Goal: Information Seeking & Learning: Understand process/instructions

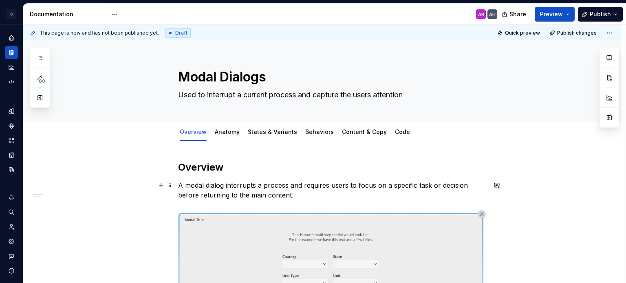
scroll to position [81, 0]
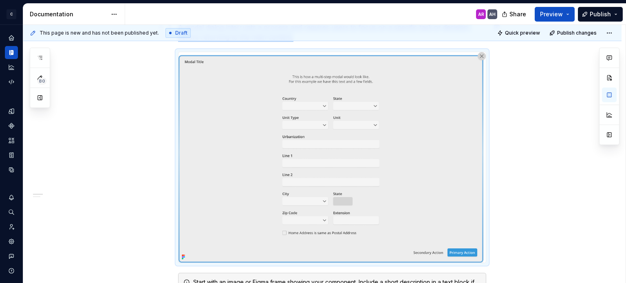
scroll to position [0, 0]
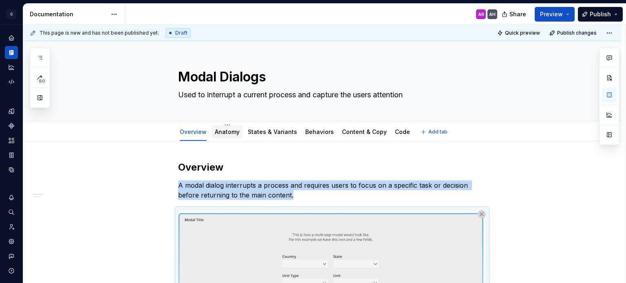
click at [221, 130] on link "Anatomy" at bounding box center [227, 131] width 25 height 7
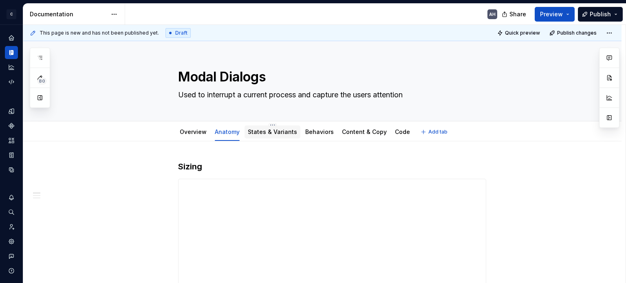
click at [258, 133] on link "States & Variants" at bounding box center [272, 131] width 49 height 7
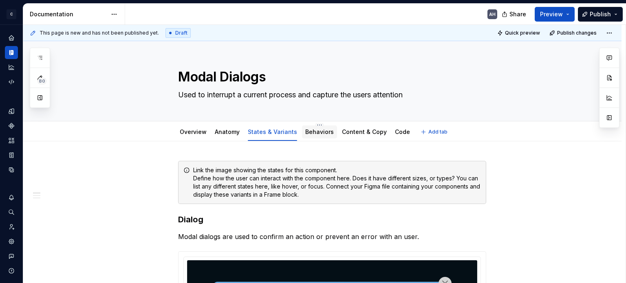
click at [310, 132] on link "Behaviors" at bounding box center [319, 131] width 29 height 7
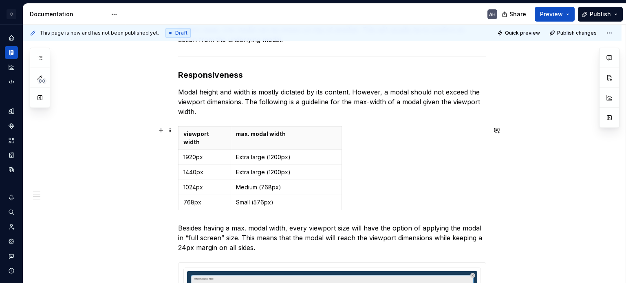
scroll to position [231, 0]
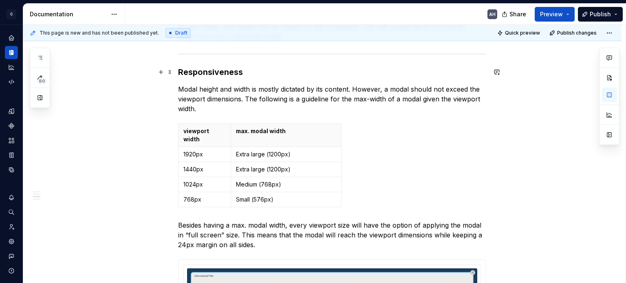
click at [252, 72] on h3 "Responsiveness" at bounding box center [332, 71] width 308 height 11
click at [248, 55] on div at bounding box center [332, 53] width 308 height 5
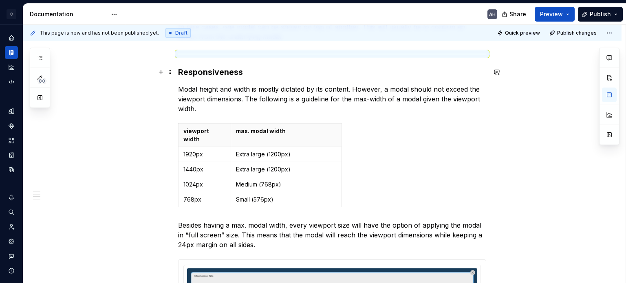
click at [246, 76] on h3 "Responsiveness" at bounding box center [332, 71] width 308 height 11
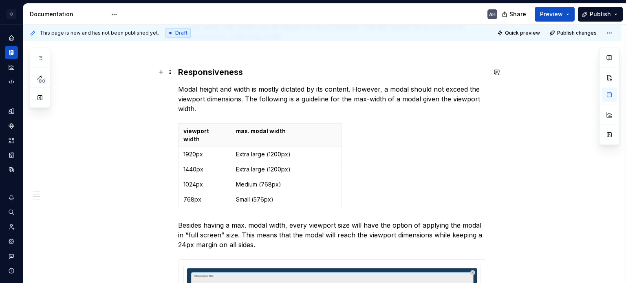
type textarea "*"
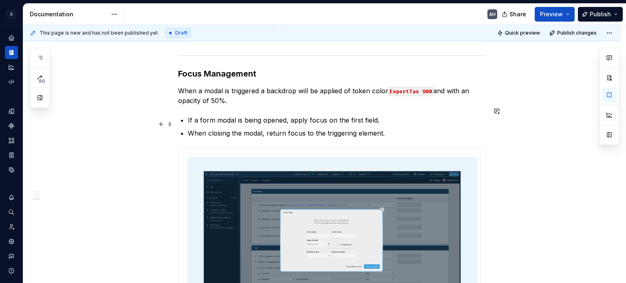
scroll to position [646, 0]
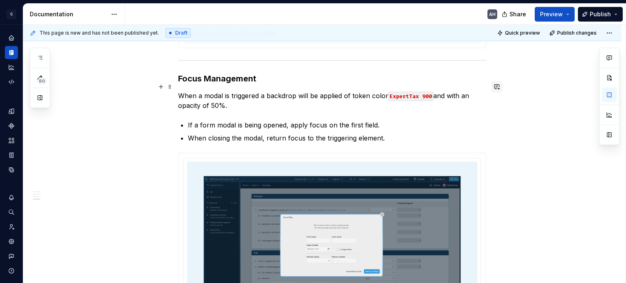
click at [416, 88] on button "button" at bounding box center [496, 86] width 11 height 11
click at [416, 101] on p "**********" at bounding box center [437, 101] width 120 height 9
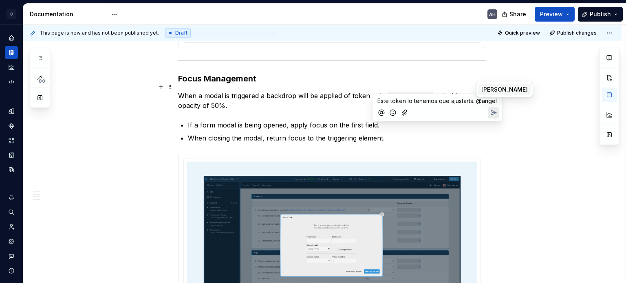
click at [416, 89] on span "[PERSON_NAME]" at bounding box center [504, 90] width 46 height 8
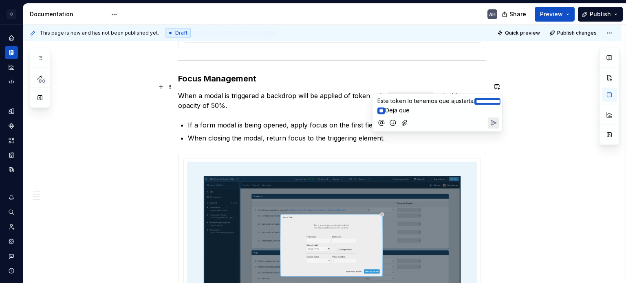
drag, startPoint x: 455, startPoint y: 107, endPoint x: 374, endPoint y: 99, distance: 80.6
click at [374, 99] on div "**********" at bounding box center [437, 113] width 130 height 38
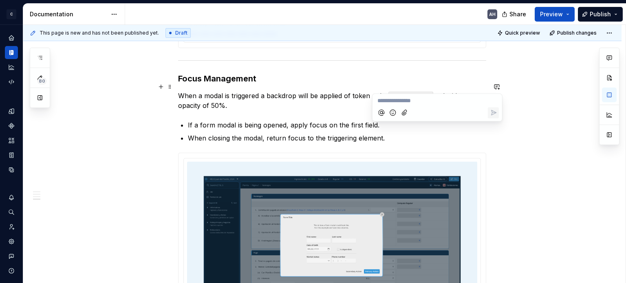
click at [336, 97] on p "When a modal is triggered a backdrop will be applied of token color ExpertTax 9…" at bounding box center [332, 101] width 308 height 20
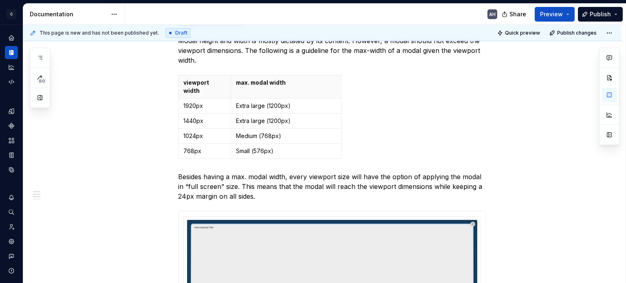
scroll to position [0, 0]
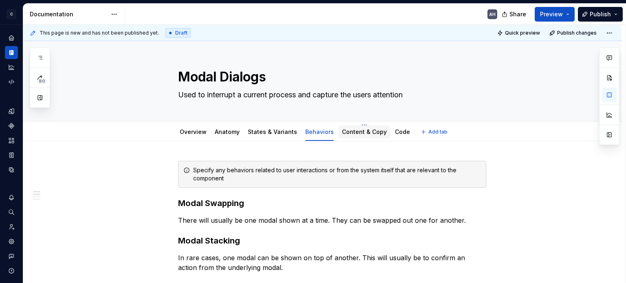
click at [354, 130] on link "Content & Copy" at bounding box center [364, 131] width 45 height 7
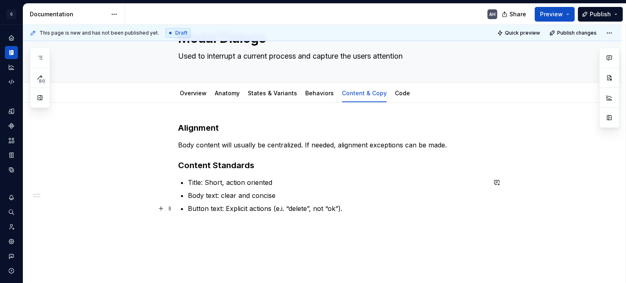
scroll to position [39, 0]
click at [365, 209] on p "Button text: Explicit actions (e.i. “delete”, not “ok”)." at bounding box center [337, 208] width 298 height 10
click at [190, 96] on link "Overview" at bounding box center [193, 92] width 27 height 7
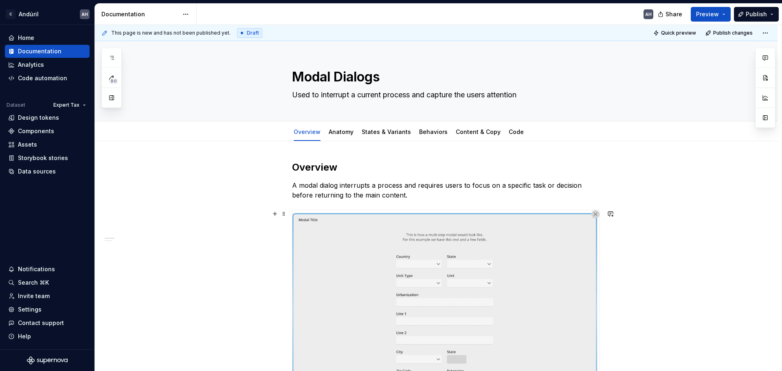
scroll to position [41, 0]
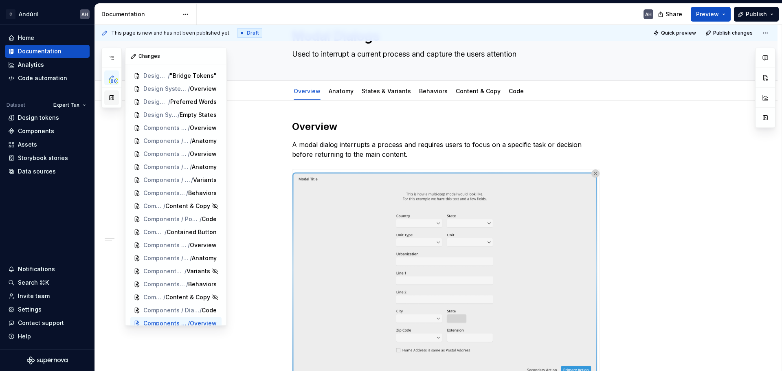
click at [110, 96] on button "button" at bounding box center [111, 97] width 15 height 15
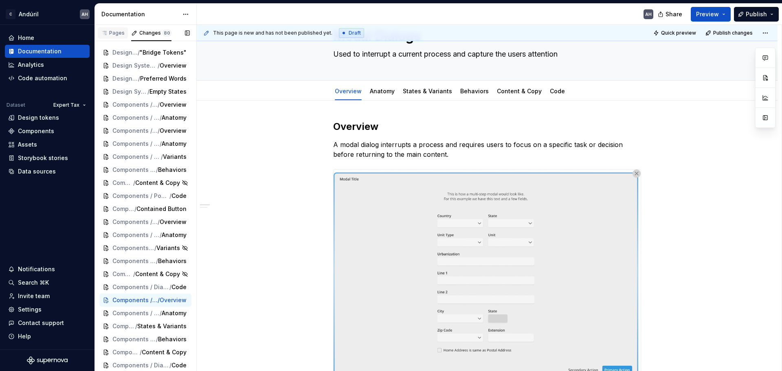
click at [113, 36] on div "Pages" at bounding box center [113, 32] width 30 height 11
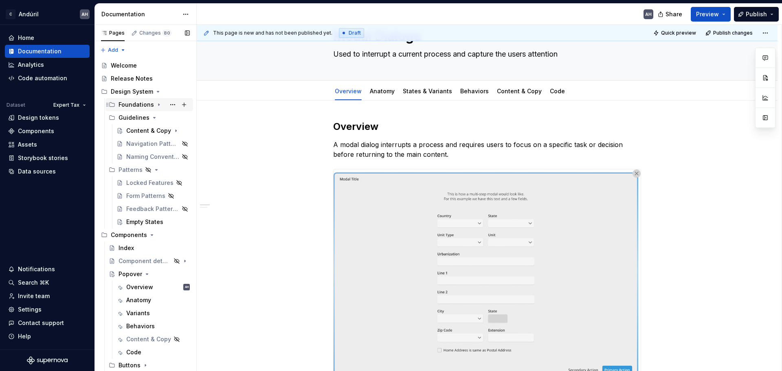
click at [156, 106] on icon "Page tree" at bounding box center [159, 104] width 7 height 7
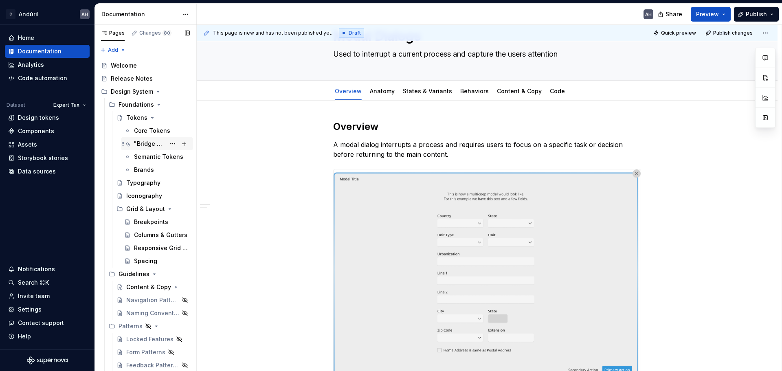
click at [143, 147] on div ""Bridge Tokens"" at bounding box center [149, 144] width 31 height 8
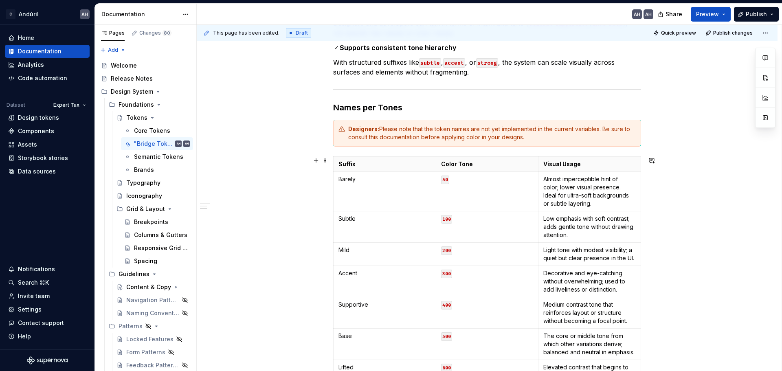
scroll to position [530, 0]
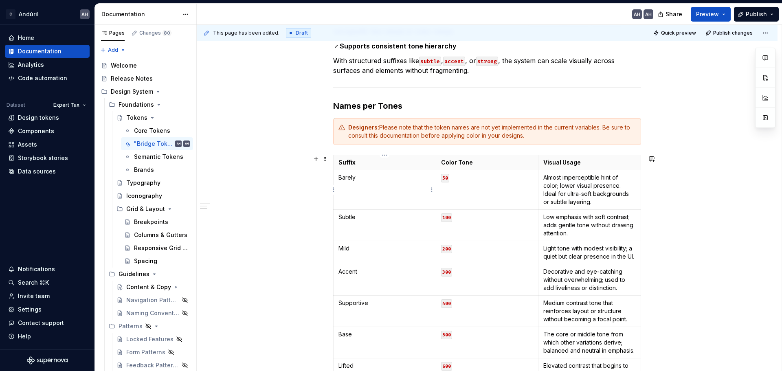
click at [375, 175] on p "Barely" at bounding box center [385, 178] width 92 height 8
click at [384, 156] on html "C Andúril AH Home Documentation Analytics Code automation Dataset Expert Tax De…" at bounding box center [391, 185] width 782 height 371
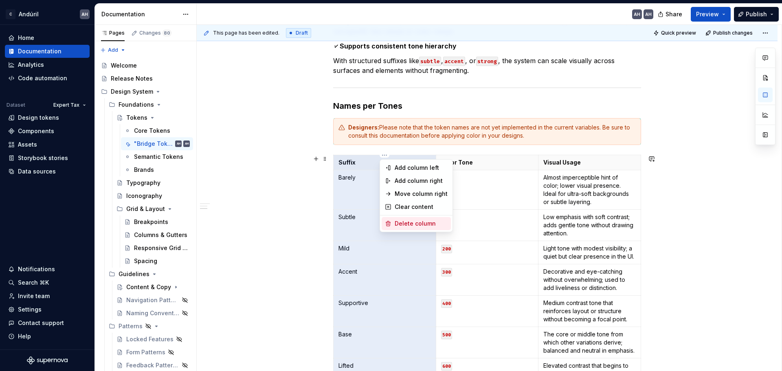
click at [397, 222] on div "Delete column" at bounding box center [421, 224] width 53 height 8
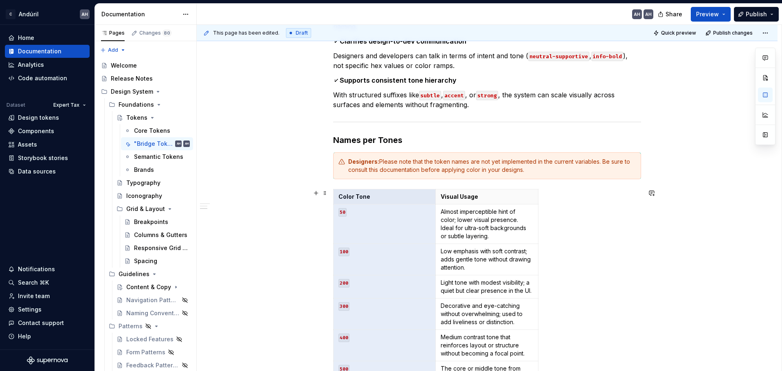
scroll to position [509, 0]
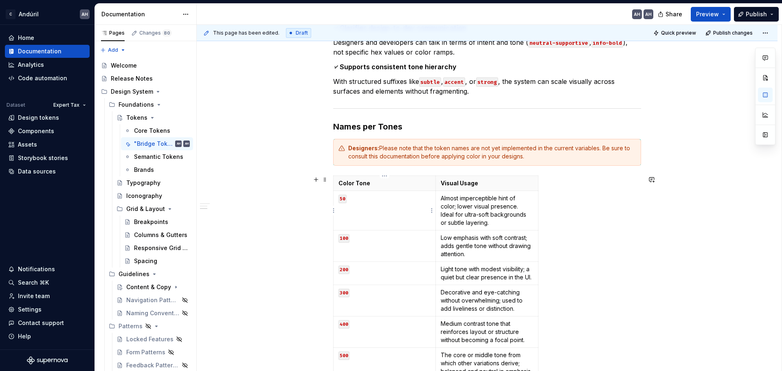
click at [372, 210] on td "50" at bounding box center [385, 211] width 102 height 40
click at [416, 212] on p "Almost imperceptible hint of color; lower visual presence. Ideal for ultra-soft…" at bounding box center [487, 210] width 92 height 33
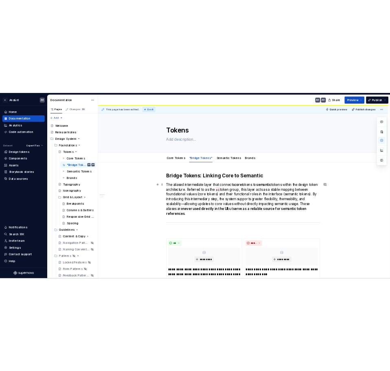
scroll to position [0, 0]
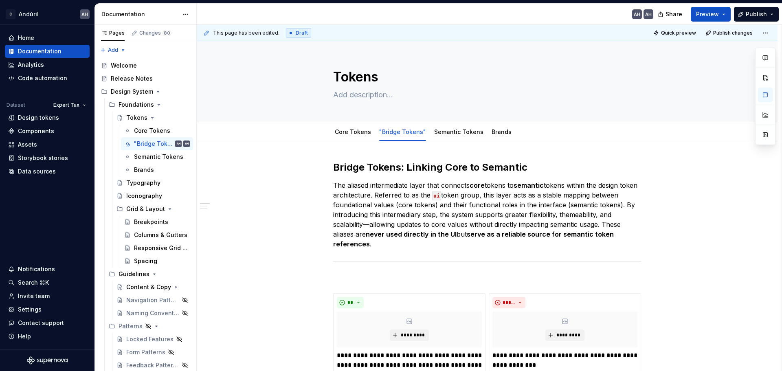
type textarea "*"
click at [416, 131] on span "Add tab" at bounding box center [539, 132] width 19 height 7
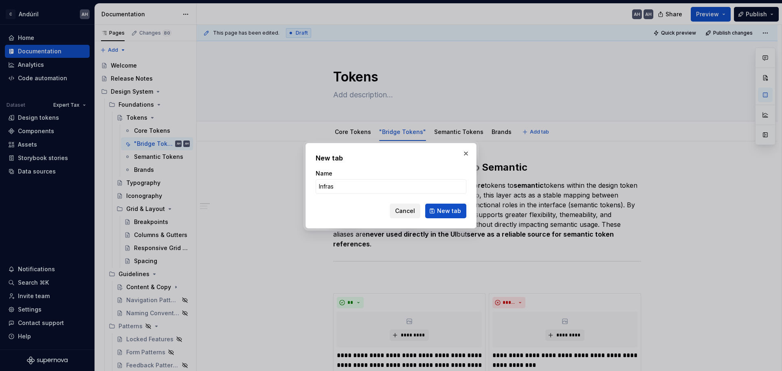
type input "Infras"
click at [414, 213] on span "Cancel" at bounding box center [405, 211] width 20 height 8
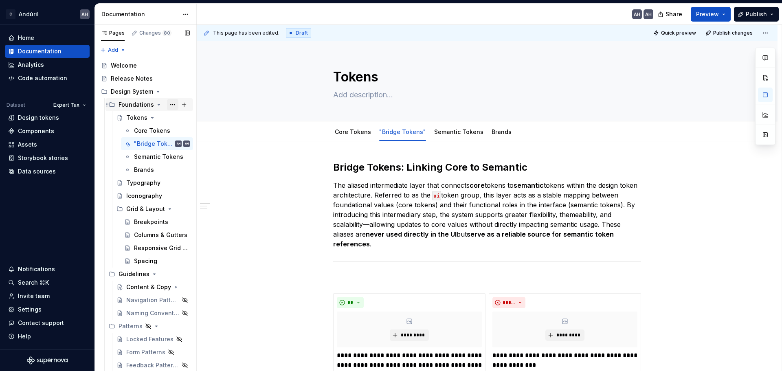
click at [169, 103] on button "Page tree" at bounding box center [172, 104] width 11 height 11
type textarea "*"
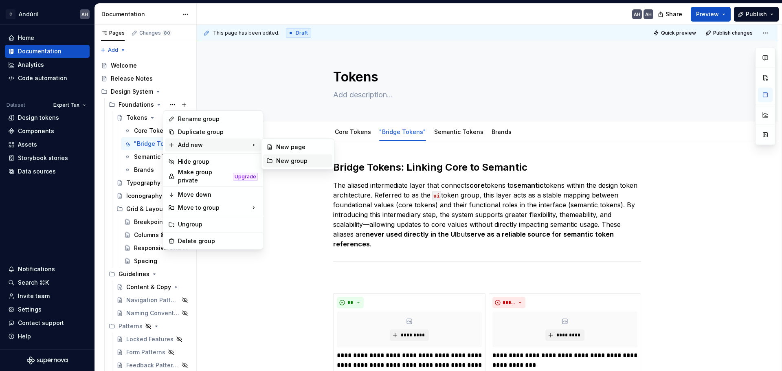
click at [280, 160] on div "New group" at bounding box center [302, 161] width 53 height 8
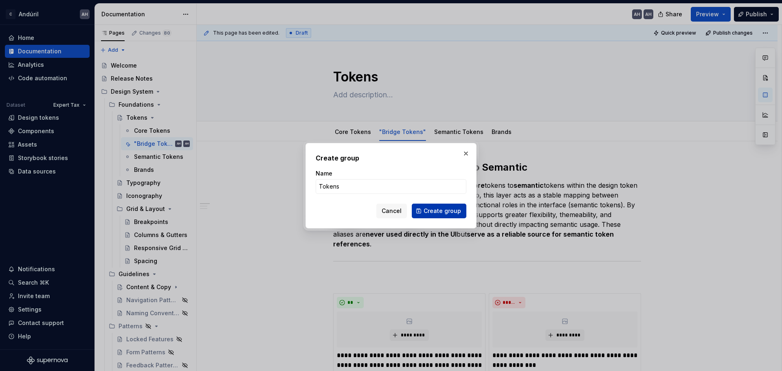
type input "Tokens"
click at [416, 209] on button "Create group" at bounding box center [439, 211] width 55 height 15
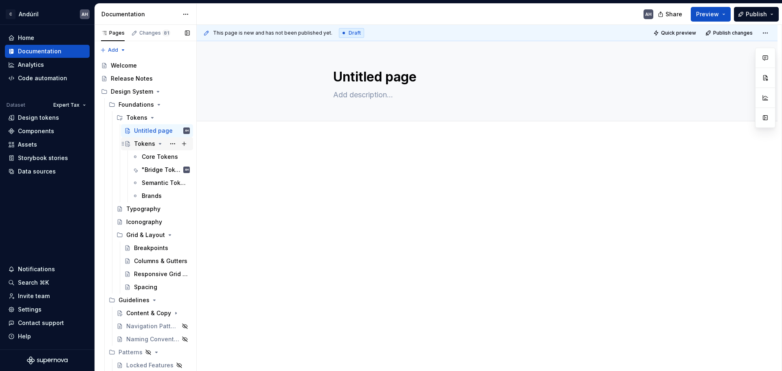
click at [146, 142] on div "Tokens" at bounding box center [144, 144] width 21 height 8
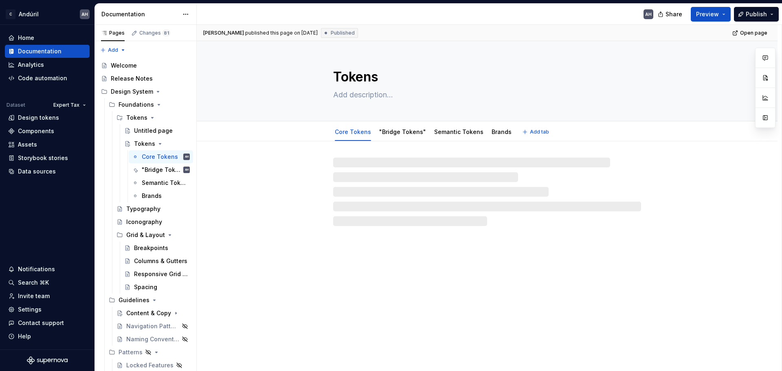
click at [354, 76] on textarea "Tokens" at bounding box center [486, 77] width 308 height 20
click at [385, 78] on textarea "Tokens" at bounding box center [486, 77] width 308 height 20
click at [366, 80] on textarea "Tokens" at bounding box center [486, 77] width 308 height 20
click at [372, 77] on textarea "Tokens" at bounding box center [486, 77] width 308 height 20
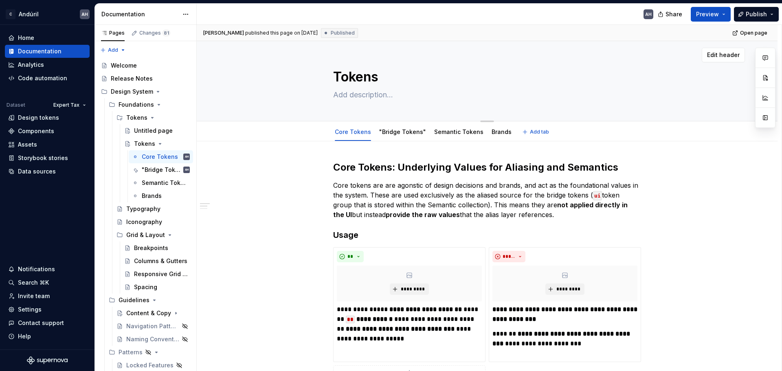
drag, startPoint x: 374, startPoint y: 79, endPoint x: 391, endPoint y: 84, distance: 18.3
click at [390, 83] on textarea "Tokens" at bounding box center [486, 77] width 308 height 20
type textarea "*"
type textarea "Token"
type textarea "*"
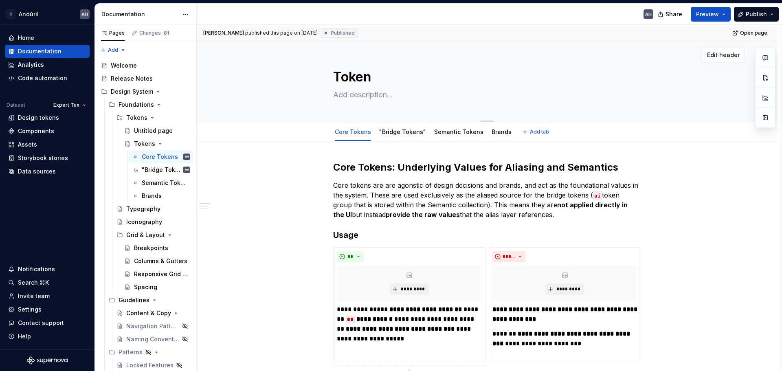
type textarea "Token G"
type textarea "*"
type textarea "Token Gr"
type textarea "*"
type textarea "Token Gro"
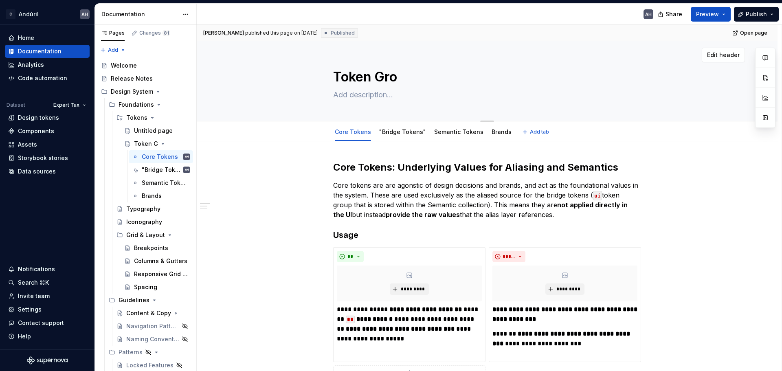
type textarea "*"
type textarea "Token Grou"
type textarea "*"
type textarea "Token Groups"
type textarea "*"
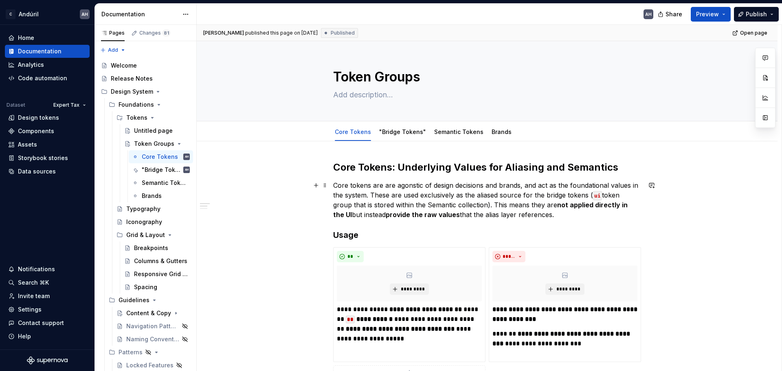
type textarea "Token Groups"
click at [416, 193] on p "Core tokens are are agonstic of design decisions and brands, and act as the fou…" at bounding box center [487, 199] width 308 height 39
click at [384, 82] on textarea "Token Groups" at bounding box center [486, 77] width 308 height 20
click at [416, 75] on textarea "Token Groups" at bounding box center [486, 77] width 308 height 20
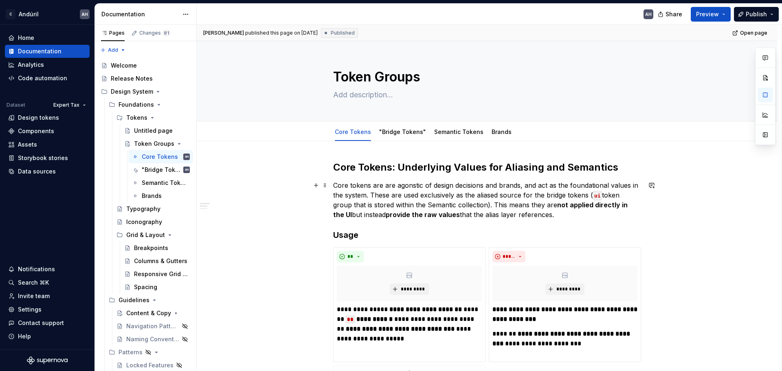
click at [153, 134] on div "Untitled page" at bounding box center [149, 131] width 31 height 8
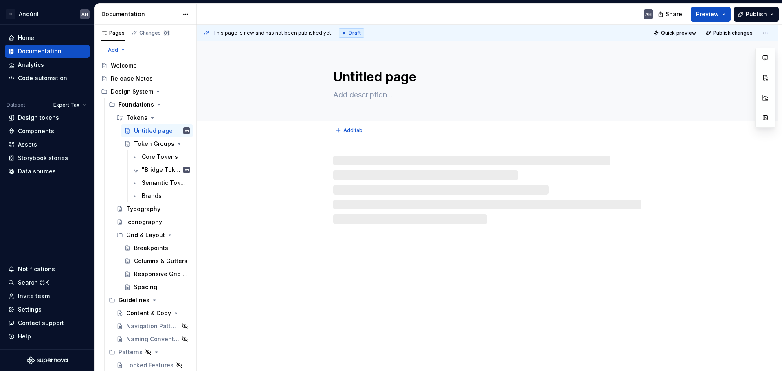
click at [391, 77] on textarea "Untitled page" at bounding box center [486, 77] width 308 height 20
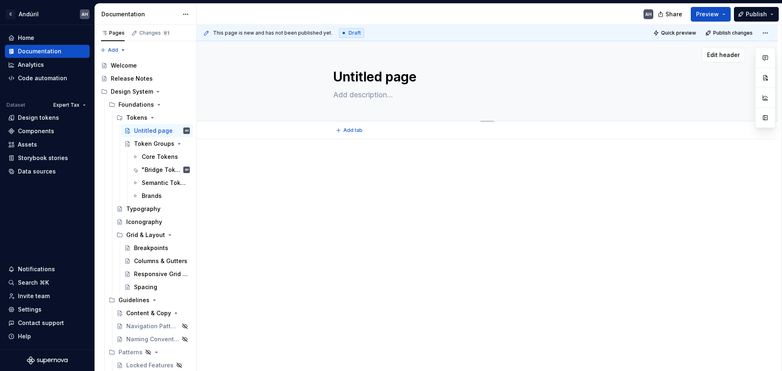
type textarea "*"
type textarea "N"
type textarea "*"
type textarea "Nam"
type textarea "*"
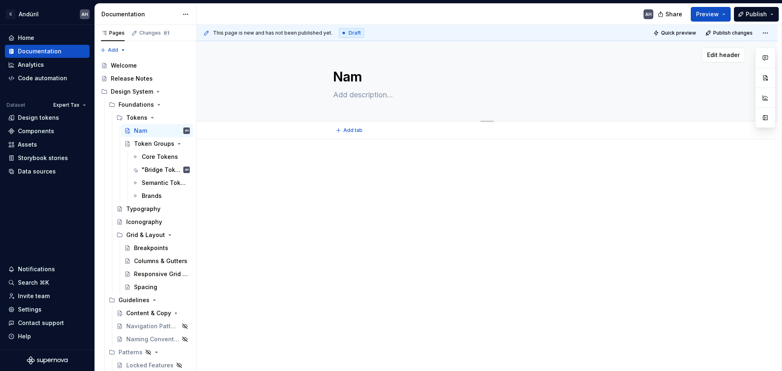
type textarea "Nami"
type textarea "*"
type textarea "Namin"
type textarea "*"
type textarea "Naming"
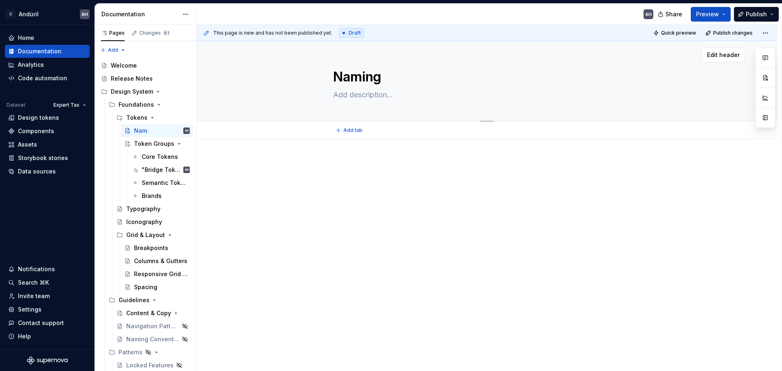
type textarea "*"
type textarea "Naming"
type textarea "*"
type textarea "Naming F"
type textarea "*"
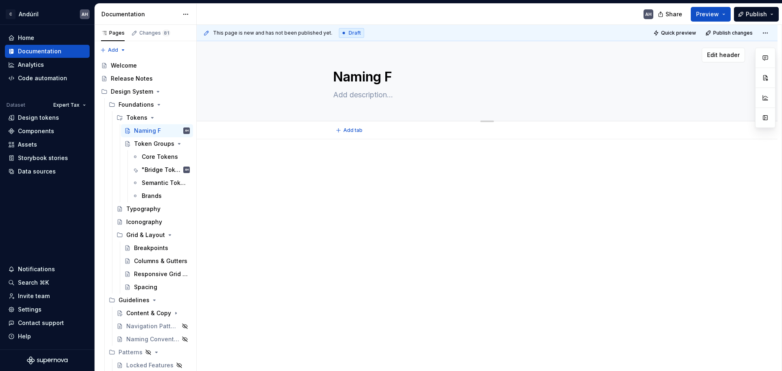
type textarea "Naming Fr"
type textarea "*"
type textarea "Naming Fra"
type textarea "*"
type textarea "Naming Fram"
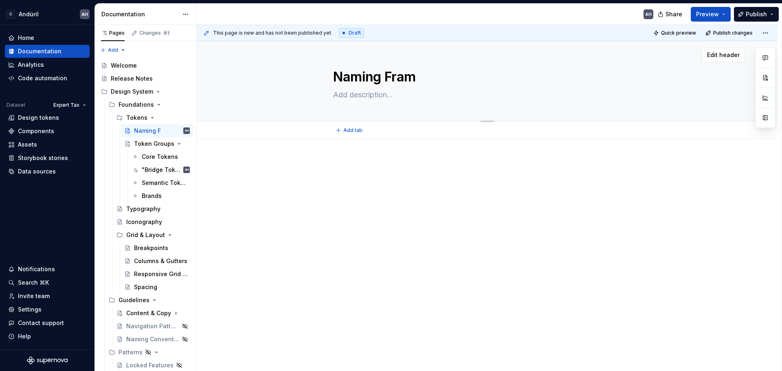
type textarea "*"
type textarea "Naming Frame"
type textarea "*"
type textarea "Naming Framew"
type textarea "*"
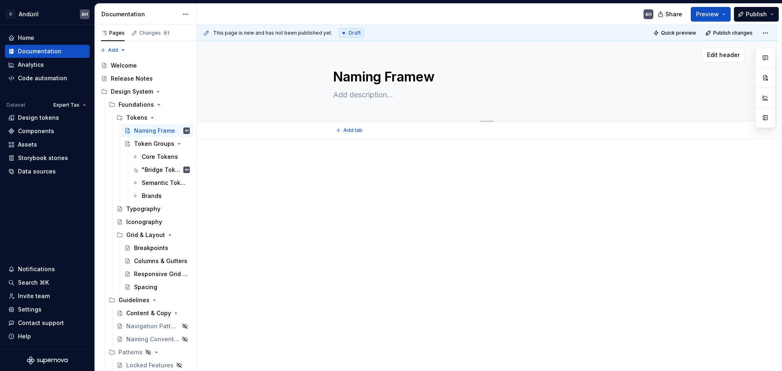
type textarea "Naming Framewo"
type textarea "*"
type textarea "Naming Framewor"
type textarea "*"
type textarea "Naming Framework"
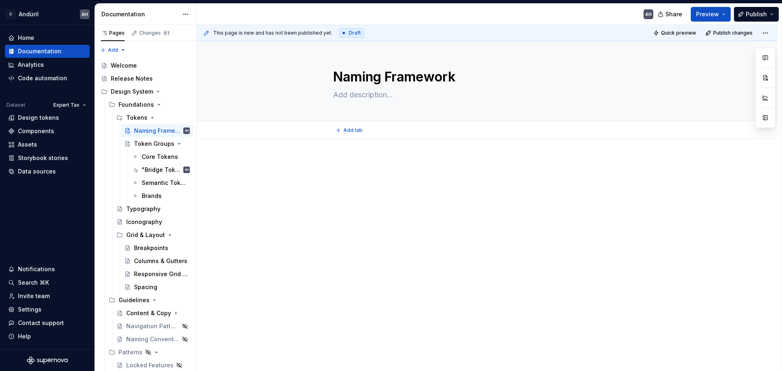
type textarea "*"
type textarea "Naming Framework"
click at [366, 182] on div at bounding box center [487, 174] width 308 height 31
click at [379, 187] on div at bounding box center [487, 174] width 308 height 31
click at [332, 182] on div at bounding box center [487, 225] width 581 height 172
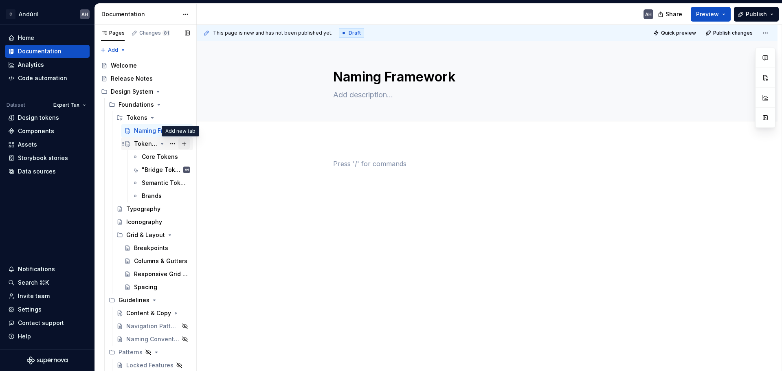
click at [181, 147] on button "Page tree" at bounding box center [183, 143] width 11 height 11
type textarea "*"
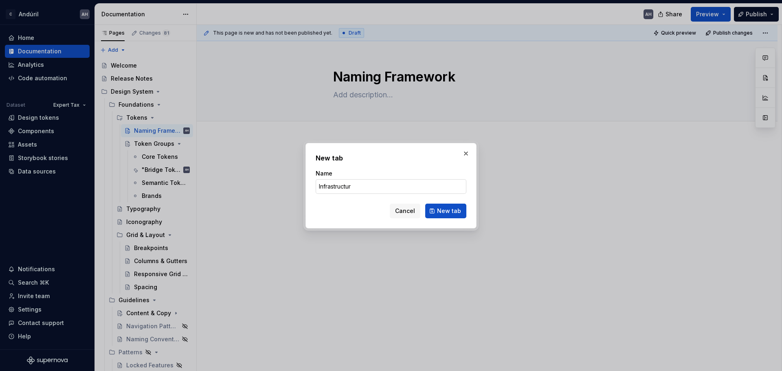
type input "Infrastructure"
click button "New tab" at bounding box center [445, 211] width 41 height 15
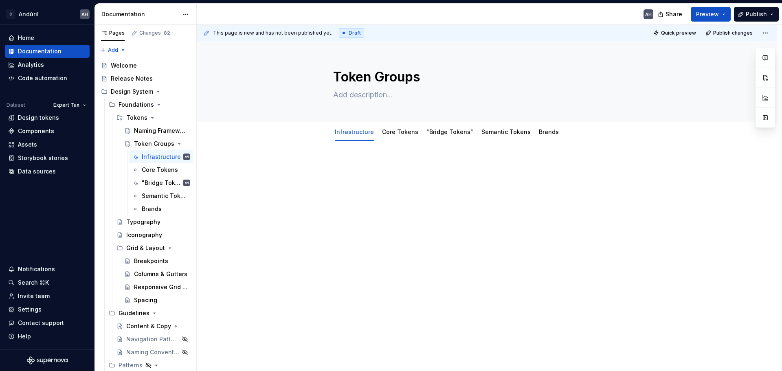
click at [416, 161] on p at bounding box center [487, 166] width 308 height 10
click at [155, 133] on div "Naming Framework" at bounding box center [149, 131] width 31 height 8
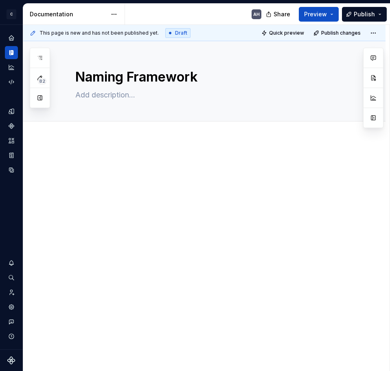
type textarea "*"
click at [141, 171] on div at bounding box center [214, 174] width 278 height 31
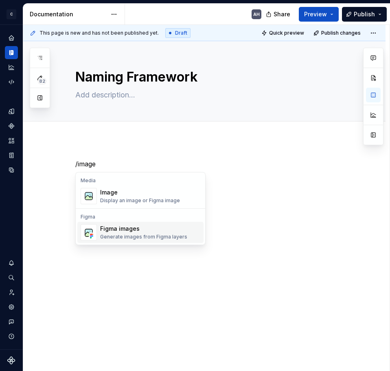
click at [124, 228] on div "Figma images" at bounding box center [143, 228] width 87 height 8
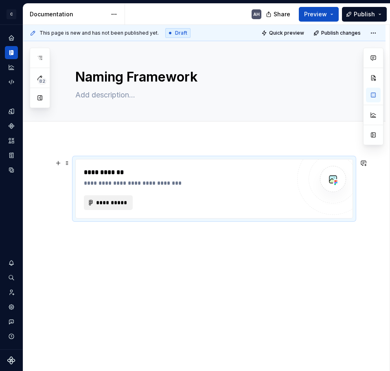
click at [126, 206] on span "**********" at bounding box center [112, 202] width 32 height 8
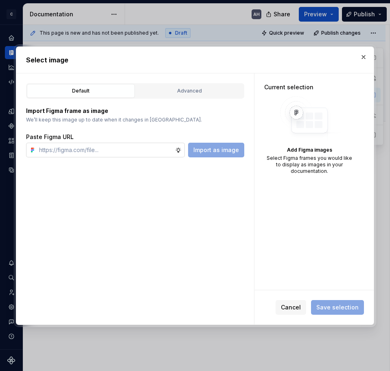
type textarea "*"
type input "https://www.figma.com/design/44dV4v67QSkApDc04AEPP9/Documentation---Guidelines?…"
click at [211, 151] on span "Import as image" at bounding box center [216, 150] width 46 height 8
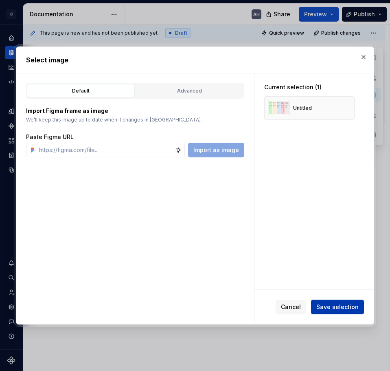
click at [332, 308] on span "Save selection" at bounding box center [338, 307] width 42 height 8
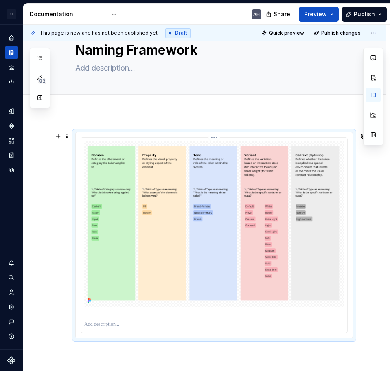
scroll to position [41, 0]
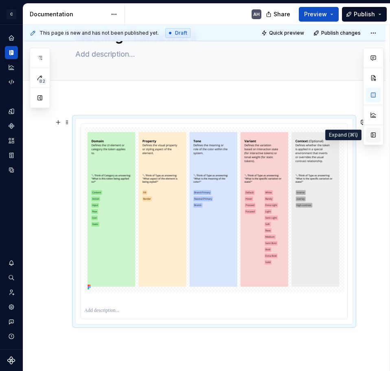
click at [374, 138] on button "button" at bounding box center [373, 135] width 15 height 15
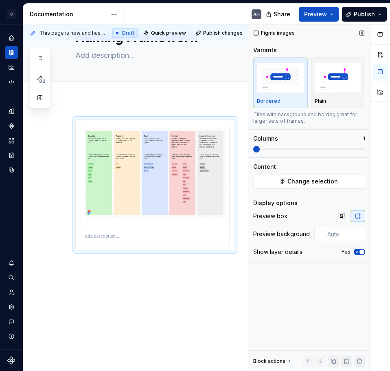
click at [356, 250] on icon "button" at bounding box center [357, 251] width 7 height 5
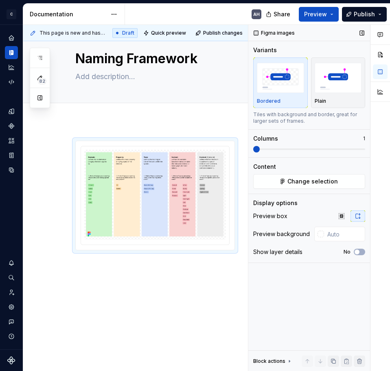
click at [365, 35] on button "button" at bounding box center [361, 32] width 11 height 11
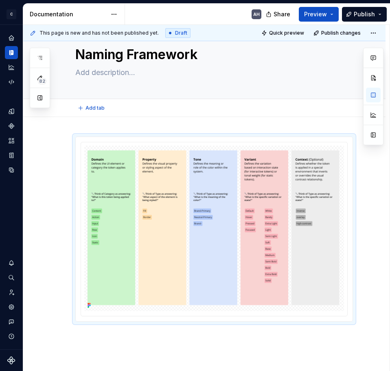
click at [218, 116] on div "Add tab" at bounding box center [204, 108] width 363 height 18
click at [135, 125] on div at bounding box center [204, 279] width 363 height 325
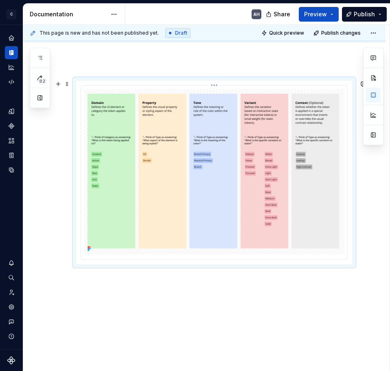
scroll to position [94, 0]
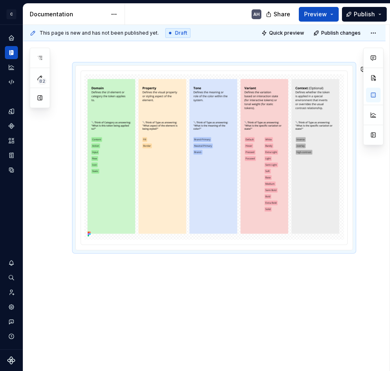
click at [73, 57] on div "This page is new and has not been published yet. Draft Quick preview Publish ch…" at bounding box center [206, 198] width 367 height 346
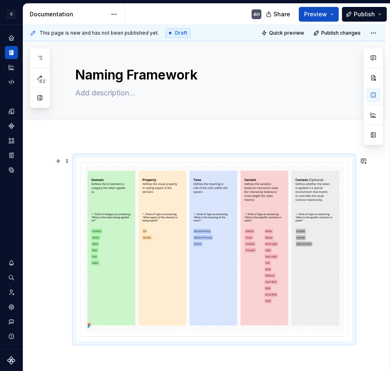
scroll to position [0, 0]
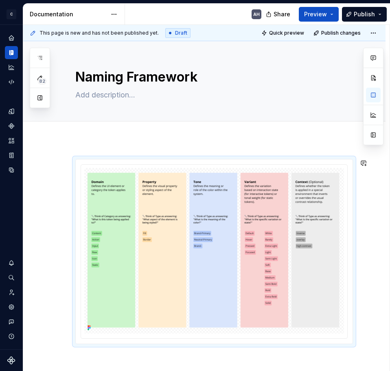
click at [86, 141] on div at bounding box center [204, 301] width 363 height 325
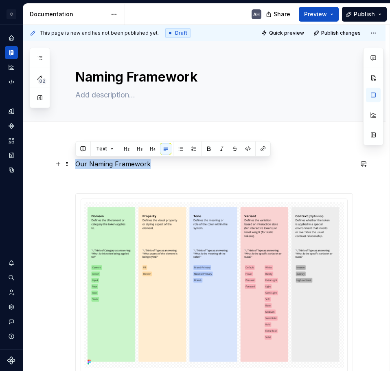
drag, startPoint x: 150, startPoint y: 163, endPoint x: 77, endPoint y: 163, distance: 72.5
click at [77, 163] on p "Our Naming Framework" at bounding box center [214, 164] width 278 height 10
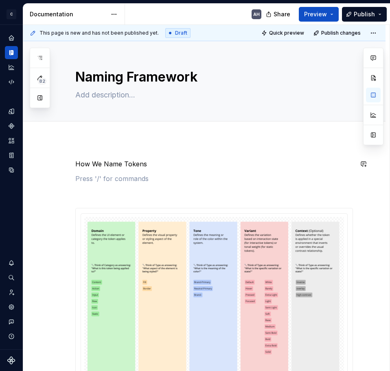
click at [112, 172] on div "How We Name Tokens" at bounding box center [214, 276] width 278 height 234
click at [112, 189] on p at bounding box center [214, 193] width 278 height 10
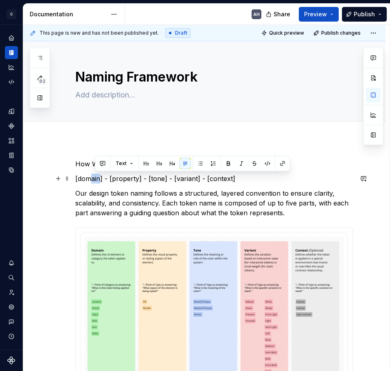
drag, startPoint x: 101, startPoint y: 179, endPoint x: 90, endPoint y: 180, distance: 11.0
click at [90, 180] on p "[domain] - [property] - [tone] - [variant] - [context]" at bounding box center [214, 179] width 278 height 10
drag, startPoint x: 103, startPoint y: 180, endPoint x: 72, endPoint y: 181, distance: 30.6
click at [72, 181] on div "How We Name Tokens [domain] - [property] - [tone] - [variant] - [context] Our d…" at bounding box center [204, 336] width 363 height 394
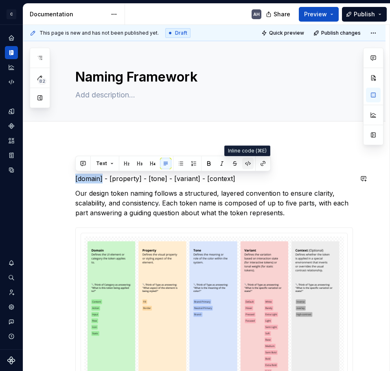
click at [246, 164] on button "button" at bounding box center [247, 163] width 11 height 11
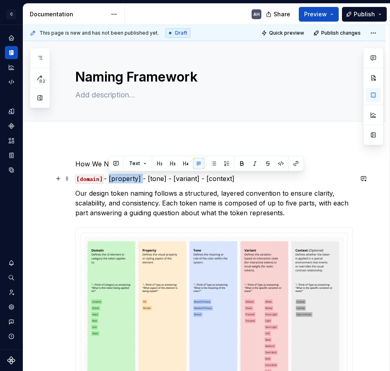
drag, startPoint x: 141, startPoint y: 178, endPoint x: 109, endPoint y: 181, distance: 32.3
click at [109, 181] on p "[domain] - [property] - [tone] - [variant] - [context]" at bounding box center [214, 179] width 278 height 10
click at [110, 180] on p "[domain] - [property] - [tone] - [variant] - [context]" at bounding box center [214, 179] width 278 height 10
drag, startPoint x: 110, startPoint y: 178, endPoint x: 141, endPoint y: 177, distance: 31.0
click at [141, 177] on p "[domain] - [property] - [tone] - [variant] - [context]" at bounding box center [214, 179] width 278 height 10
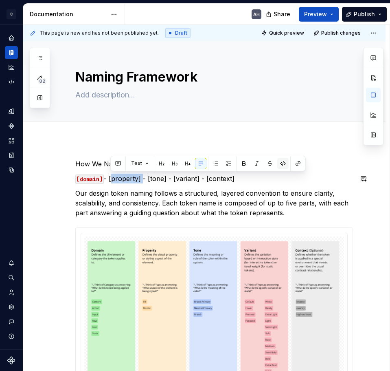
click at [282, 164] on button "button" at bounding box center [282, 163] width 11 height 11
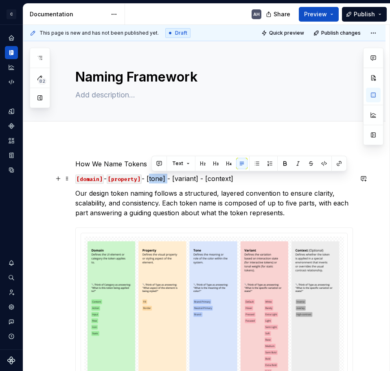
drag, startPoint x: 169, startPoint y: 179, endPoint x: 152, endPoint y: 180, distance: 17.6
click at [152, 180] on p "[domain] - [property] - [tone] - [variant] - [context]" at bounding box center [214, 179] width 278 height 10
click at [324, 164] on button "button" at bounding box center [324, 163] width 11 height 11
drag, startPoint x: 207, startPoint y: 178, endPoint x: 180, endPoint y: 180, distance: 26.1
click at [180, 180] on p "[domain] - [property] - [tone] - [variant] - [context]" at bounding box center [214, 179] width 278 height 10
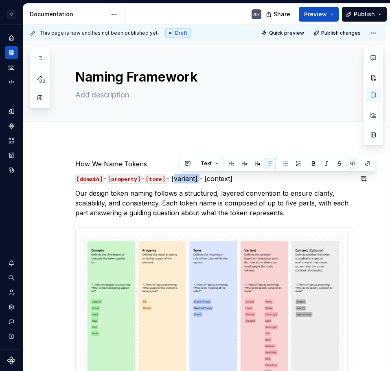
click at [350, 164] on button "button" at bounding box center [352, 163] width 11 height 11
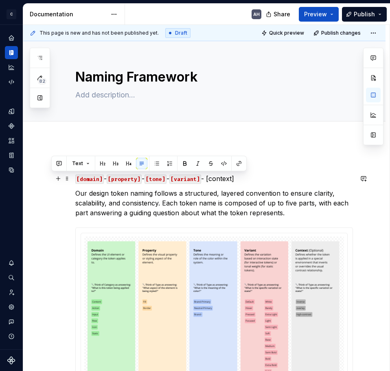
drag, startPoint x: 240, startPoint y: 181, endPoint x: 218, endPoint y: 180, distance: 21.6
click at [218, 180] on p "[domain] - [property] - [tone] - [variant] - [context]" at bounding box center [214, 179] width 278 height 10
click at [221, 168] on button "button" at bounding box center [223, 163] width 11 height 11
click at [236, 195] on p "Our design token naming follows a structured, layered convention to ensure clar…" at bounding box center [214, 202] width 278 height 29
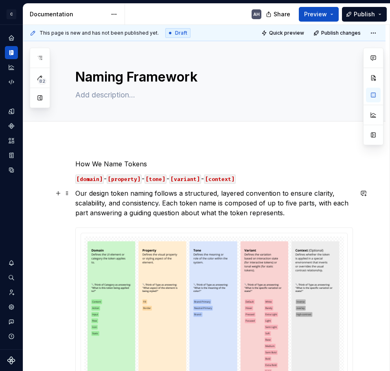
click at [305, 208] on p "Our design token naming follows a structured, layered convention to ensure clar…" at bounding box center [214, 202] width 278 height 29
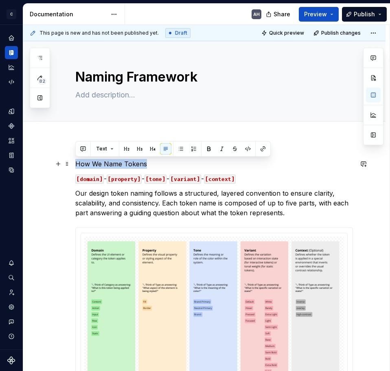
drag, startPoint x: 155, startPoint y: 166, endPoint x: 76, endPoint y: 166, distance: 79.0
click at [76, 166] on p "How We Name Tokens" at bounding box center [214, 164] width 278 height 10
click at [151, 147] on button "button" at bounding box center [152, 148] width 11 height 11
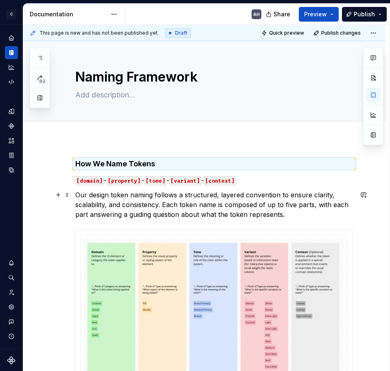
click at [298, 211] on p "Our design token naming follows a structured, layered convention to ensure clar…" at bounding box center [214, 204] width 278 height 29
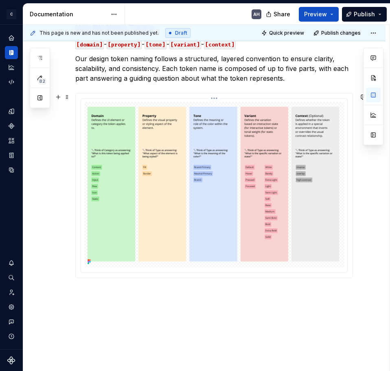
scroll to position [163, 0]
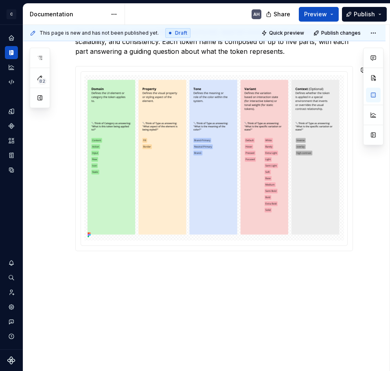
click at [186, 258] on div "How We Name Tokens [domain] - [property] - [tone] - [variant] - [context] Our d…" at bounding box center [214, 128] width 278 height 265
click at [147, 285] on div "How We Name Tokens [domain] - [property] - [tone] - [variant] - [context] Our d…" at bounding box center [204, 174] width 363 height 396
click at [128, 280] on p "Why this framework?" at bounding box center [214, 280] width 278 height 10
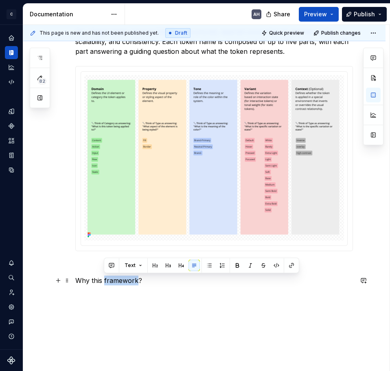
click at [128, 280] on p "Why this framework?" at bounding box center [214, 280] width 278 height 10
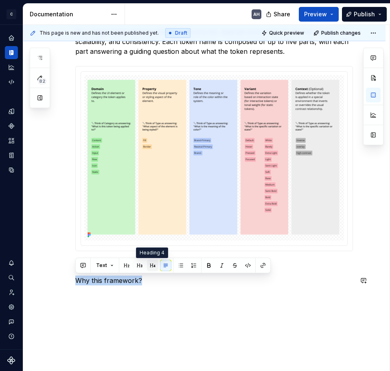
click at [151, 261] on button "button" at bounding box center [152, 264] width 11 height 11
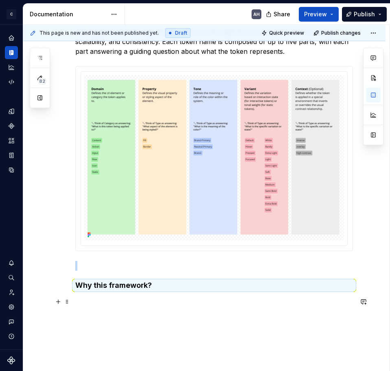
click at [129, 309] on div "How We Name Tokens [domain] - [property] - [tone] - [variant] - [context] Our d…" at bounding box center [214, 156] width 278 height 320
click at [110, 303] on p at bounding box center [214, 302] width 278 height 10
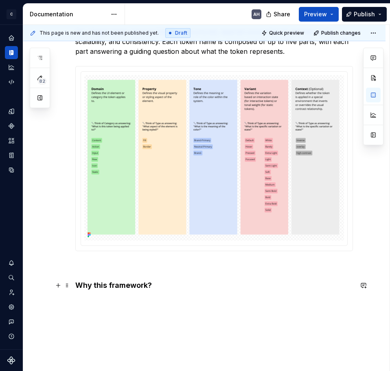
click at [133, 299] on p at bounding box center [214, 302] width 278 height 10
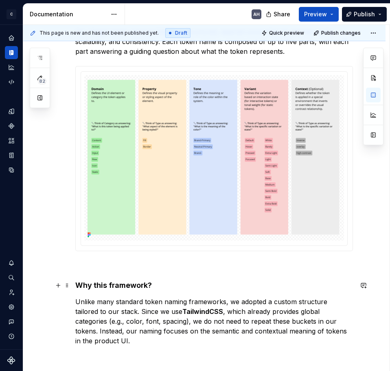
click at [221, 285] on h4 "Why this framework?" at bounding box center [214, 285] width 278 height 10
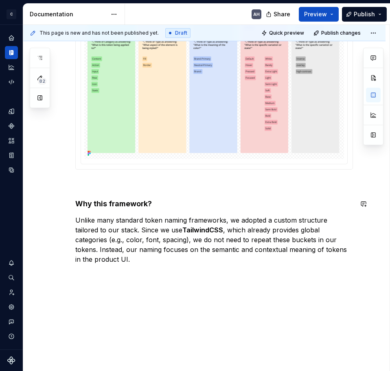
scroll to position [248, 0]
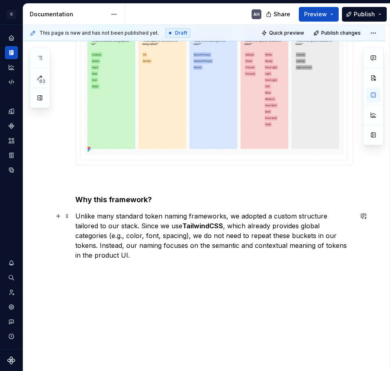
click at [304, 235] on p "Unlike many standard token naming frameworks, we adopted a custom structure tai…" at bounding box center [214, 235] width 278 height 49
click at [152, 235] on p "Unlike many standard token naming frameworks, we adopted a custom structure tai…" at bounding box center [214, 235] width 278 height 49
click at [142, 249] on p "Unlike many standard token naming frameworks, we adopted a custom structure tai…" at bounding box center [214, 235] width 278 height 49
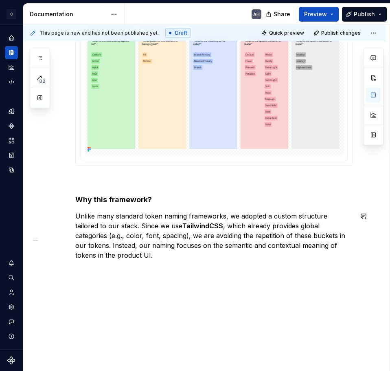
click at [156, 300] on div "How We Name Tokens [domain] - [property] - [tone] - [variant] - [context] Our d…" at bounding box center [204, 136] width 363 height 490
click at [138, 227] on p "Unlike many standard token naming frameworks, we adopted a custom structure tai…" at bounding box center [214, 235] width 278 height 49
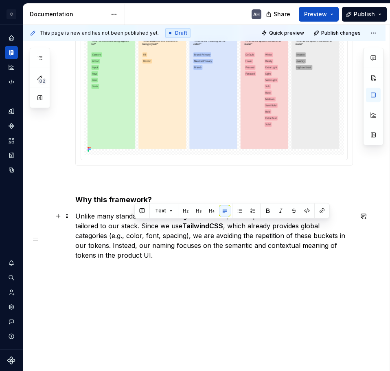
click at [138, 227] on p "Unlike many standard token naming frameworks, we adopted a custom structure tai…" at bounding box center [214, 235] width 278 height 49
click at [205, 226] on p "Unlike many standard token naming frameworks, we adopted a custom structure tai…" at bounding box center [214, 235] width 278 height 49
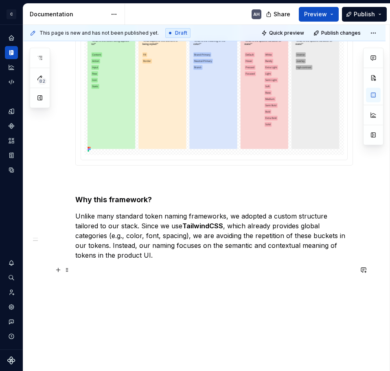
click at [159, 284] on div "How We Name Tokens [domain] - [property] - [tone] - [variant] - [context] Our d…" at bounding box center [214, 97] width 278 height 374
click at [88, 281] on div "How We Name Tokens [domain] - [property] - [tone] - [variant] - [context] Our d…" at bounding box center [214, 97] width 278 height 374
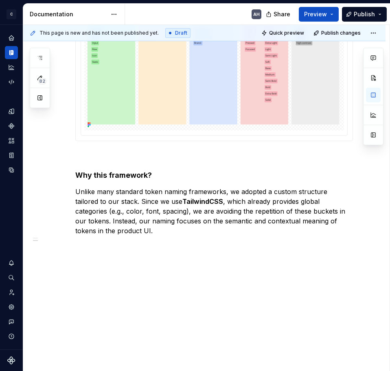
click at [111, 261] on div "How We Name Tokens [domain] - [property] - [tone] - [variant] - [context] Our d…" at bounding box center [204, 118] width 363 height 505
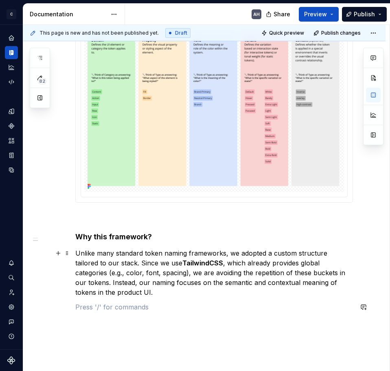
scroll to position [151, 0]
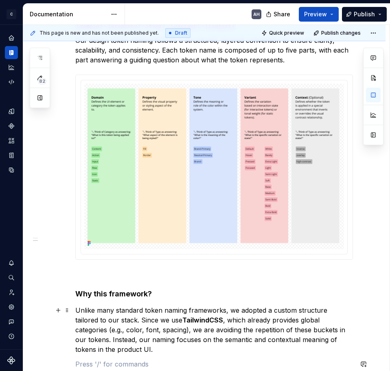
click at [99, 290] on div "How We Name Tokens [domain] - [property] - [tone] - [variant] - [context] Our d…" at bounding box center [214, 186] width 278 height 364
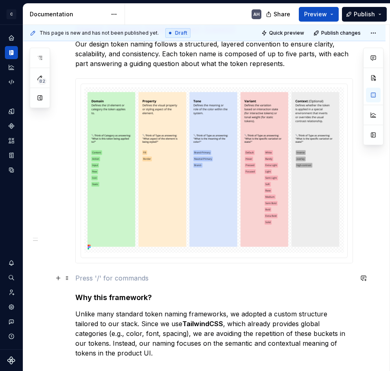
click at [157, 275] on p at bounding box center [214, 278] width 278 height 10
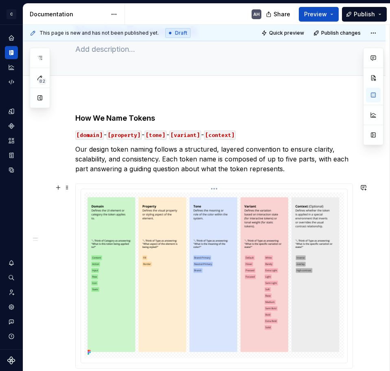
scroll to position [0, 0]
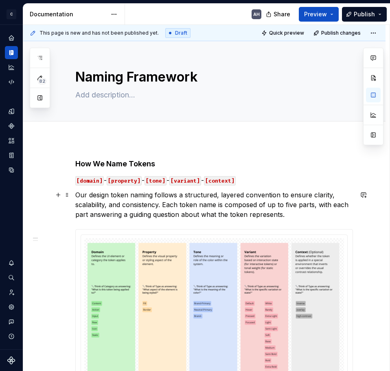
click at [275, 190] on p "Our design token naming follows a structured, layered convention to ensure clar…" at bounding box center [214, 204] width 278 height 29
click at [289, 211] on p "Our design token naming follows a structured, layered convention to ensure clar…" at bounding box center [214, 204] width 278 height 29
click at [115, 81] on textarea "Naming Framework" at bounding box center [213, 77] width 278 height 20
click at [134, 81] on textarea "Naming Framework" at bounding box center [213, 77] width 278 height 20
click at [79, 78] on textarea "Naming Framework" at bounding box center [213, 77] width 278 height 20
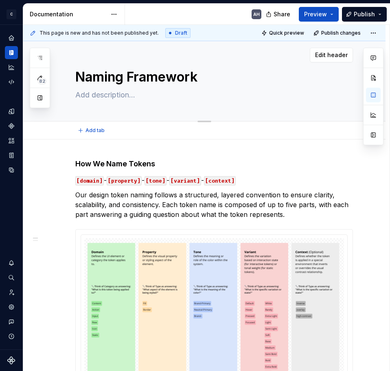
type textarea "*"
type textarea "TNaming Framework"
type textarea "*"
type textarea "ToNaming Framework"
type textarea "*"
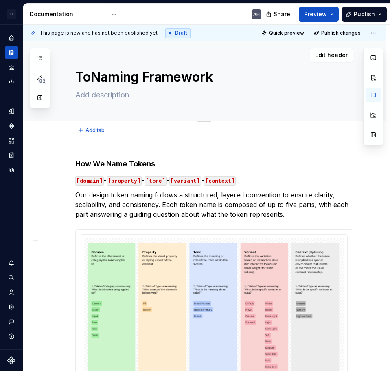
type textarea "TokNaming Framework"
type textarea "*"
type textarea "TokeNaming Framework"
type textarea "*"
type textarea "TokenNaming Framework"
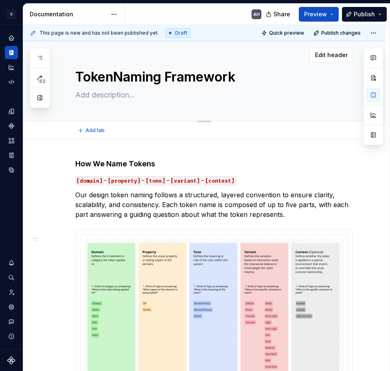
type textarea "*"
type textarea "Token Naming Framework"
type textarea "*"
type textarea "Token Naming Framework"
click at [127, 97] on textarea at bounding box center [213, 94] width 278 height 13
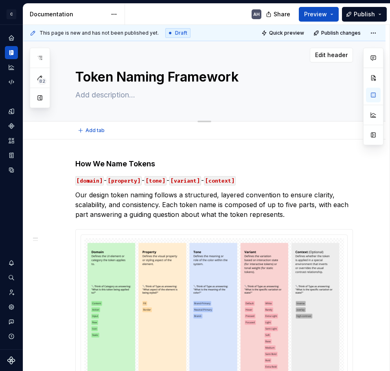
paste textarea "Custom rules for scalable, Tailwind-aligned design tokens"
type textarea "*"
type textarea "Custom rules for scalable, Tailwind-aligned design tokens"
drag, startPoint x: 169, startPoint y: 96, endPoint x: 212, endPoint y: 93, distance: 43.3
click at [212, 93] on textarea "Custom rules for scalable, Tailwind-aligned design tokens" at bounding box center [213, 94] width 278 height 13
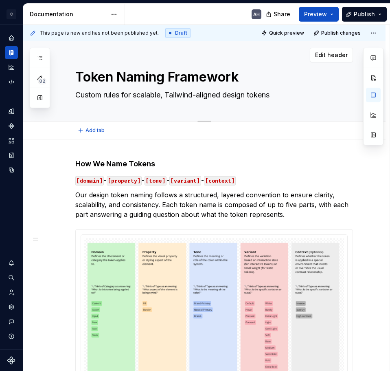
click at [252, 91] on textarea "Custom rules for scalable, Tailwind-aligned design tokens" at bounding box center [213, 94] width 278 height 13
click at [275, 96] on textarea "Custom rules for scalable, Tailwind-aligned design tokens" at bounding box center [213, 94] width 278 height 13
click at [132, 95] on textarea "Custom rules for scalable, Tailwind-aligned design tokens" at bounding box center [213, 94] width 278 height 13
type textarea "*"
type textarea "Custom rules for scalable, Tailwind-aligned design tokens"
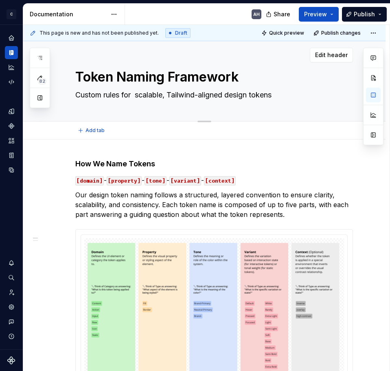
type textarea "*"
type textarea "Custom rules for c scalable, Tailwind-aligned design tokens"
type textarea "*"
type textarea "Custom rules for scalable, Tailwind-aligned design tokens"
type textarea "*"
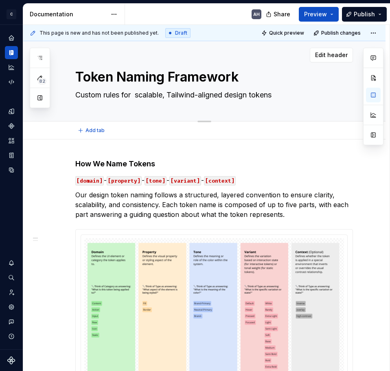
type textarea "Custom rules for scalable, Tailwind-aligned design tokens"
drag, startPoint x: 164, startPoint y: 98, endPoint x: 249, endPoint y: 99, distance: 85.1
click at [249, 99] on textarea "Custom rules for scalable, Tailwind-aligned design tokens" at bounding box center [213, 94] width 278 height 13
type textarea "*"
type textarea "Custom rules for scalable tokens"
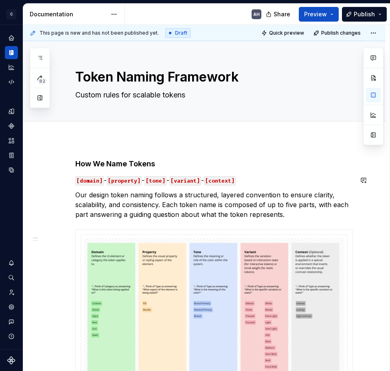
type textarea "*"
type textarea "Custom rules for scalable tokens"
click at [215, 202] on p "Our design token naming follows a structured, layered convention to ensure clar…" at bounding box center [214, 204] width 278 height 29
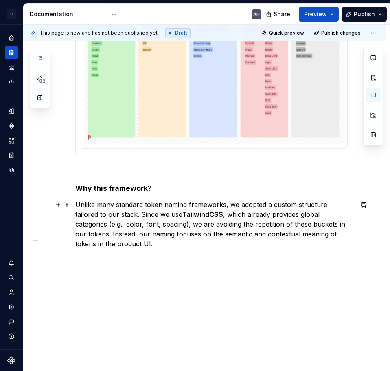
scroll to position [273, 0]
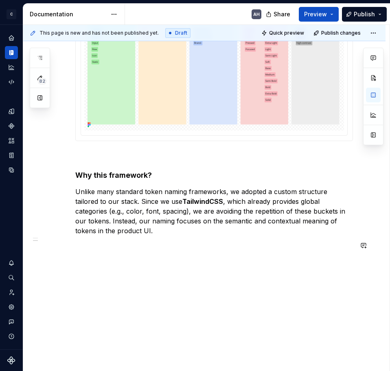
click at [214, 273] on div "How We Name Tokens [domain] - [property] - [tone] - [variant] - [context] Our d…" at bounding box center [204, 118] width 363 height 505
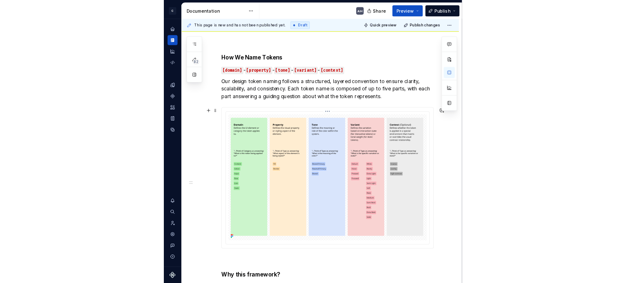
scroll to position [0, 0]
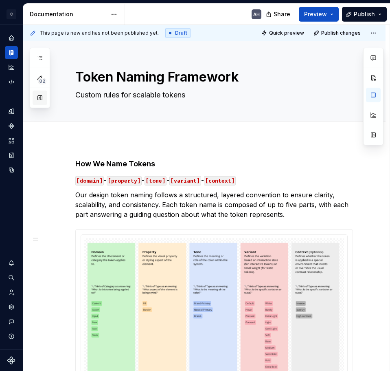
click at [36, 97] on button "button" at bounding box center [40, 97] width 15 height 15
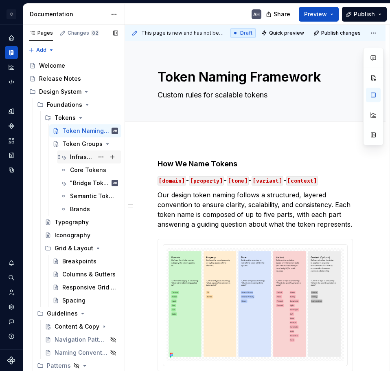
click at [74, 156] on div "Infrastructure" at bounding box center [82, 157] width 24 height 8
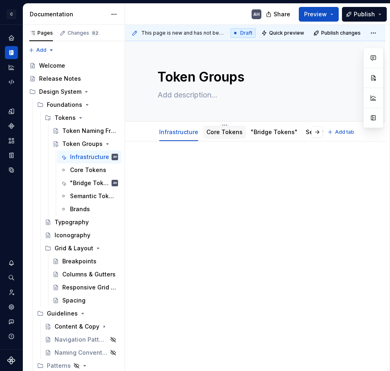
click at [217, 133] on link "Core Tokens" at bounding box center [225, 131] width 36 height 7
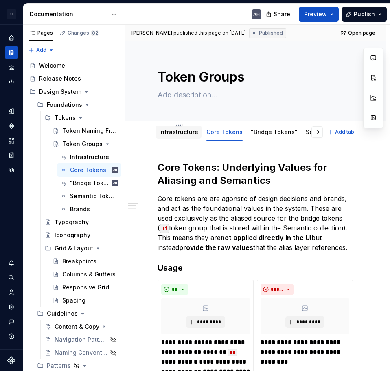
click at [177, 132] on link "Infrastructure" at bounding box center [178, 131] width 39 height 7
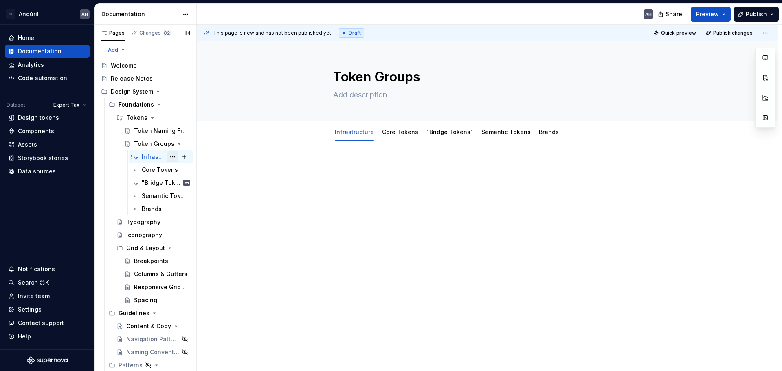
click at [167, 156] on button "Page tree" at bounding box center [172, 156] width 11 height 11
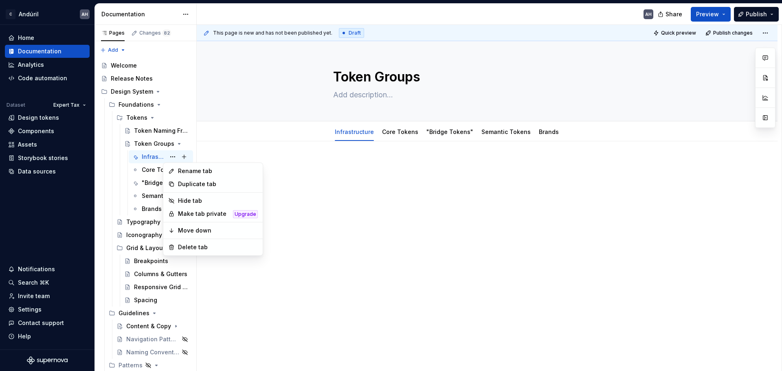
click at [405, 187] on html "C Andúril AH Home Documentation Analytics Code automation Dataset Expert Tax De…" at bounding box center [391, 185] width 782 height 371
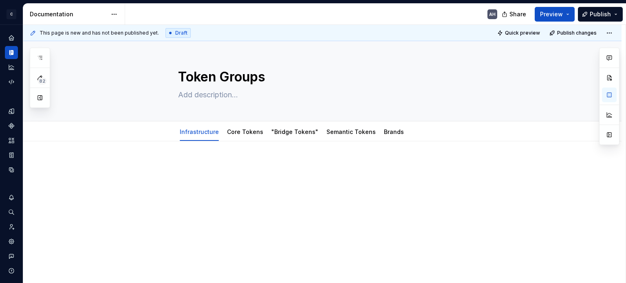
type textarea "*"
type textarea "Token C"
type textarea "*"
type textarea "Token Co"
type textarea "*"
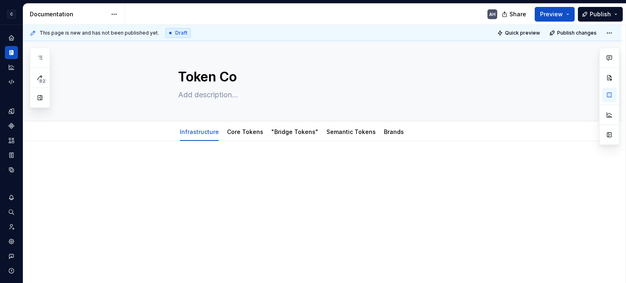
type textarea "Token Col"
type textarea "*"
type textarea "Token Colle"
type textarea "*"
type textarea "Token Collec"
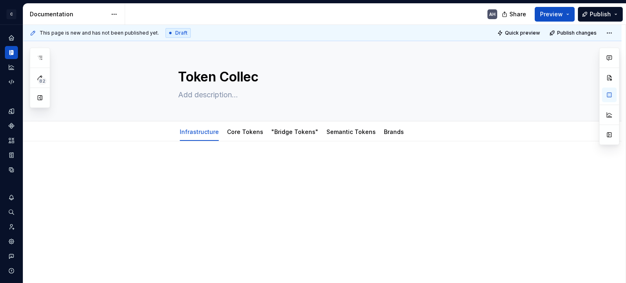
type textarea "*"
type textarea "Token Collection"
type textarea "*"
type textarea "Token Collections"
type textarea "*"
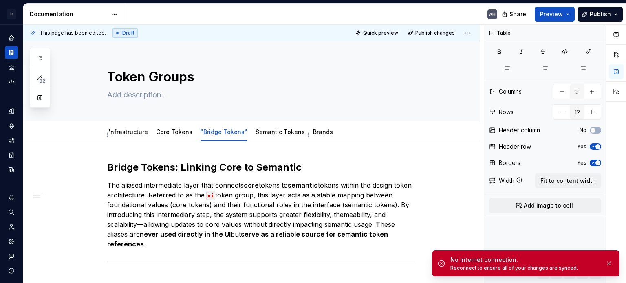
scroll to position [815, 0]
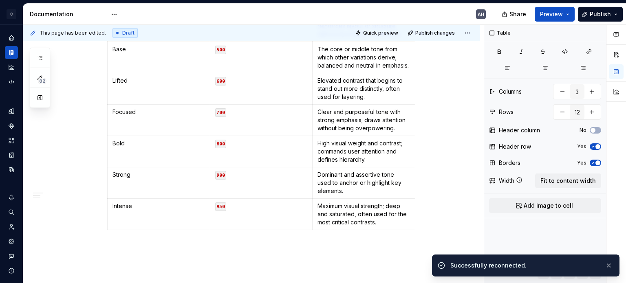
type textarea "*"
type input "2"
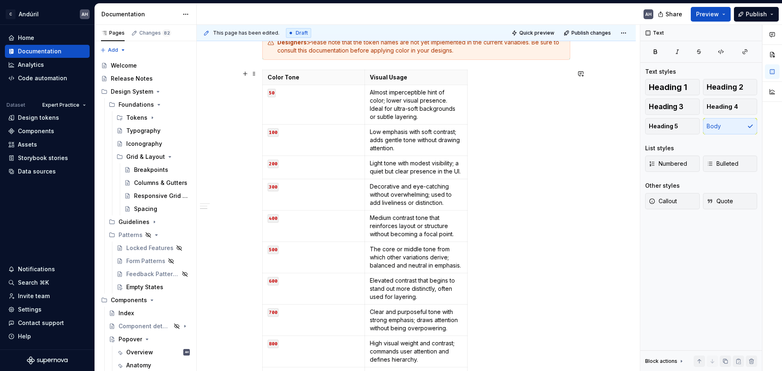
scroll to position [611, 0]
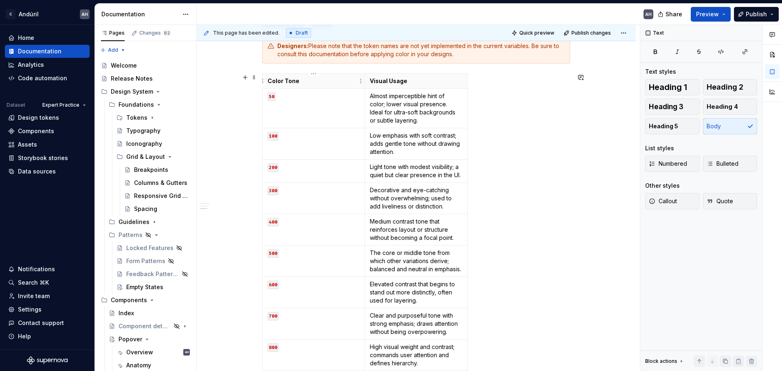
click at [336, 85] on th "Color Tone" at bounding box center [314, 81] width 102 height 15
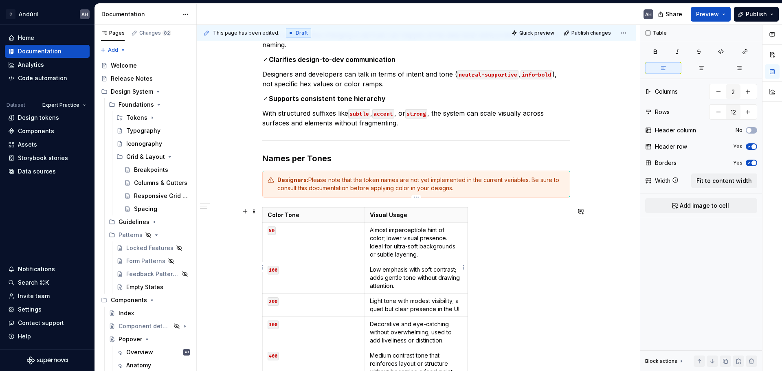
scroll to position [489, 0]
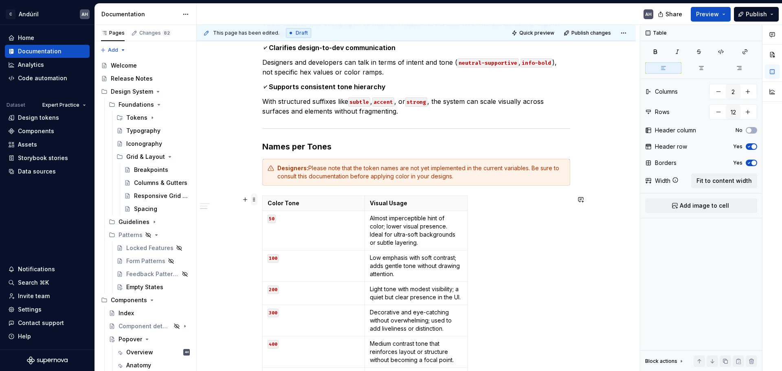
click at [254, 201] on span at bounding box center [254, 199] width 7 height 11
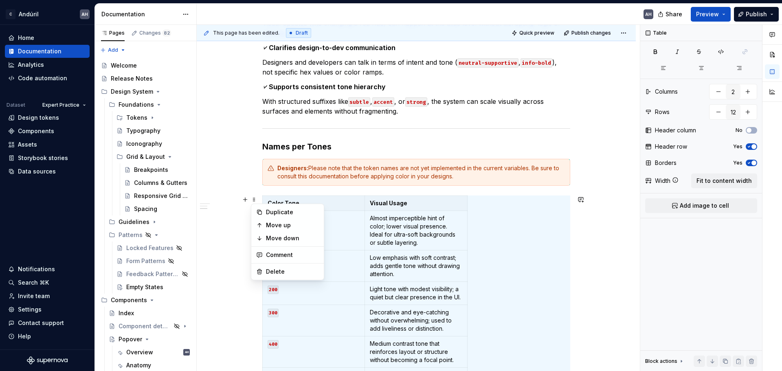
click at [425, 255] on p "Low emphasis with soft contrast; adds gentle tone without drawing attention." at bounding box center [416, 266] width 92 height 24
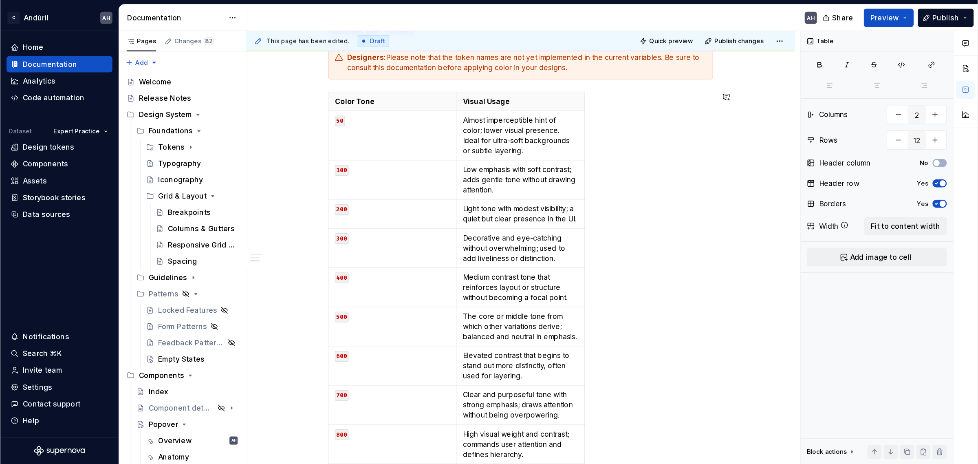
scroll to position [611, 0]
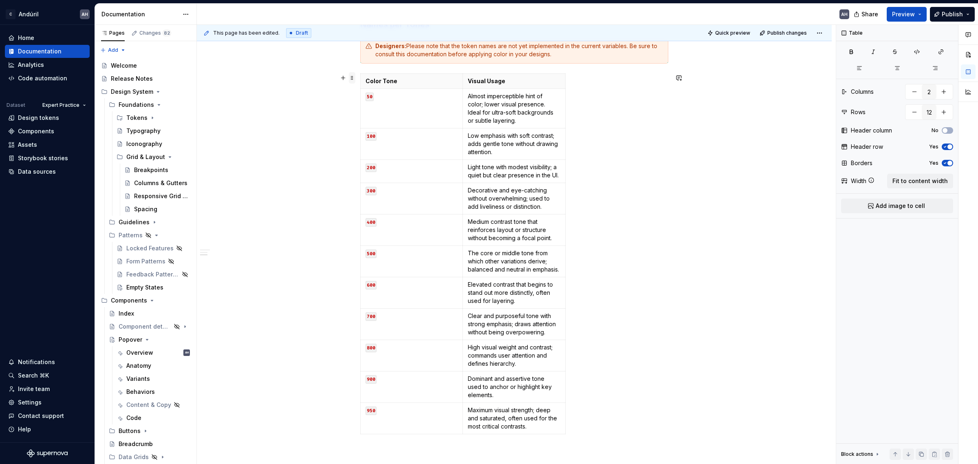
click at [352, 79] on span at bounding box center [352, 77] width 7 height 11
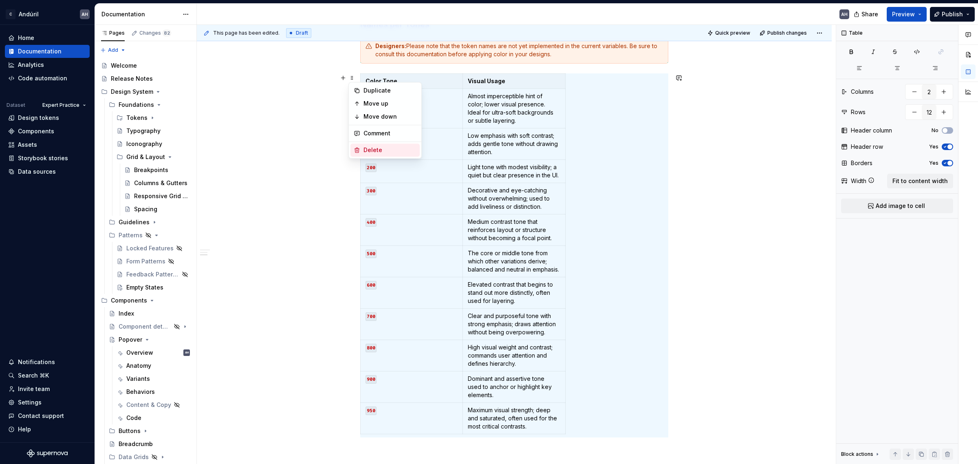
click at [377, 152] on div "Delete" at bounding box center [389, 150] width 53 height 8
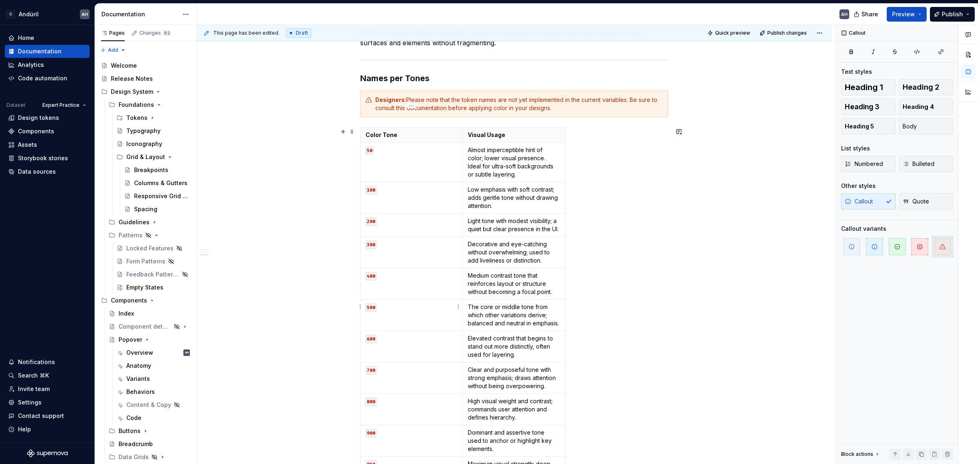
scroll to position [583, 0]
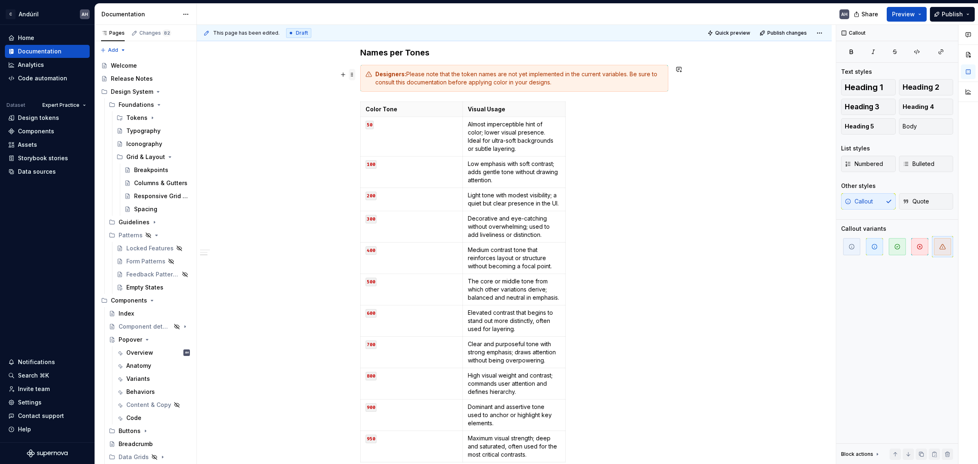
click at [354, 75] on span at bounding box center [352, 74] width 7 height 11
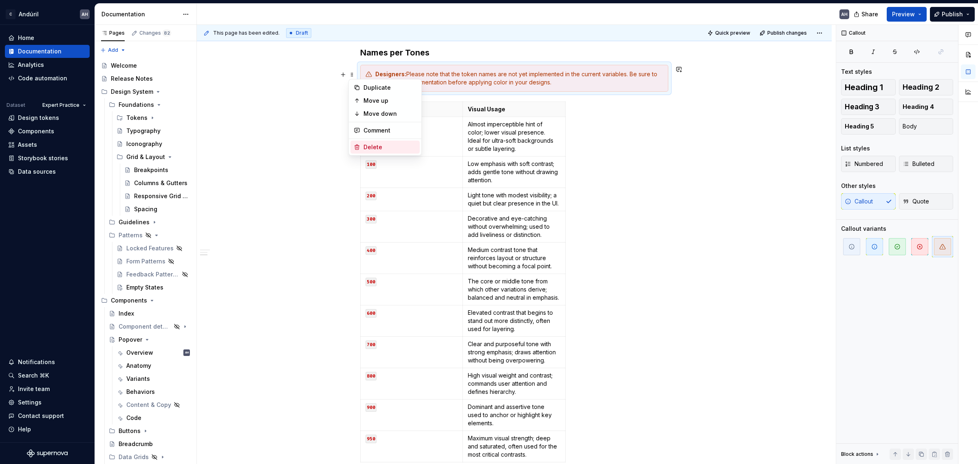
click at [368, 147] on div "Delete" at bounding box center [389, 147] width 53 height 8
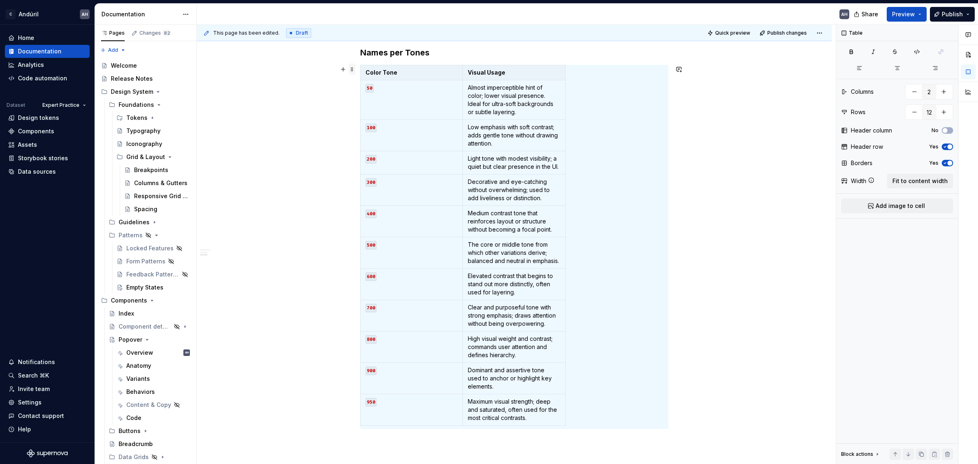
click at [352, 72] on span at bounding box center [352, 69] width 7 height 11
click at [375, 143] on div "Delete" at bounding box center [389, 141] width 53 height 8
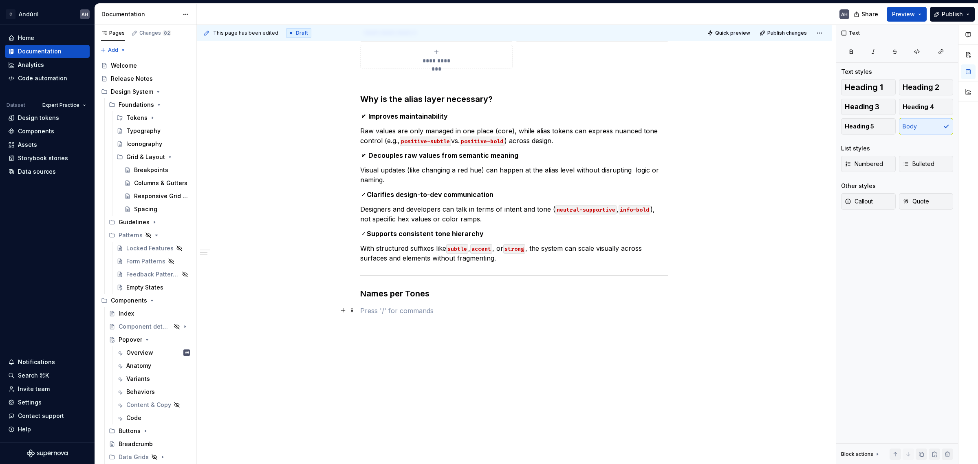
scroll to position [343, 0]
drag, startPoint x: 389, startPoint y: 314, endPoint x: 361, endPoint y: 294, distance: 34.6
click at [361, 283] on div "**********" at bounding box center [514, 67] width 308 height 497
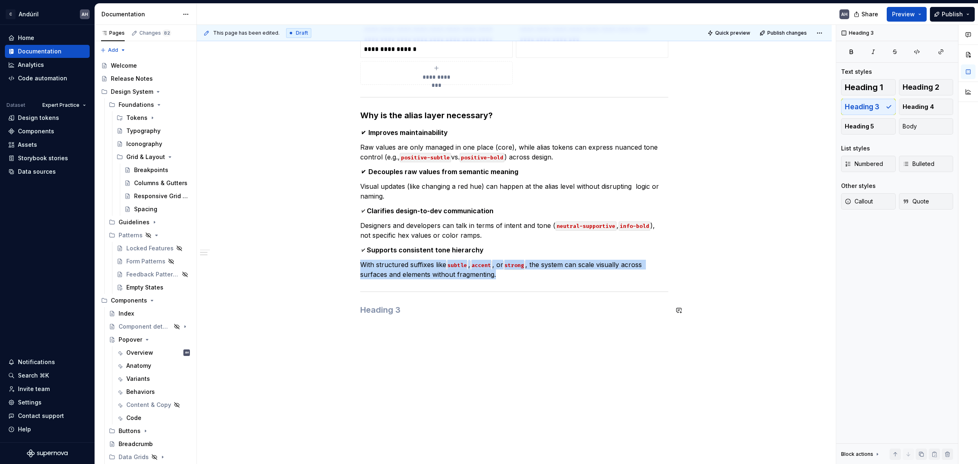
scroll to position [305, 0]
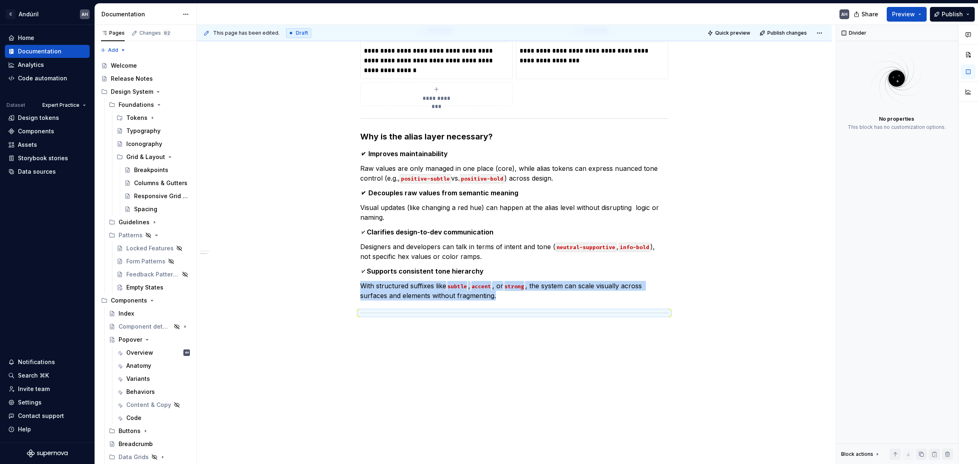
type textarea "*"
click at [410, 283] on div "**********" at bounding box center [514, 150] width 635 height 627
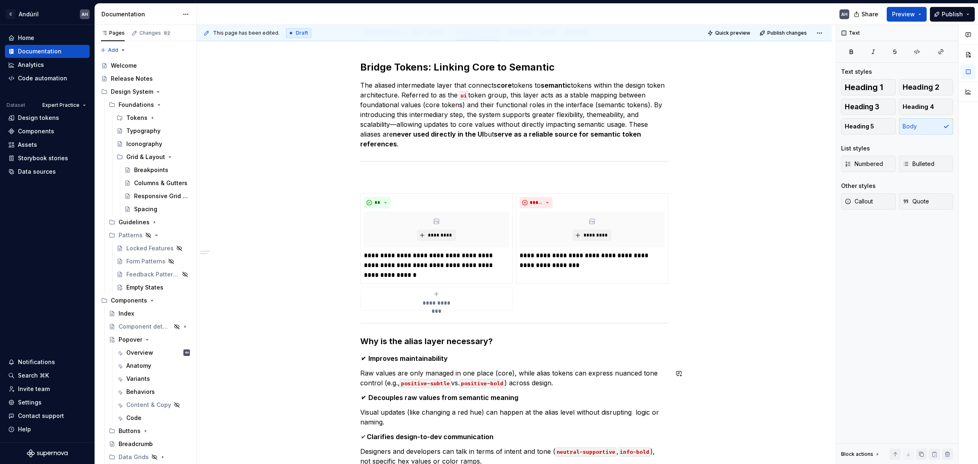
scroll to position [102, 0]
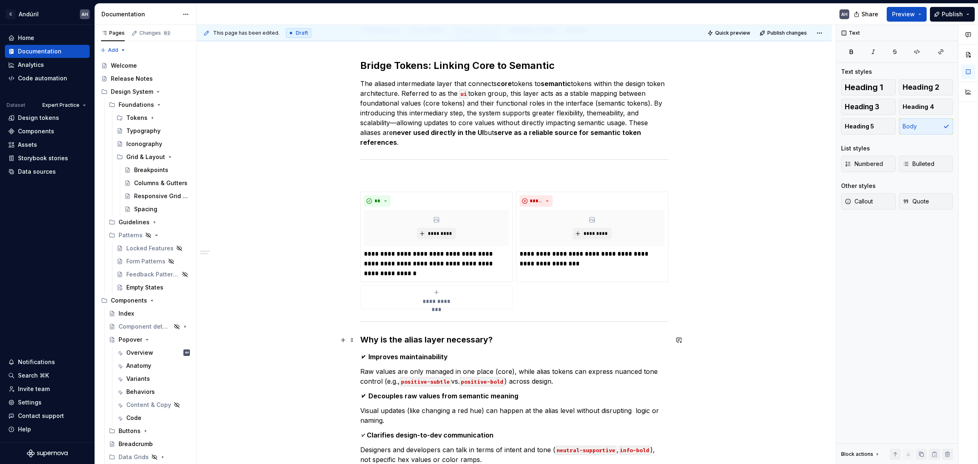
click at [400, 283] on h3 "Why is the alias layer necessary?" at bounding box center [514, 339] width 308 height 11
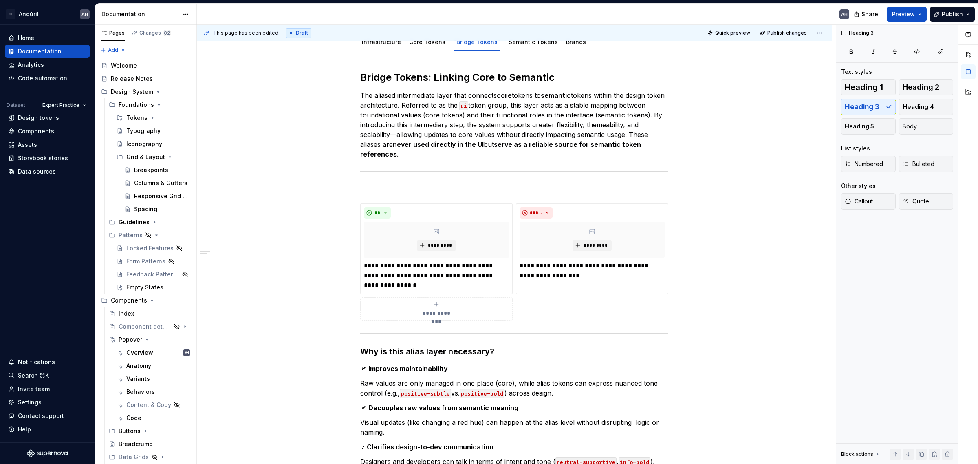
scroll to position [0, 0]
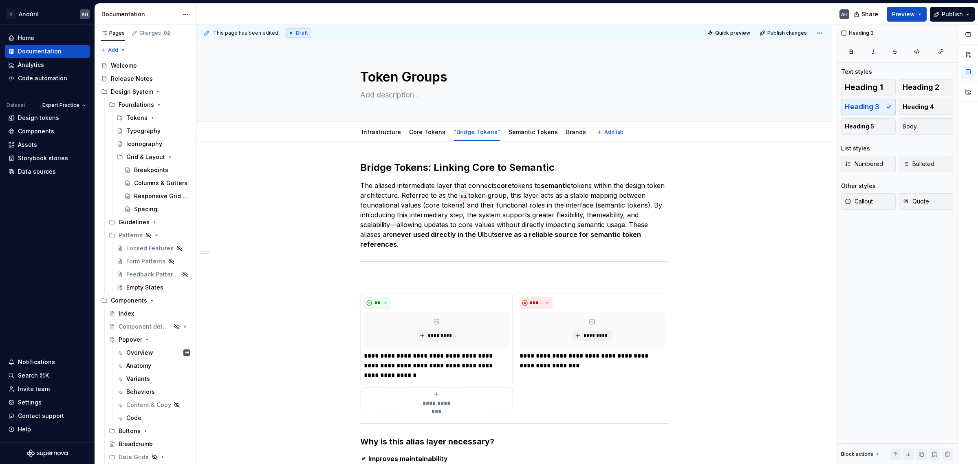
type textarea "*"
click at [406, 195] on p "The aliased intermediate layer that connects core tokens to semantic tokens wit…" at bounding box center [514, 214] width 308 height 68
click at [565, 196] on p "The aliased intermediate layer that connects core tokens to semantic tokens wit…" at bounding box center [514, 214] width 308 height 68
click at [625, 214] on p "The aliased intermediate layer that connects core tokens to semantic tokens wit…" at bounding box center [514, 214] width 308 height 68
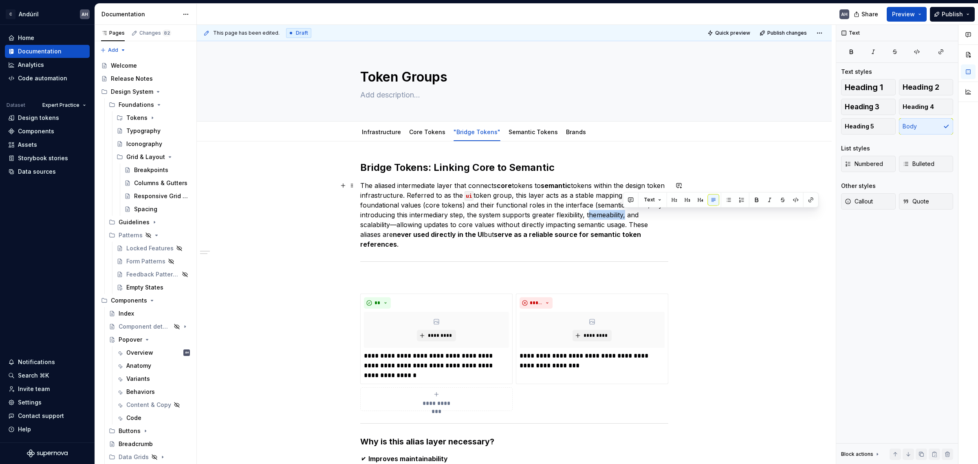
drag, startPoint x: 646, startPoint y: 214, endPoint x: 640, endPoint y: 214, distance: 5.7
click at [625, 214] on p "The aliased intermediate layer that connects core tokens to semantic tokens wit…" at bounding box center [514, 214] width 308 height 68
click at [563, 283] on p "**********" at bounding box center [591, 361] width 145 height 20
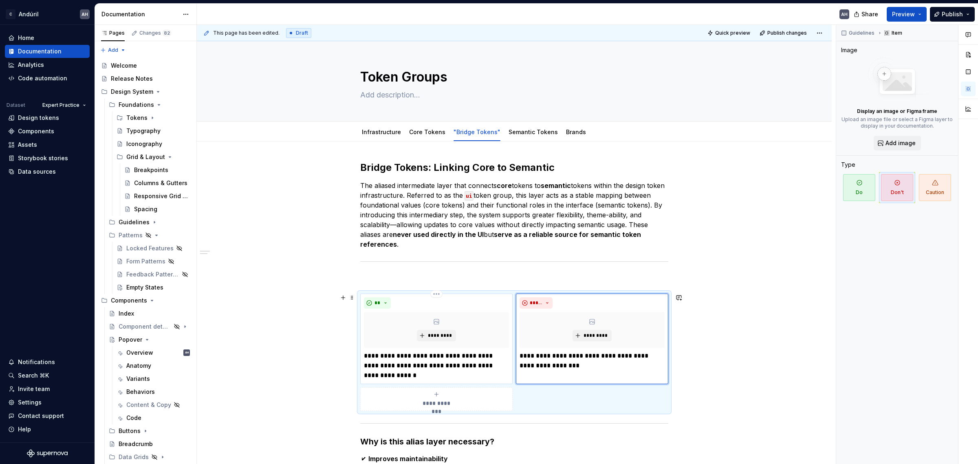
click at [436, 283] on p "**********" at bounding box center [436, 365] width 145 height 29
click at [434, 283] on p "**********" at bounding box center [436, 365] width 145 height 29
click at [469, 247] on p "The aliased intermediate layer that connects core tokens to semantic tokens wit…" at bounding box center [514, 214] width 308 height 68
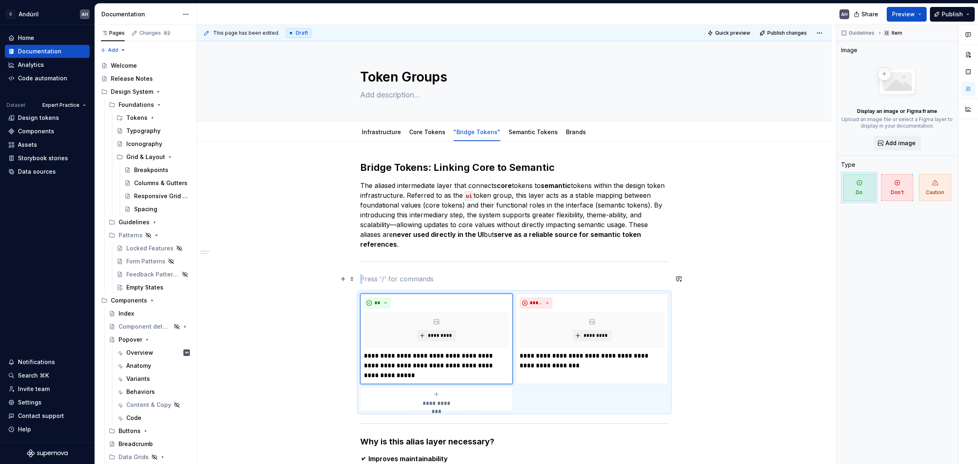
click at [457, 280] on p at bounding box center [514, 279] width 308 height 10
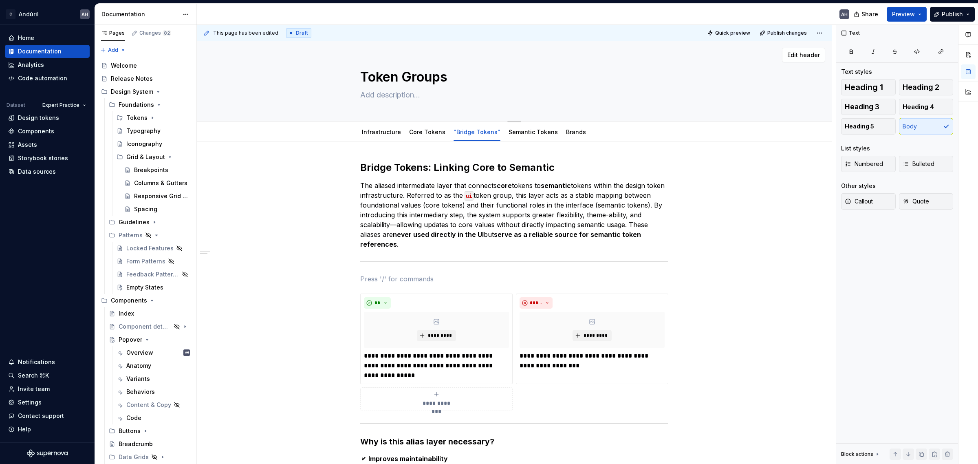
type textarea "*"
click at [400, 77] on textarea "Token Groups" at bounding box center [512, 77] width 308 height 20
click at [415, 76] on textarea "Token Groups" at bounding box center [512, 77] width 308 height 20
type textarea "Token C"
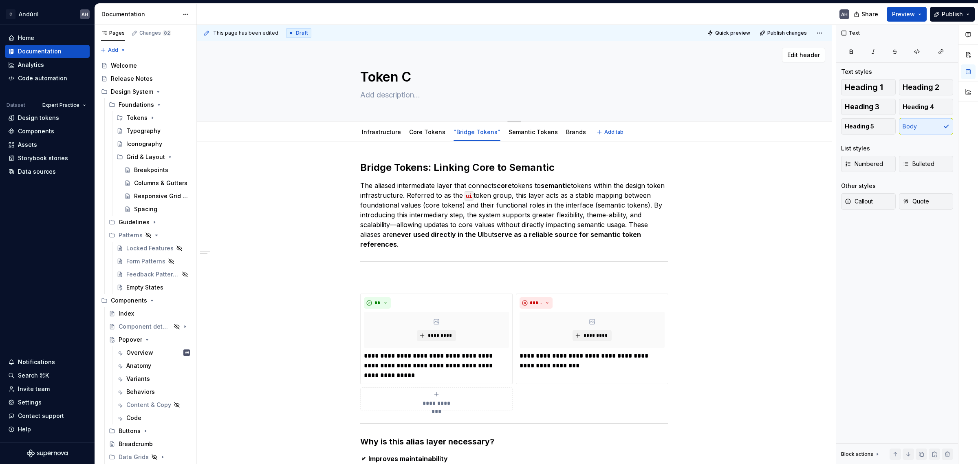
type textarea "*"
type textarea "Token Co"
type textarea "*"
type textarea "Token Col"
type textarea "*"
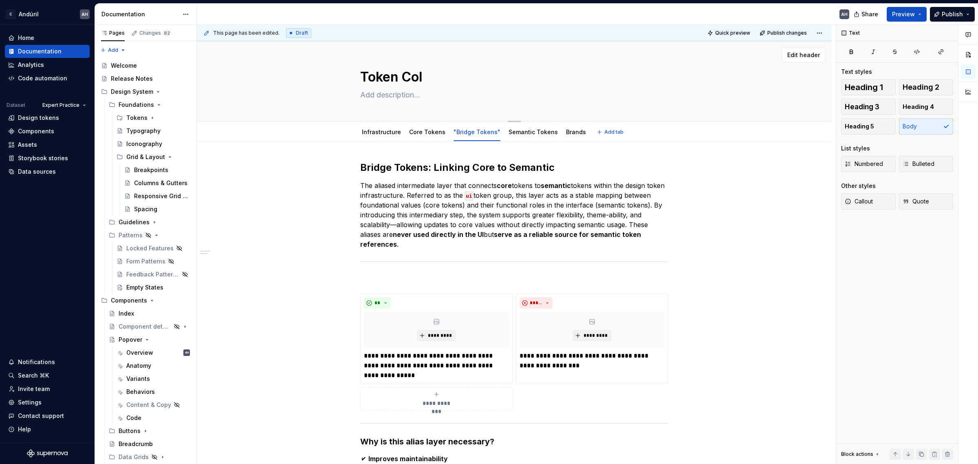
type textarea "Token Coll"
type textarea "*"
type textarea "Token Colle"
type textarea "*"
type textarea "Token Collec"
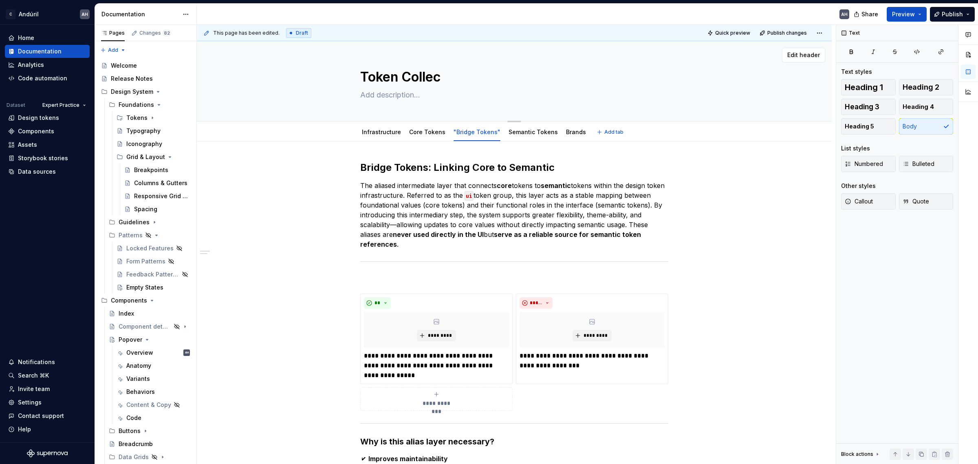
type textarea "*"
type textarea "Token Collect"
type textarea "*"
type textarea "Token Collecti"
type textarea "*"
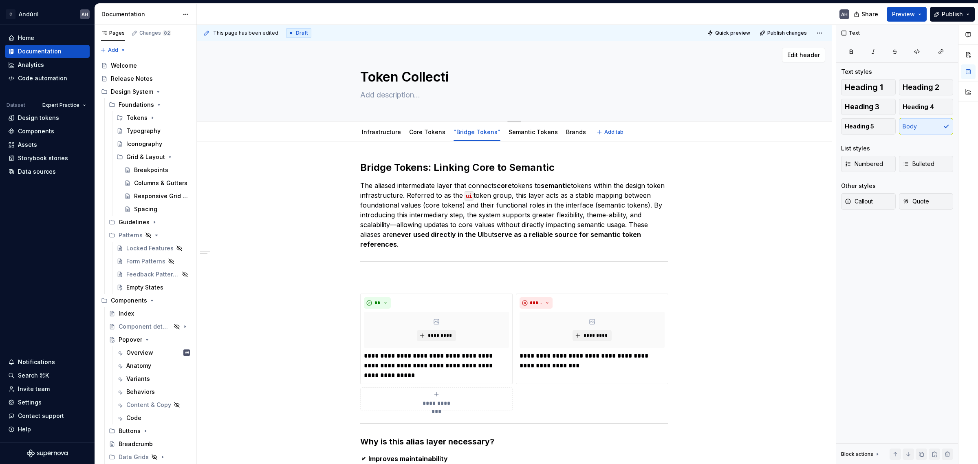
type textarea "Token Collectio"
type textarea "*"
type textarea "Token Collection"
type textarea "*"
type textarea "Token Collections"
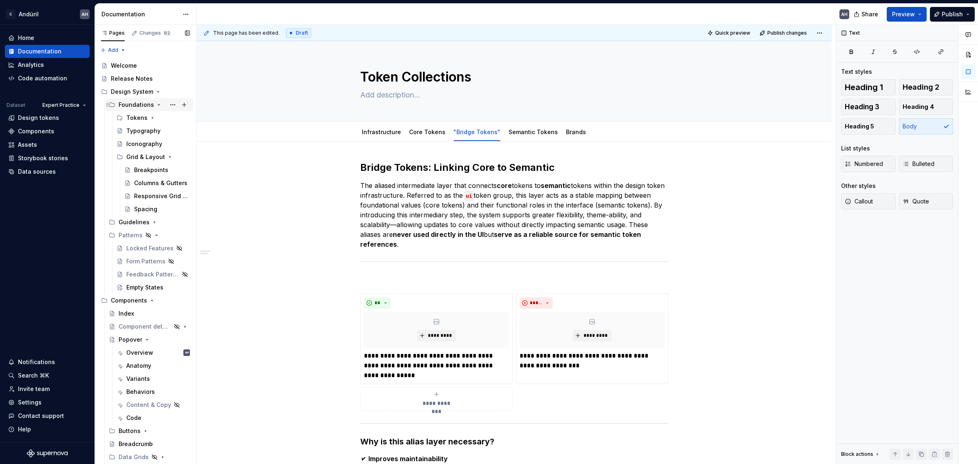
type textarea "*"
type textarea "Token Collections"
click at [141, 147] on div "Iconography" at bounding box center [144, 144] width 36 height 8
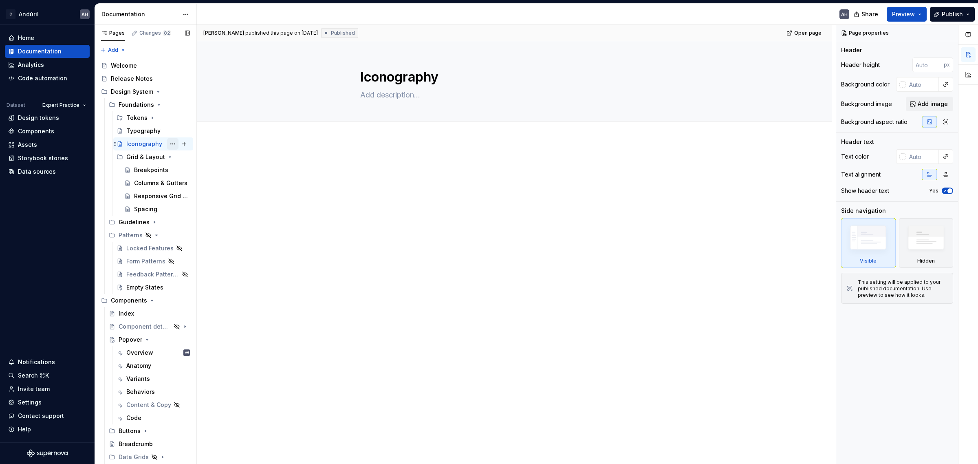
click at [167, 143] on button "Page tree" at bounding box center [172, 143] width 11 height 11
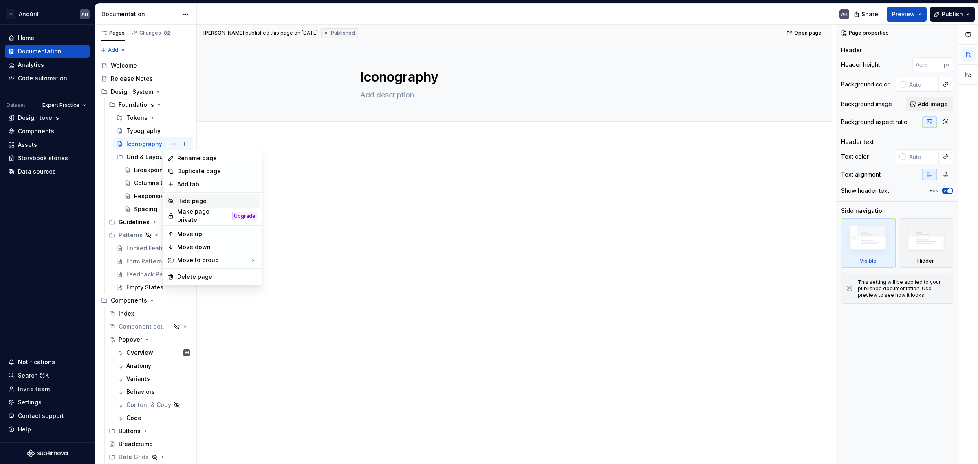
click at [206, 205] on div "Hide page" at bounding box center [212, 200] width 96 height 13
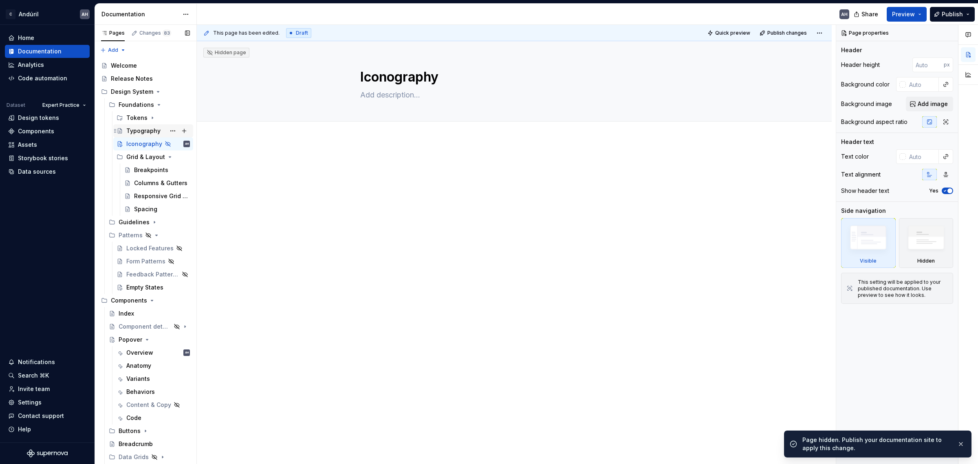
click at [151, 130] on div "Typography" at bounding box center [143, 131] width 34 height 8
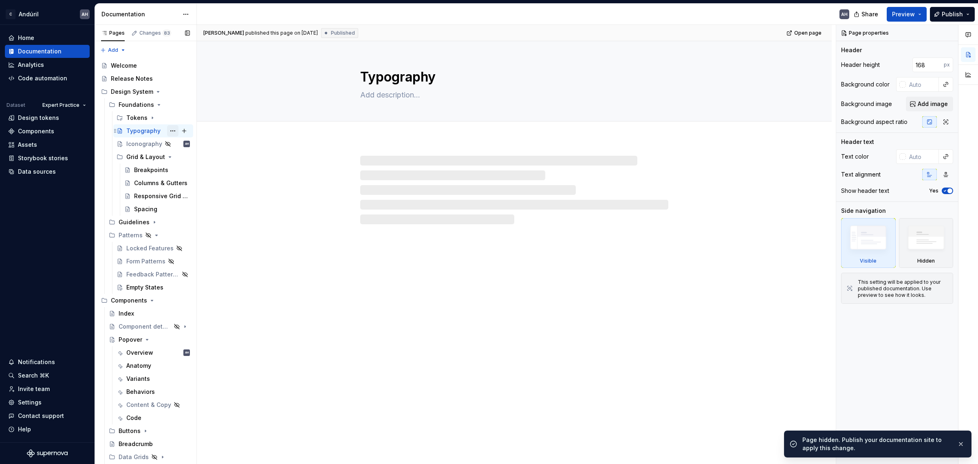
click at [167, 131] on button "Page tree" at bounding box center [172, 130] width 11 height 11
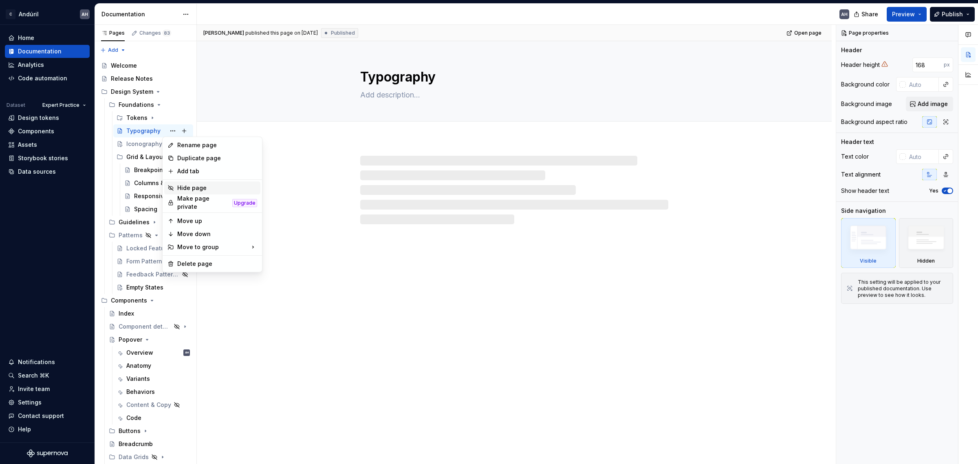
click at [190, 189] on div "Hide page" at bounding box center [217, 188] width 80 height 8
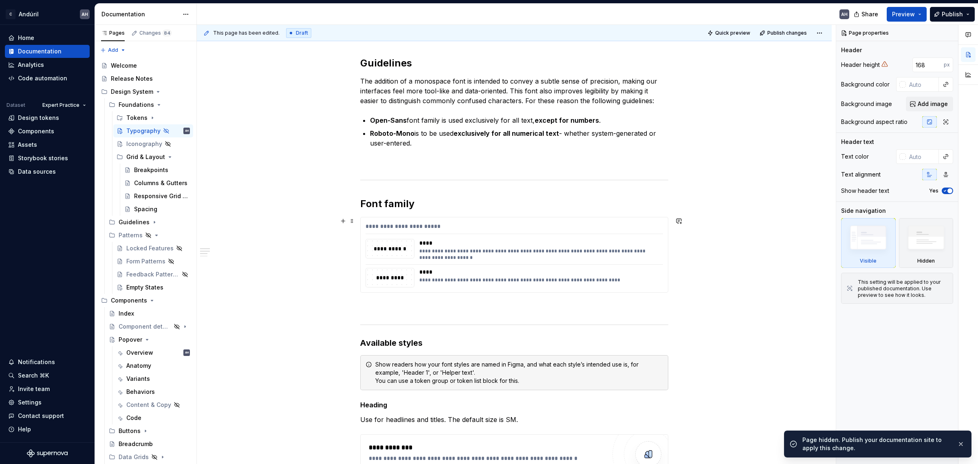
scroll to position [356, 0]
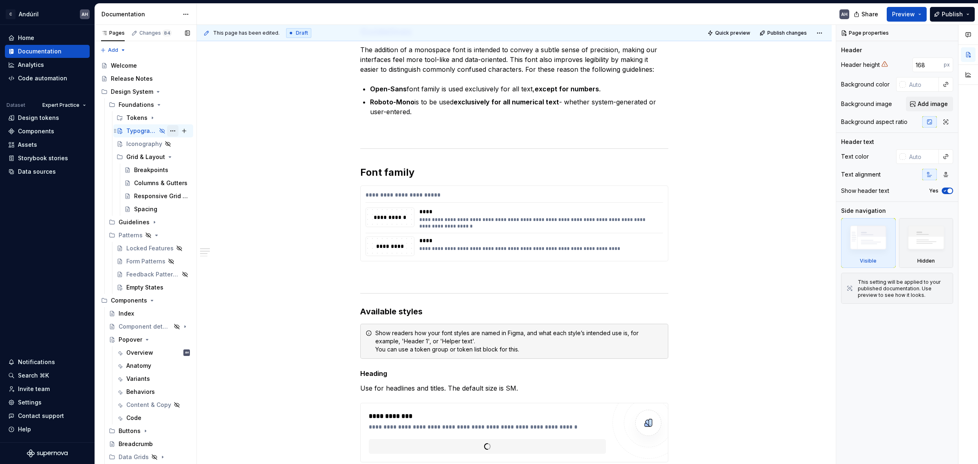
click at [167, 130] on button "Page tree" at bounding box center [172, 130] width 11 height 11
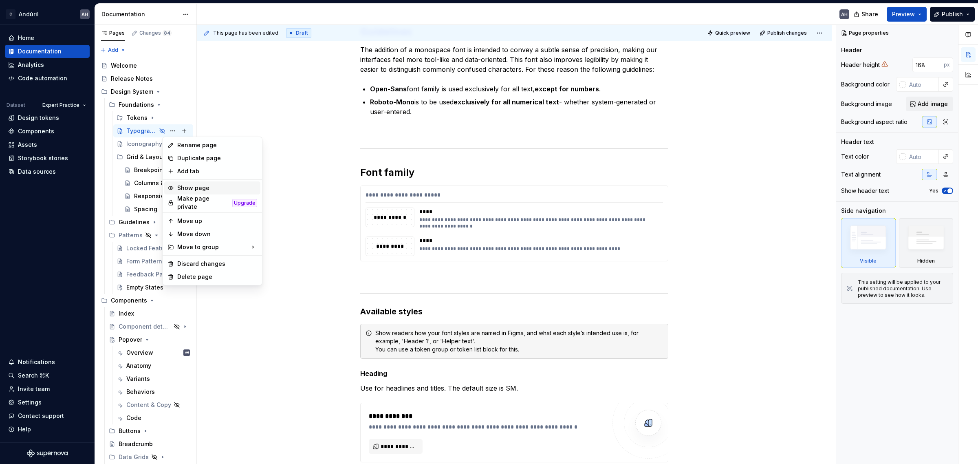
click at [194, 187] on div "Show page" at bounding box center [217, 188] width 80 height 8
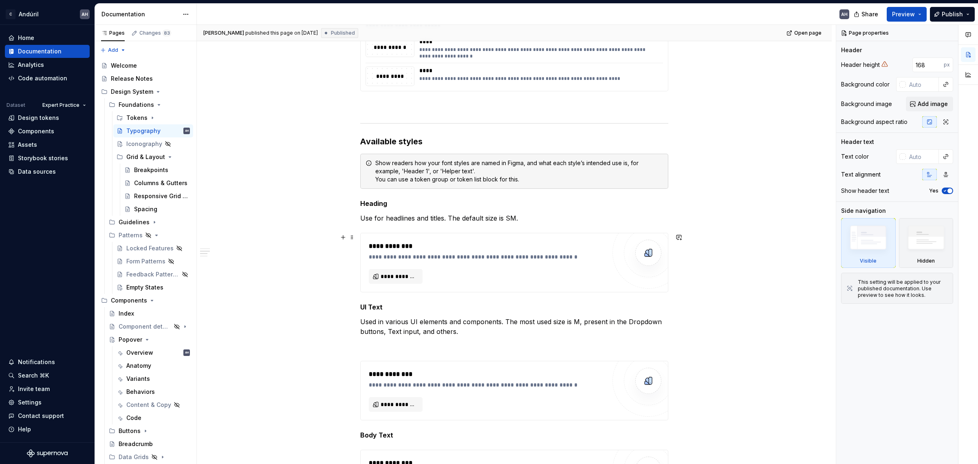
scroll to position [509, 0]
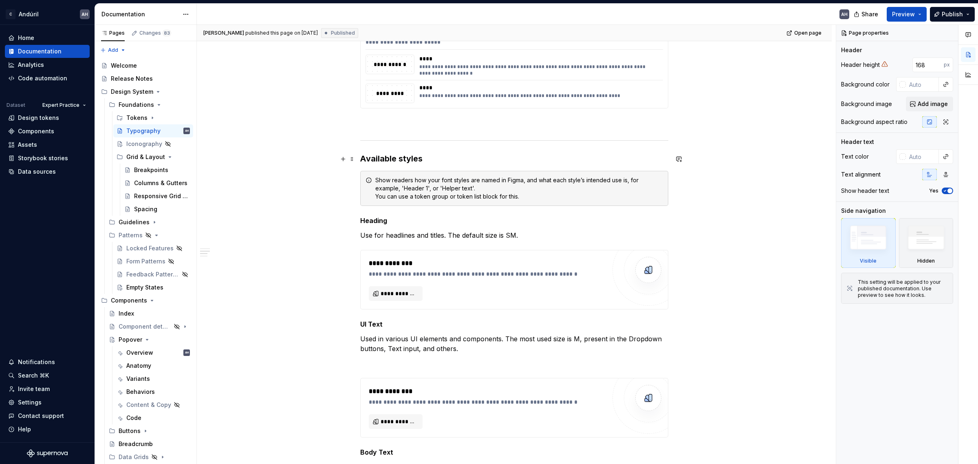
click at [446, 154] on h3 "Available styles" at bounding box center [514, 158] width 308 height 11
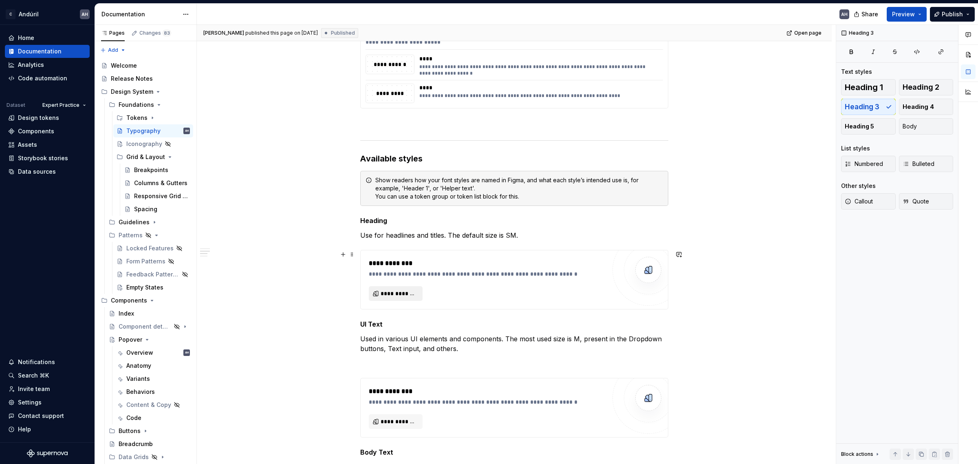
click at [402, 283] on span "**********" at bounding box center [398, 293] width 37 height 8
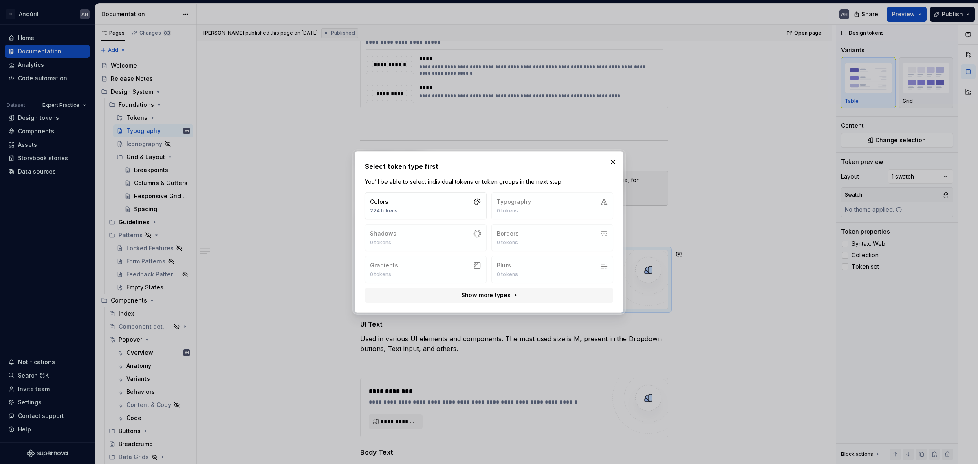
click at [523, 212] on div "Colors 224 tokens Typography 0 tokens Shadows 0 tokens Borders 0 tokens Gradien…" at bounding box center [489, 237] width 248 height 90
click at [506, 283] on span "Show more types" at bounding box center [485, 295] width 49 height 8
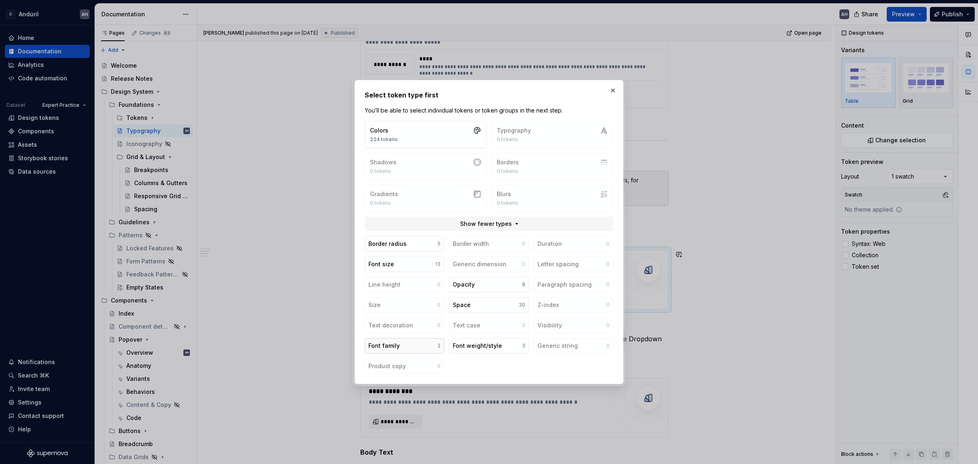
click at [406, 283] on button "Font family 2" at bounding box center [404, 345] width 79 height 15
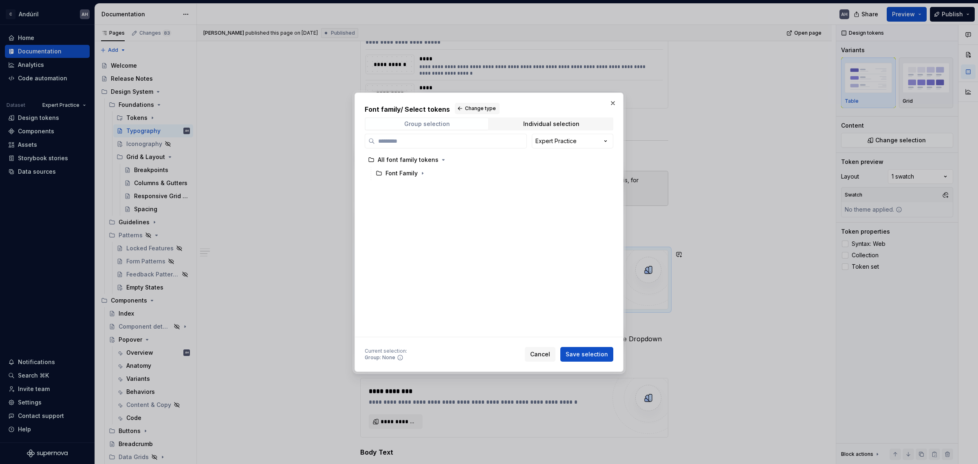
click at [424, 121] on div "Group selection" at bounding box center [427, 124] width 46 height 7
click at [563, 119] on span "Individual selection" at bounding box center [551, 123] width 123 height 11
click at [608, 100] on button "button" at bounding box center [612, 102] width 11 height 11
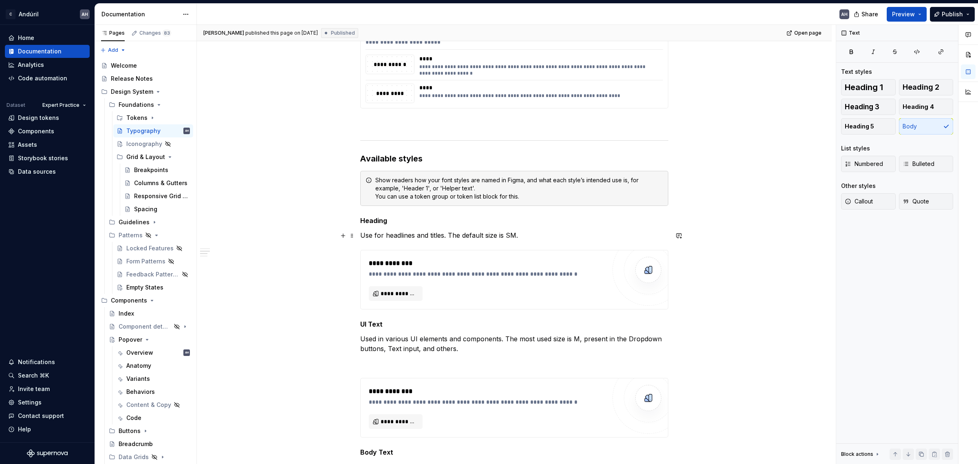
click at [519, 233] on p "Use for headlines and titles. The default size is SM." at bounding box center [514, 235] width 308 height 10
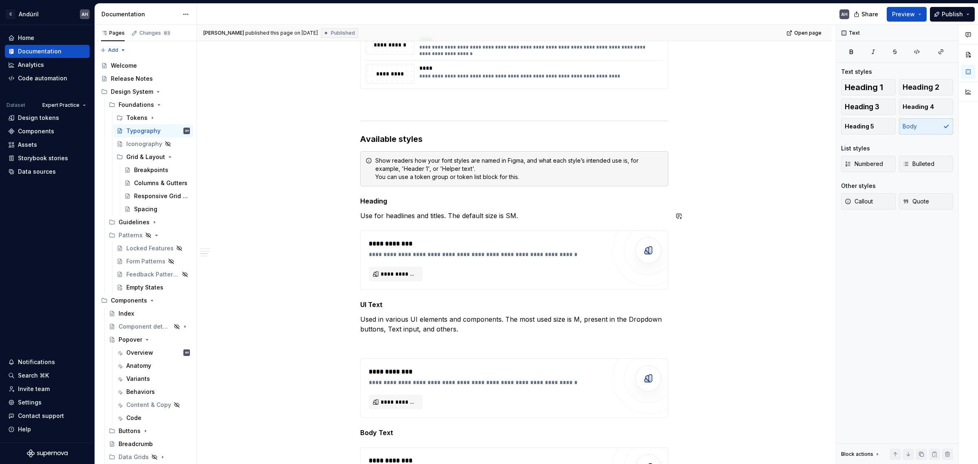
scroll to position [560, 0]
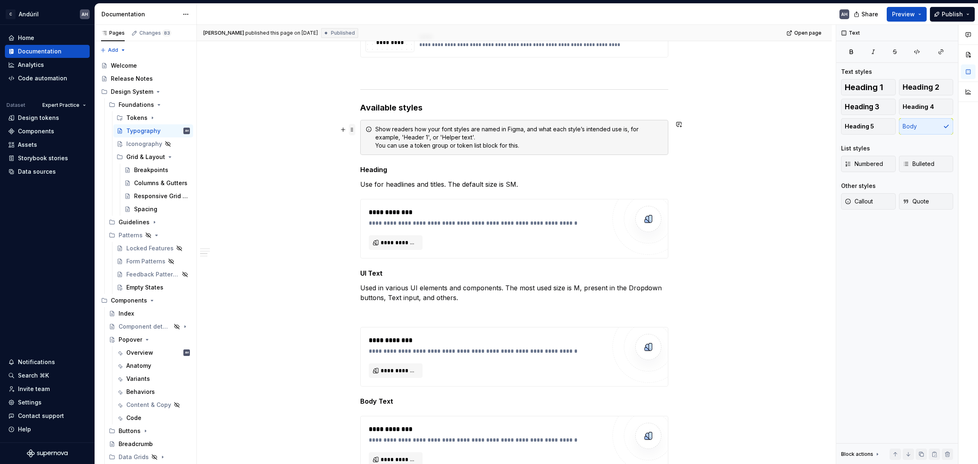
click at [351, 128] on span at bounding box center [352, 129] width 7 height 11
click at [496, 101] on div "**********" at bounding box center [514, 237] width 308 height 1276
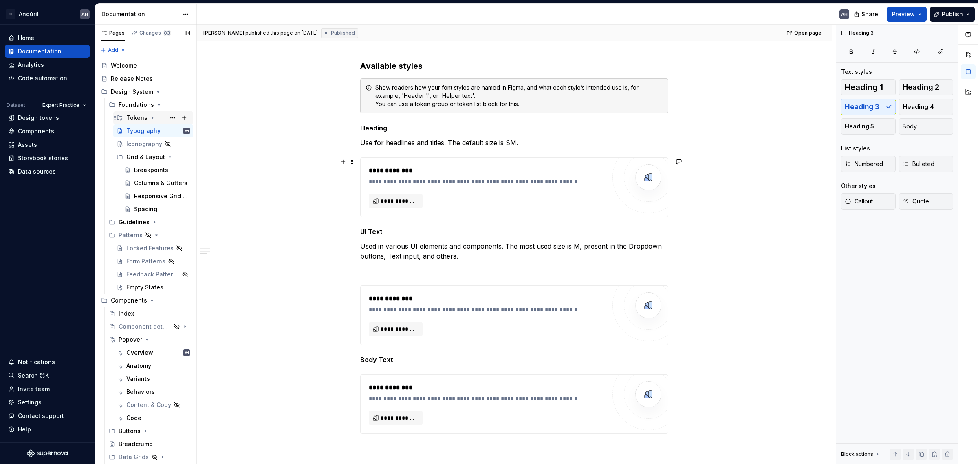
scroll to position [713, 0]
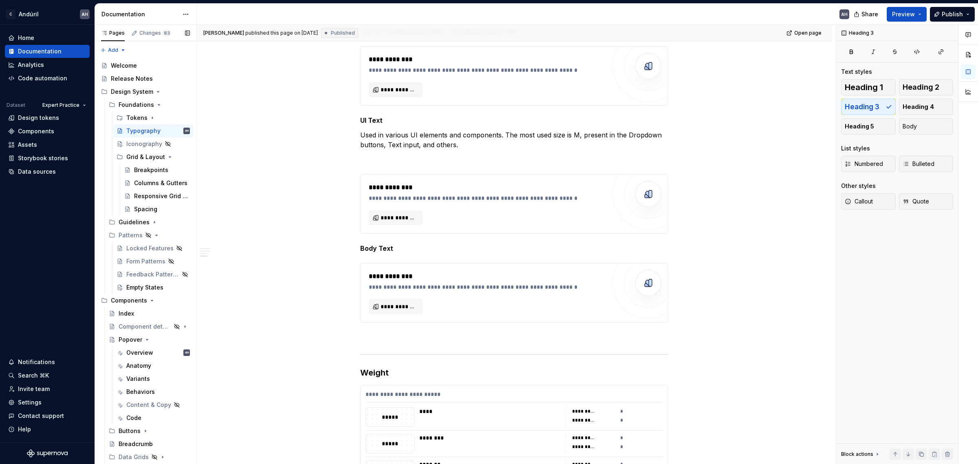
click at [0, 0] on button "Page tree" at bounding box center [0, 0] width 0 height 0
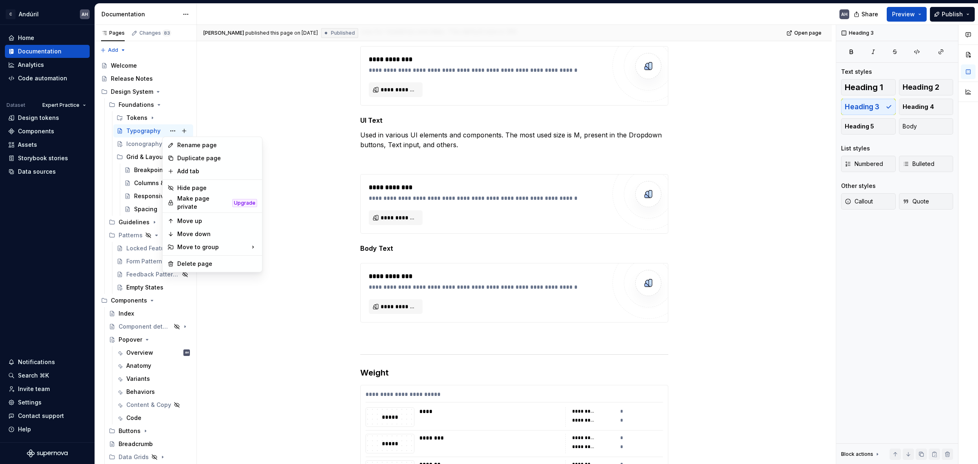
click at [464, 283] on html "C Andúril AH Home Documentation Analytics Code automation Dataset Expert Practi…" at bounding box center [489, 232] width 978 height 464
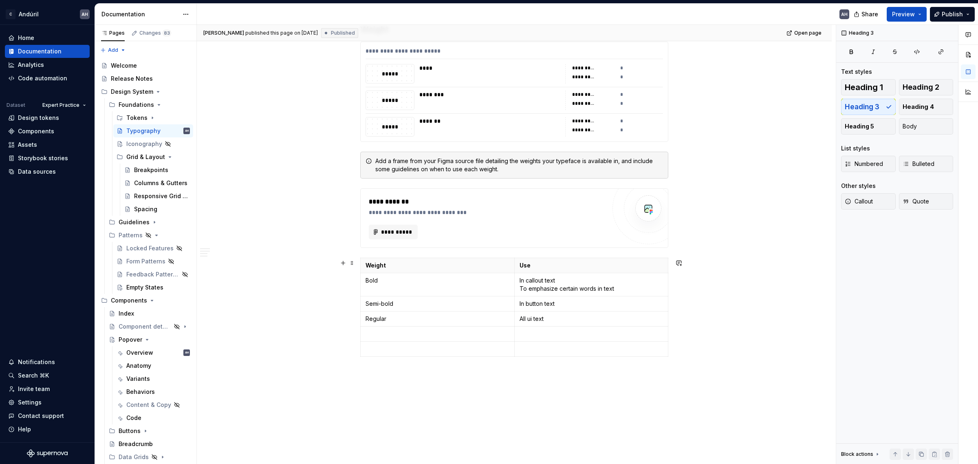
scroll to position [1069, 0]
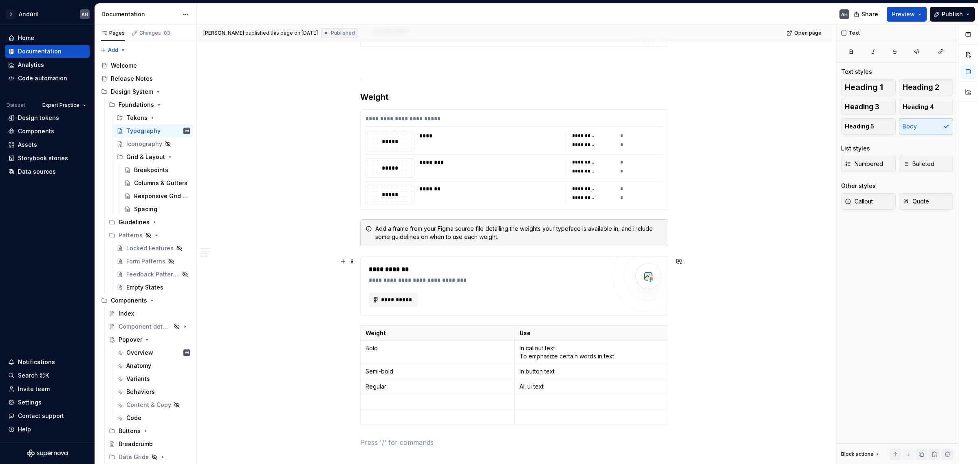
scroll to position [1018, 0]
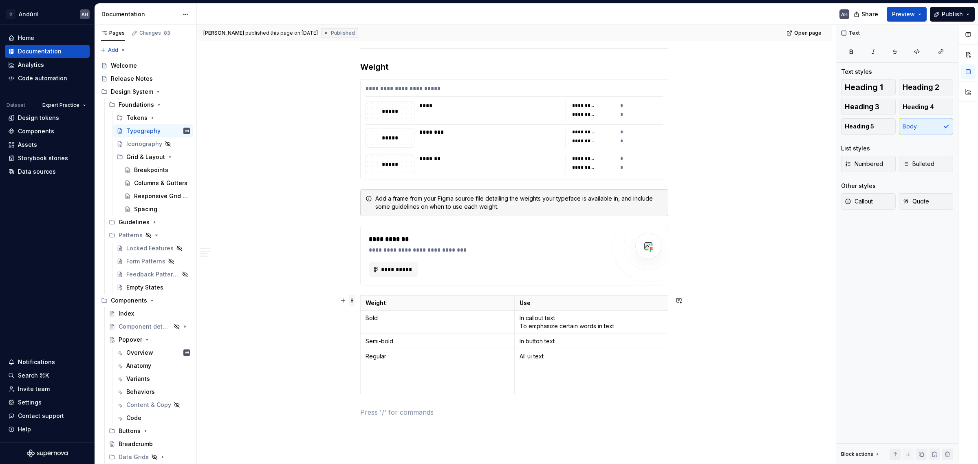
click at [349, 283] on span at bounding box center [352, 300] width 7 height 11
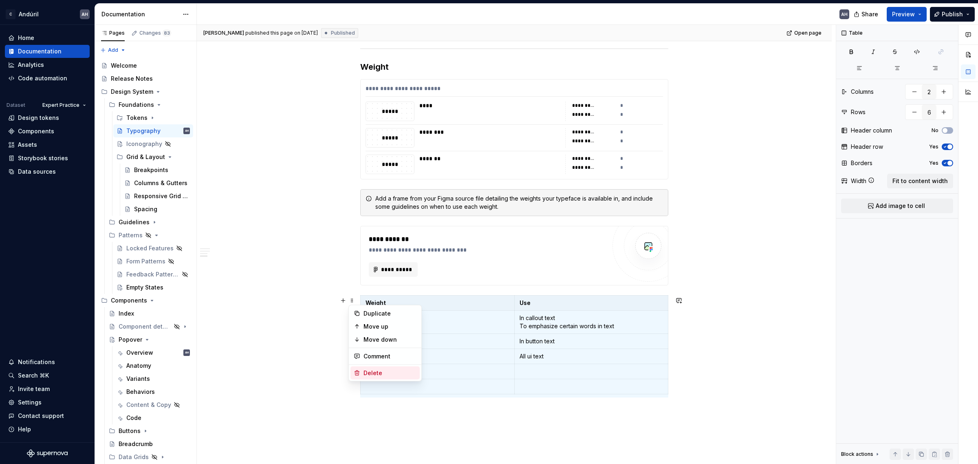
click at [380, 283] on div "Delete" at bounding box center [384, 372] width 69 height 13
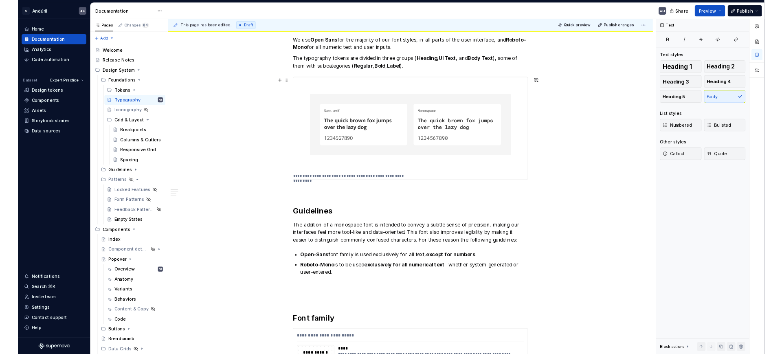
scroll to position [0, 0]
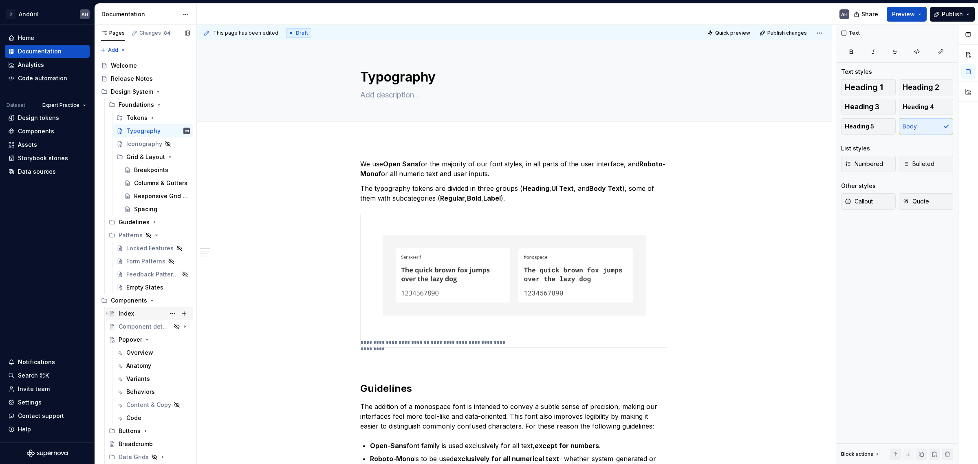
click at [124, 283] on div "Index" at bounding box center [126, 313] width 15 height 8
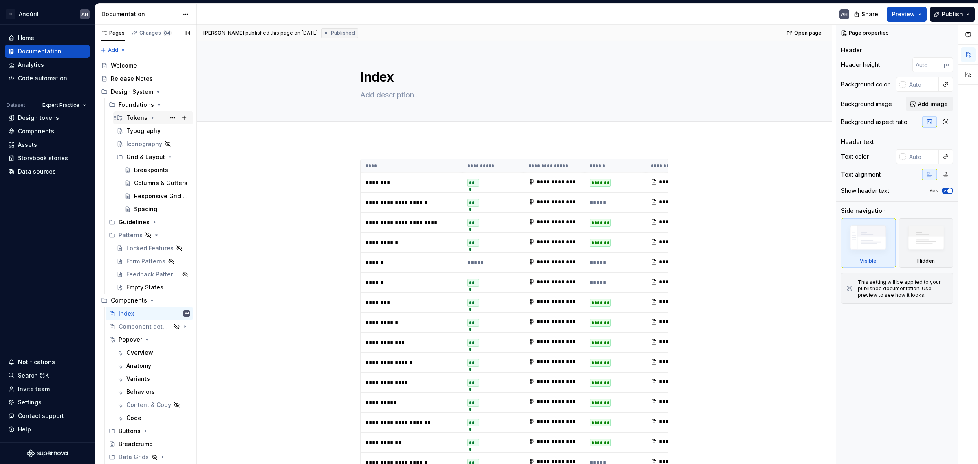
click at [136, 112] on div "Tokens" at bounding box center [158, 117] width 64 height 11
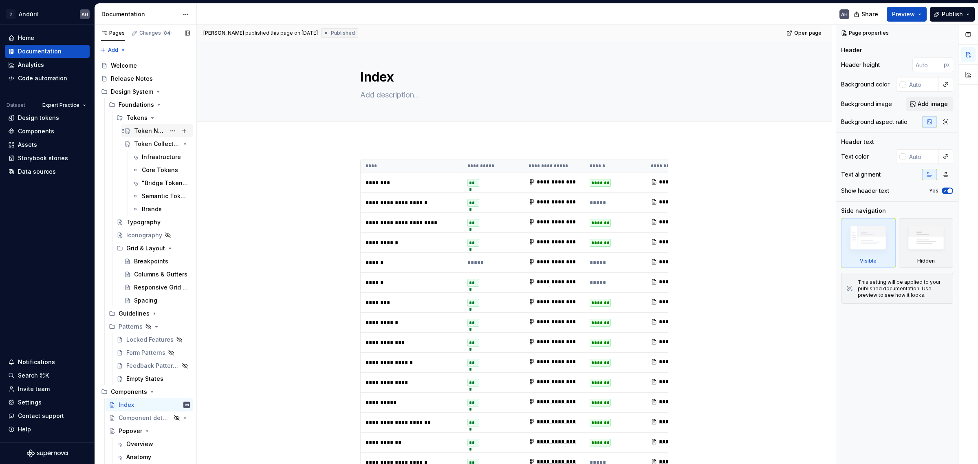
click at [142, 130] on div "Token Naming Framework" at bounding box center [149, 131] width 31 height 8
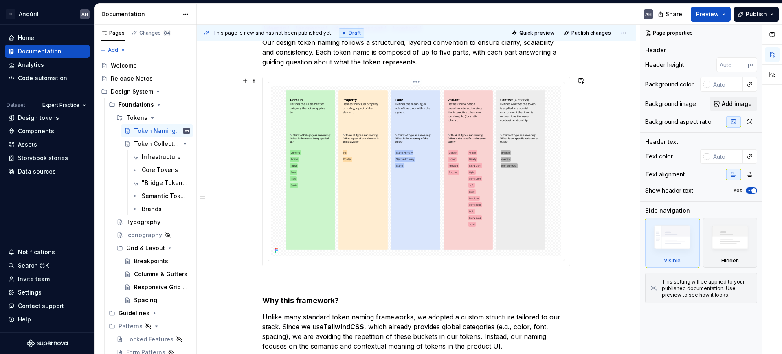
scroll to position [153, 0]
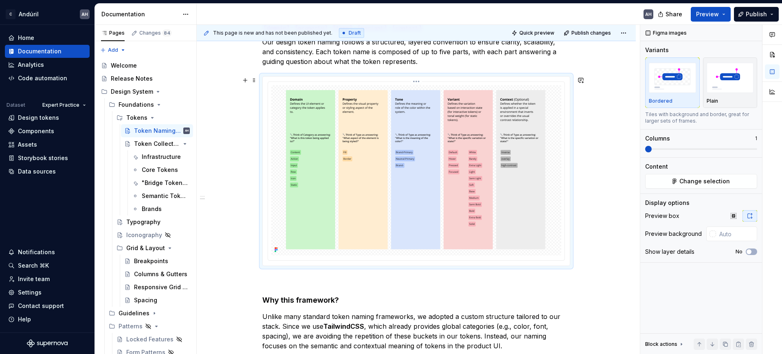
click at [382, 195] on img at bounding box center [417, 170] width 268 height 170
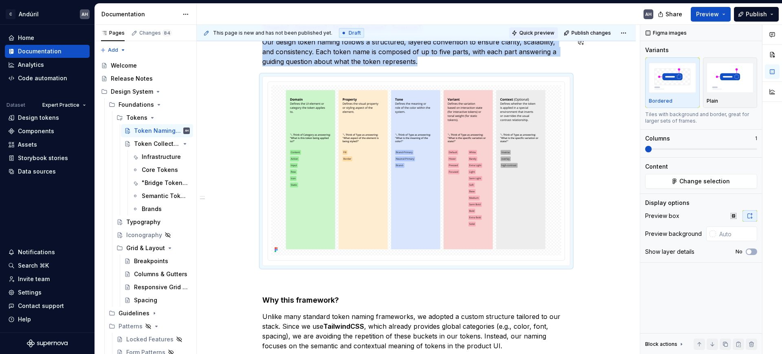
click at [539, 31] on span "Quick preview" at bounding box center [536, 33] width 35 height 7
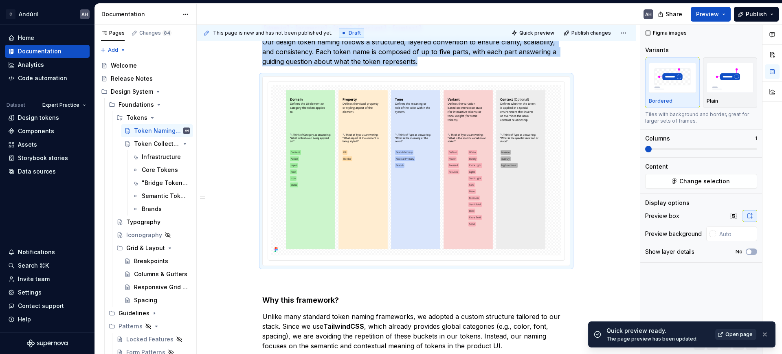
click at [625, 283] on span "Open page" at bounding box center [739, 334] width 27 height 7
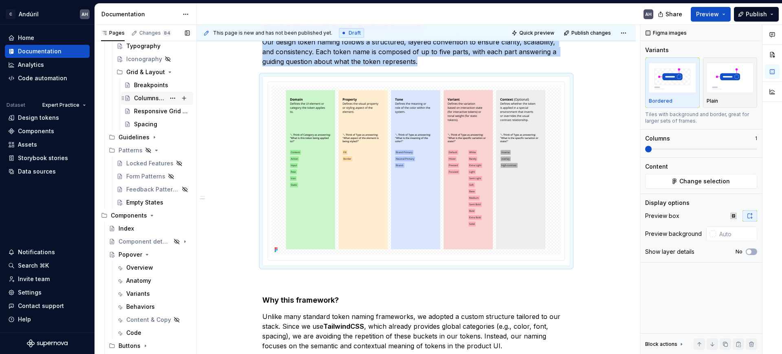
scroll to position [511, 0]
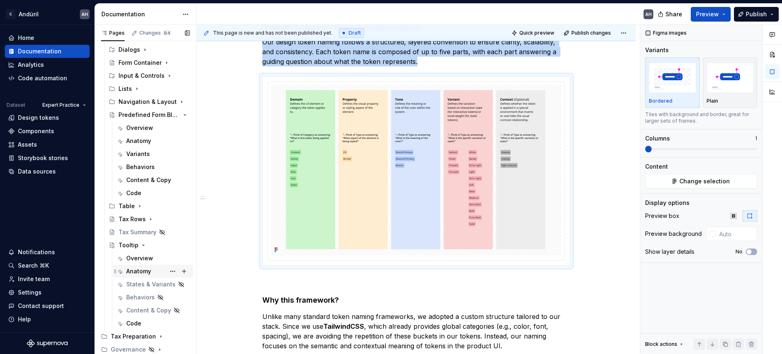
drag, startPoint x: 155, startPoint y: 348, endPoint x: 131, endPoint y: 275, distance: 77.0
click at [156, 283] on icon "Page tree" at bounding box center [159, 349] width 7 height 7
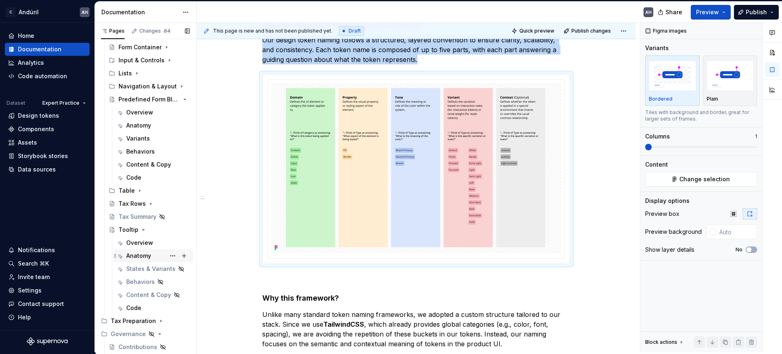
scroll to position [602, 0]
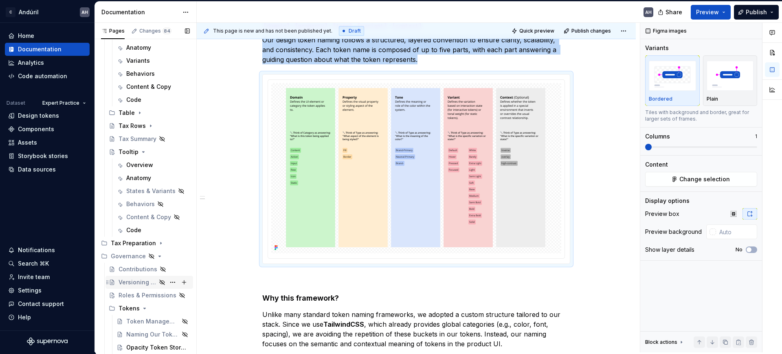
click at [136, 278] on div "Versioning Guideline" at bounding box center [138, 282] width 38 height 8
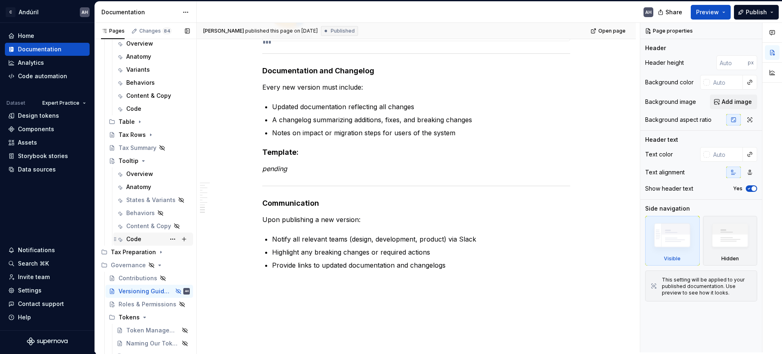
scroll to position [602, 0]
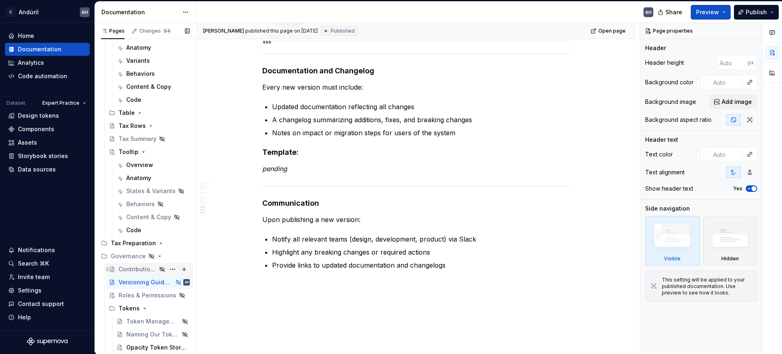
click at [120, 270] on div "Contributions" at bounding box center [138, 269] width 38 height 8
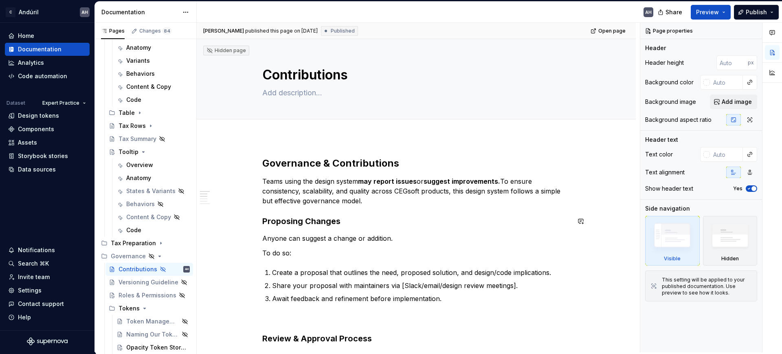
click at [396, 253] on p "To do so:" at bounding box center [416, 253] width 308 height 10
type textarea "*"
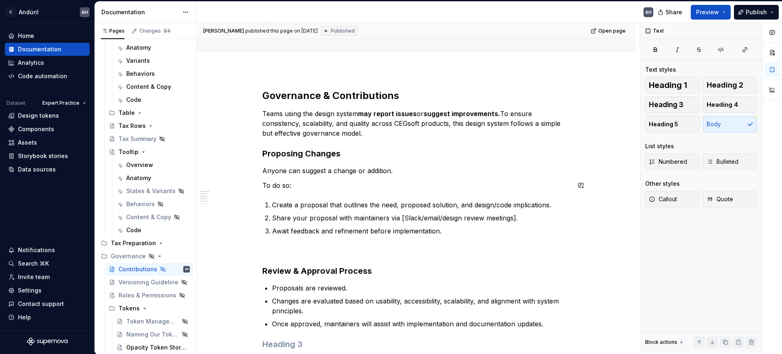
scroll to position [102, 0]
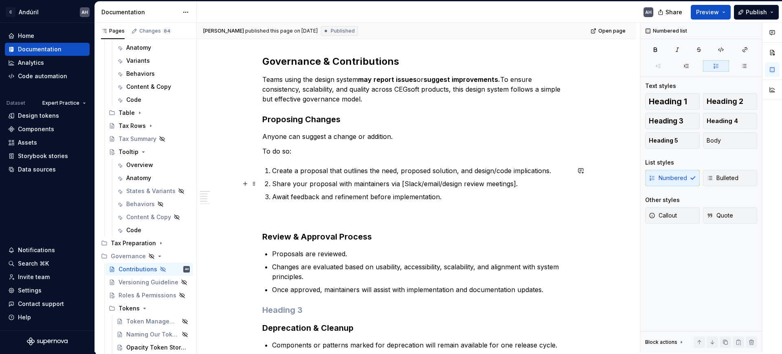
click at [520, 184] on p "Share your proposal with maintainers via [Slack/email/design review meetings]." at bounding box center [421, 184] width 298 height 10
drag, startPoint x: 511, startPoint y: 184, endPoint x: 439, endPoint y: 185, distance: 71.7
click at [439, 185] on p "Share your proposal with maintainers via [Slack/email/design review meetings]." at bounding box center [421, 184] width 298 height 10
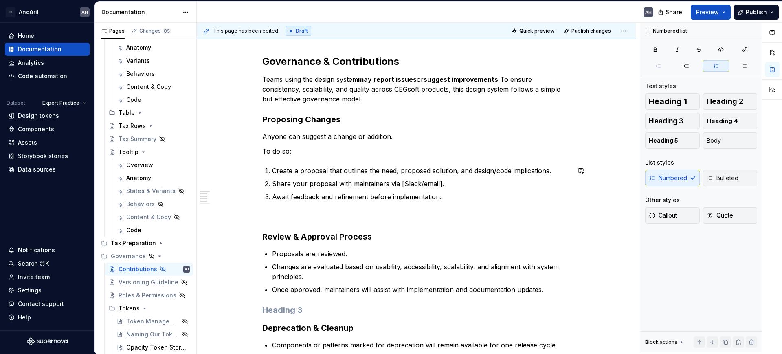
click at [449, 196] on p "Await feedback and refinement before implementation." at bounding box center [421, 197] width 298 height 10
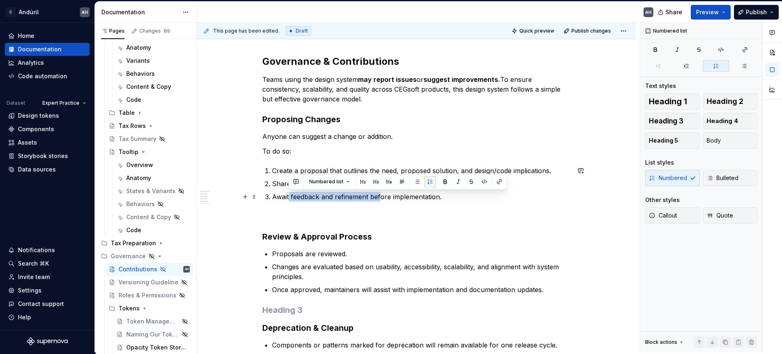
drag, startPoint x: 288, startPoint y: 198, endPoint x: 380, endPoint y: 198, distance: 91.7
click at [380, 198] on p "Await feedback and refinement before implementation." at bounding box center [421, 197] width 298 height 10
click at [356, 222] on div "Governance & Contributions Teams using the design system may report issues or s…" at bounding box center [416, 238] width 308 height 367
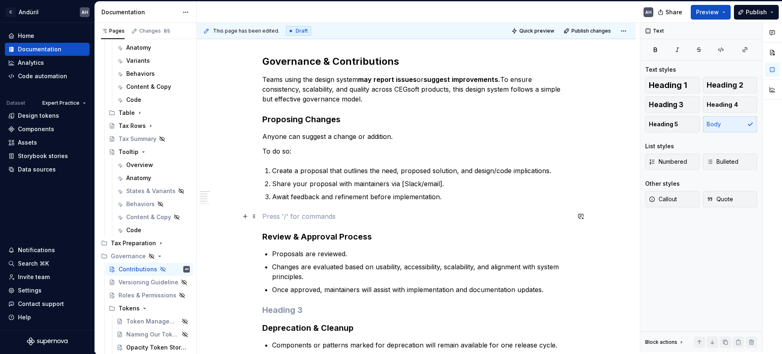
click at [294, 212] on p at bounding box center [416, 216] width 308 height 10
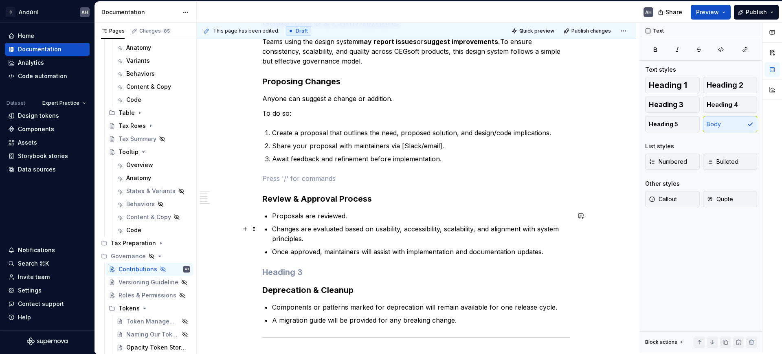
scroll to position [255, 0]
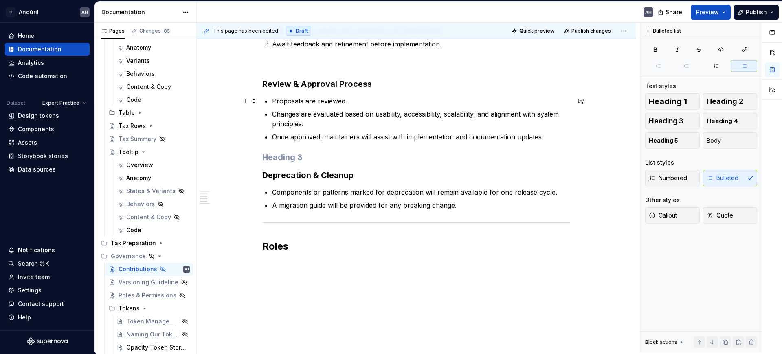
click at [349, 100] on p "Proposals are reviewed." at bounding box center [421, 101] width 298 height 10
click at [349, 102] on p "Proposals are reviewed." at bounding box center [421, 101] width 298 height 10
click at [295, 111] on p "Changes are evaluated based on usability, accessibility, scalability, and align…" at bounding box center [421, 119] width 298 height 20
click at [342, 110] on p "Changes are evaluated based on usability, accessibility, scalability, and align…" at bounding box center [421, 119] width 298 height 20
click at [346, 99] on p "Proposals are reviewed." at bounding box center [421, 101] width 298 height 10
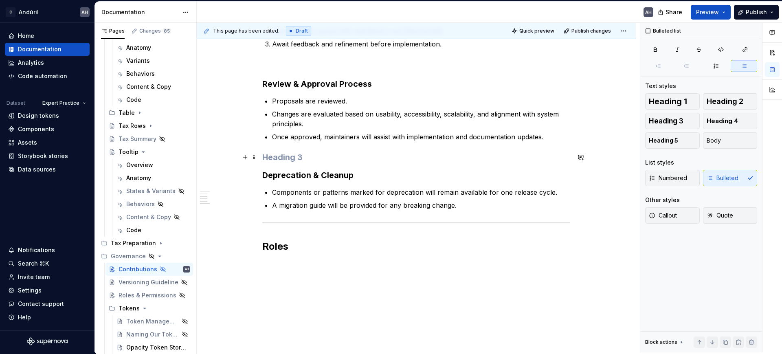
click at [312, 162] on h3 at bounding box center [416, 157] width 308 height 11
click at [319, 196] on p "Components or patterns marked for deprecation will remain available for one rel…" at bounding box center [421, 192] width 298 height 10
click at [392, 186] on div "Governance & Contributions Teams using the design system may report issues or s…" at bounding box center [416, 85] width 308 height 367
click at [404, 192] on p "Components or patterns marked for deprecation will remain available for one rel…" at bounding box center [421, 192] width 298 height 10
click at [484, 193] on p "Components or patterns marked for deprecation will remain available for one rel…" at bounding box center [421, 192] width 298 height 10
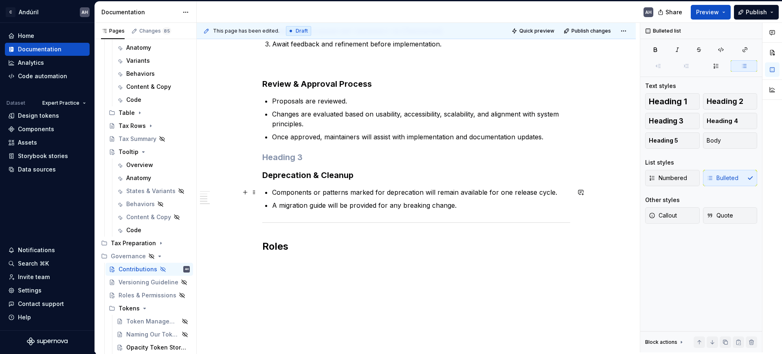
click at [554, 193] on p "Components or patterns marked for deprecation will remain available for one rel…" at bounding box center [421, 192] width 298 height 10
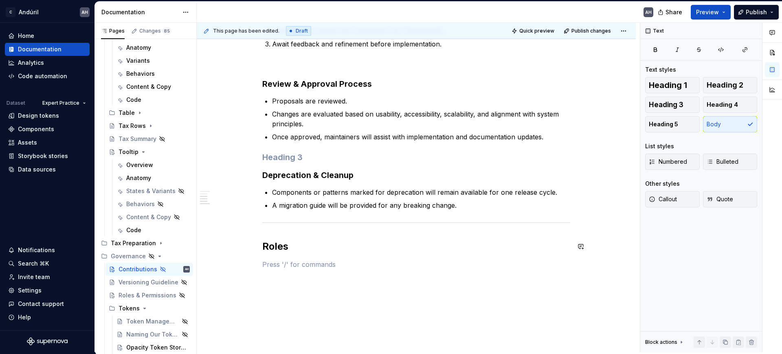
click at [294, 258] on div "Governance & Contributions Teams using the design system may report issues or s…" at bounding box center [416, 85] width 308 height 367
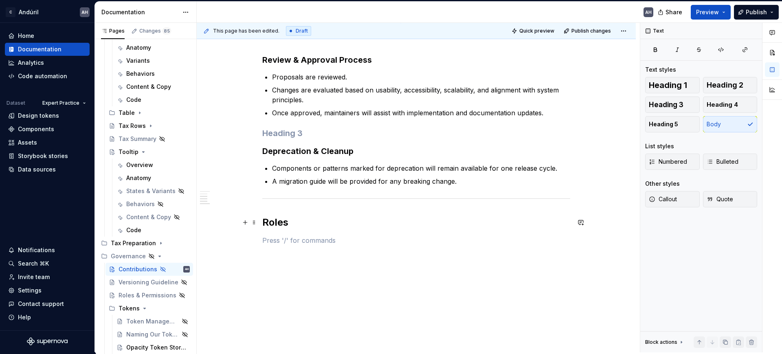
scroll to position [288, 0]
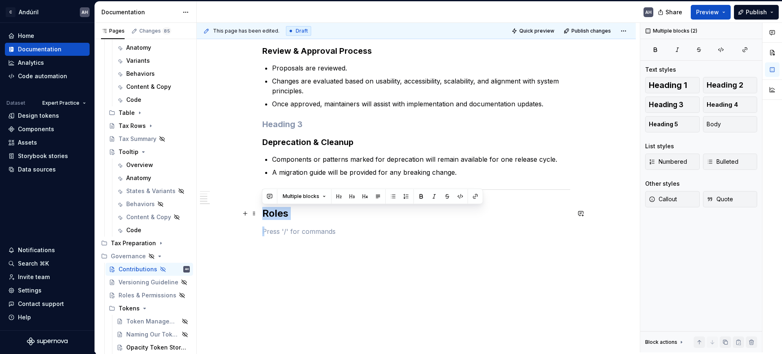
drag, startPoint x: 280, startPoint y: 231, endPoint x: 262, endPoint y: 215, distance: 24.5
click at [262, 215] on div "Governance & Contributions Teams using the design system may report issues or s…" at bounding box center [416, 52] width 308 height 367
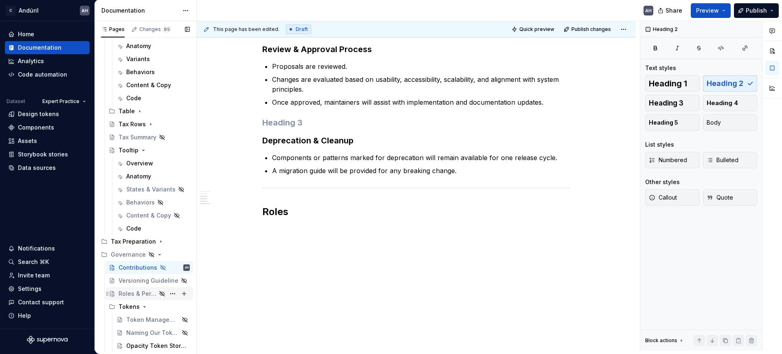
scroll to position [2, 0]
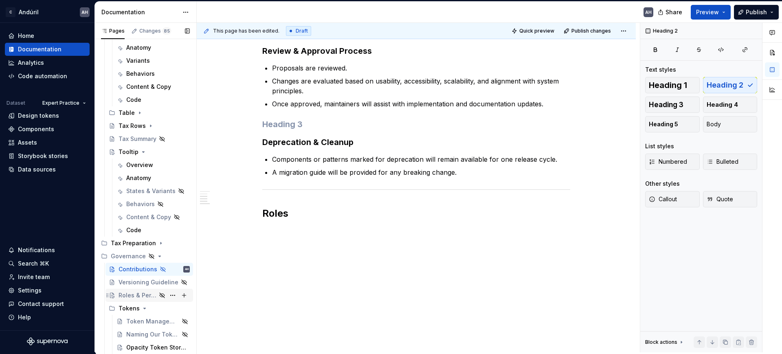
click at [128, 283] on div "Roles & Permissions" at bounding box center [138, 295] width 38 height 8
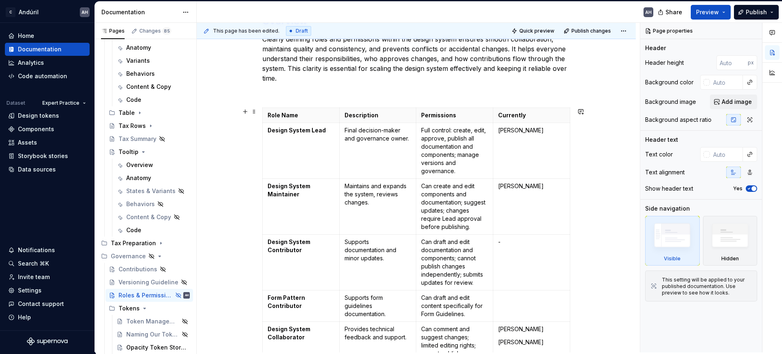
scroll to position [153, 0]
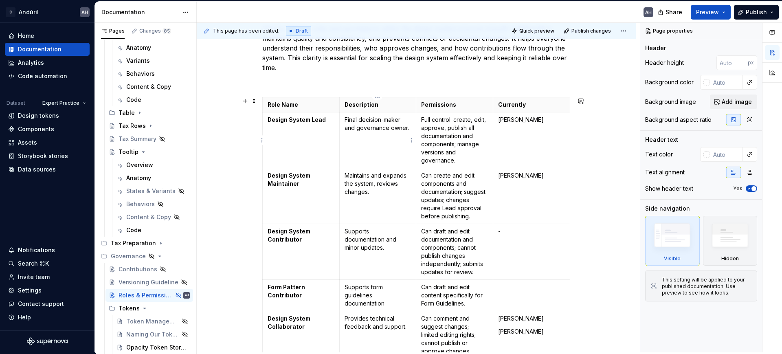
click at [391, 127] on p "Final decision-maker and governance owner." at bounding box center [378, 124] width 67 height 16
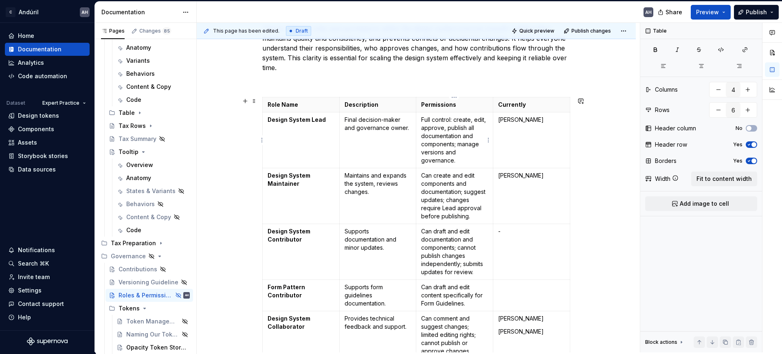
click at [448, 125] on p "Full control: create, edit, approve, publish all documentation and components; …" at bounding box center [454, 140] width 67 height 49
click at [457, 146] on p "Full control: create, edit, approve, publish all documentation and components; …" at bounding box center [454, 140] width 67 height 49
click at [454, 161] on p "Full control: create, edit, approve, publish all documentation and components; …" at bounding box center [454, 140] width 67 height 49
click at [533, 131] on td "[PERSON_NAME]" at bounding box center [531, 140] width 77 height 56
click at [460, 160] on p "Full control: create, edit, approve, publish all documentation and components; …" at bounding box center [454, 140] width 67 height 49
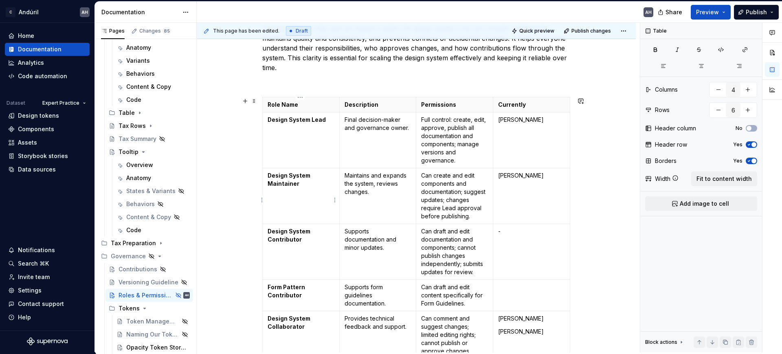
click at [306, 188] on td "Design System Maintainer" at bounding box center [301, 196] width 77 height 56
click at [430, 183] on p "Can create and edit components and documentation; suggest updates; changes requ…" at bounding box center [454, 196] width 67 height 49
click at [474, 176] on p "Can create and edit components and documentation; suggest updates; changes requ…" at bounding box center [454, 196] width 67 height 49
click at [469, 188] on p "Can create and edit components and documentation; suggest updates; changes requ…" at bounding box center [454, 196] width 67 height 49
click at [471, 199] on p "Can create and edit components and documentation; suggest updates; changes requ…" at bounding box center [454, 196] width 67 height 49
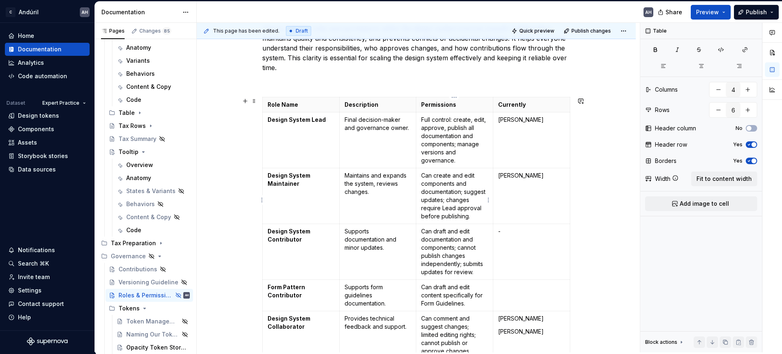
click at [463, 220] on p "Can create and edit components and documentation; suggest updates; changes requ…" at bounding box center [454, 196] width 67 height 49
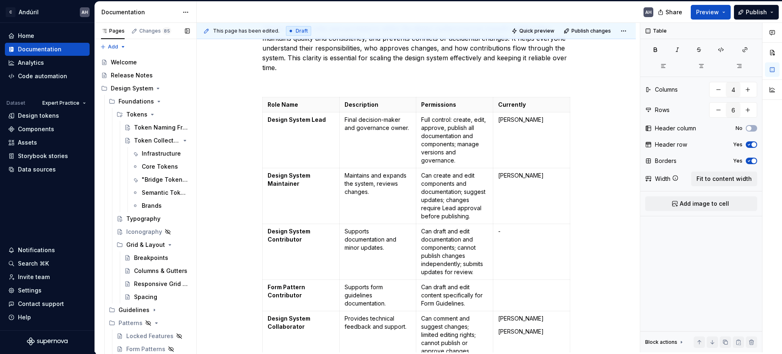
scroll to position [0, 0]
click at [142, 126] on div "Token Naming Framework" at bounding box center [149, 129] width 31 height 8
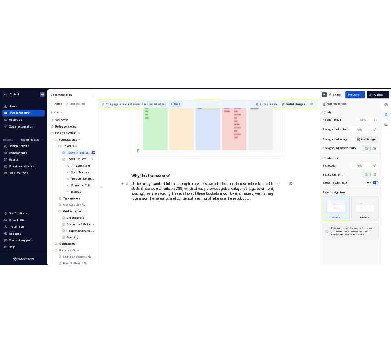
scroll to position [280, 0]
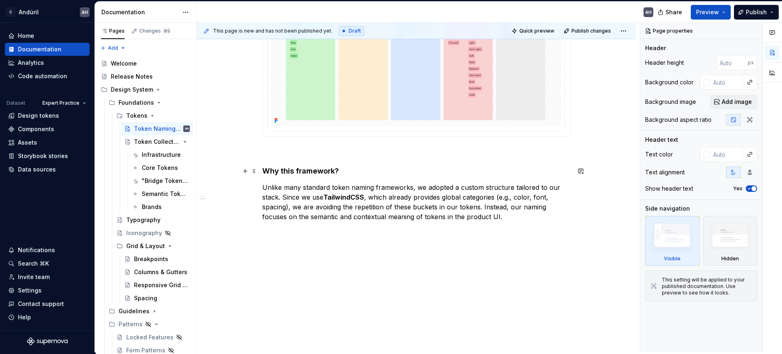
click at [313, 172] on h4 "Why this framework?" at bounding box center [416, 171] width 308 height 10
type textarea "*"
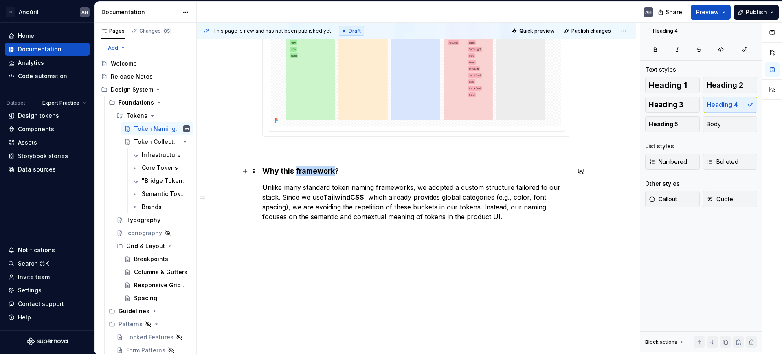
click at [313, 172] on h4 "Why this framework?" at bounding box center [416, 171] width 308 height 10
click at [506, 217] on p "Unlike many standard token naming frameworks, we adopted a custom structure tai…" at bounding box center [416, 202] width 308 height 39
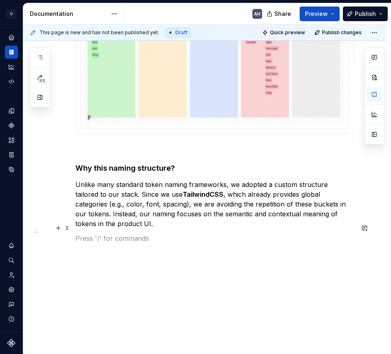
scroll to position [275, 0]
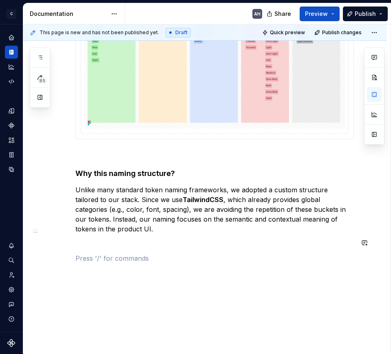
click at [119, 248] on div "How We Name Tokens [domain] - [property] - [tone] - [variant] - [context] Our d…" at bounding box center [214, 73] width 278 height 379
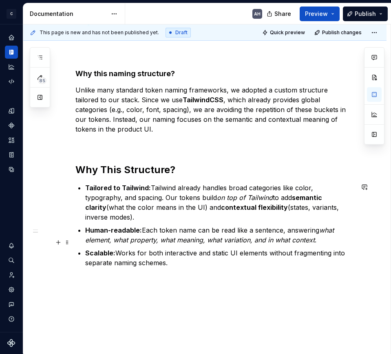
scroll to position [376, 0]
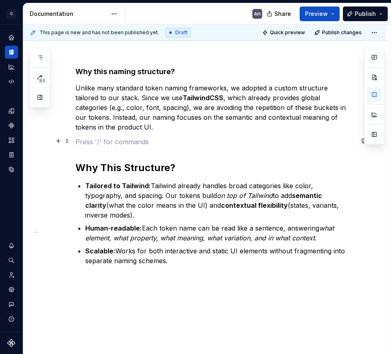
click at [111, 140] on p at bounding box center [214, 142] width 278 height 10
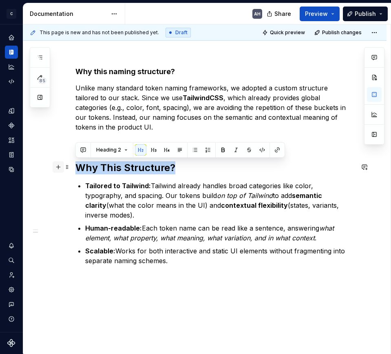
drag, startPoint x: 195, startPoint y: 165, endPoint x: 53, endPoint y: 165, distance: 141.4
click at [75, 165] on div "How We Name Tokens [domain] - [property] - [tone] - [variant] - [context] Our d…" at bounding box center [214, 28] width 278 height 493
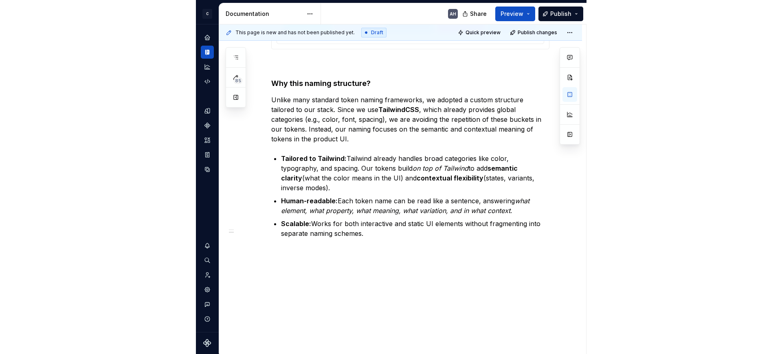
scroll to position [354, 0]
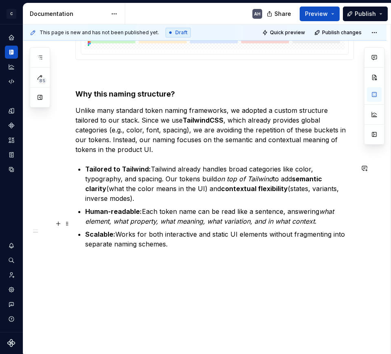
click at [158, 229] on p "Scalable: Works for both interactive and static UI elements without fragmenting…" at bounding box center [219, 239] width 268 height 20
click at [199, 229] on p "Scalable: Works for both interactive and static UI elements without fragmenting…" at bounding box center [219, 239] width 268 height 20
click at [233, 229] on p "Scalable: Works for both interactive and static UI elements without fragmenting…" at bounding box center [219, 239] width 268 height 20
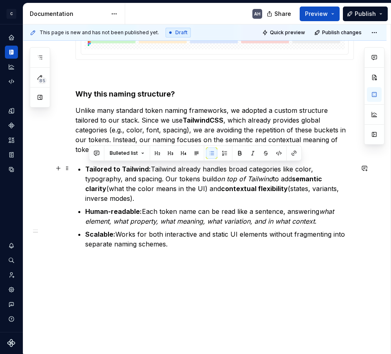
drag, startPoint x: 213, startPoint y: 237, endPoint x: 87, endPoint y: 170, distance: 142.1
click at [87, 170] on ul "Tailored to Tailwind: Tailwind already handles broad categories like color, typ…" at bounding box center [219, 206] width 268 height 85
click at [201, 234] on p "Scalable: Works for both interactive and static UI elements without fragmenting…" at bounding box center [219, 239] width 268 height 20
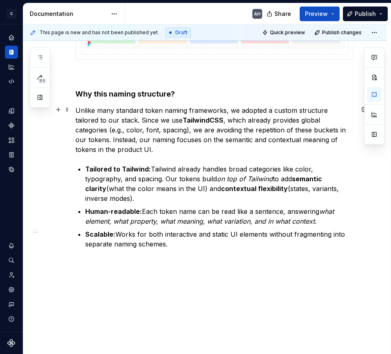
click at [142, 128] on p "Unlike many standard token naming frameworks, we adopted a custom structure tai…" at bounding box center [214, 130] width 278 height 49
click at [116, 120] on p "Unlike many standard token naming frameworks, we adopted a custom structure tai…" at bounding box center [214, 130] width 278 height 49
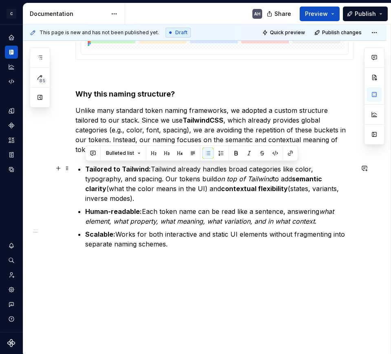
drag, startPoint x: 180, startPoint y: 236, endPoint x: 71, endPoint y: 168, distance: 128.3
click at [71, 168] on div "How We Name Tokens [domain] - [property] - [tone] - [variant] - [context] Our d…" at bounding box center [204, 75] width 363 height 580
click at [275, 235] on p "Scalable: Works for both interactive and static UI elements without fragmenting…" at bounding box center [219, 239] width 268 height 20
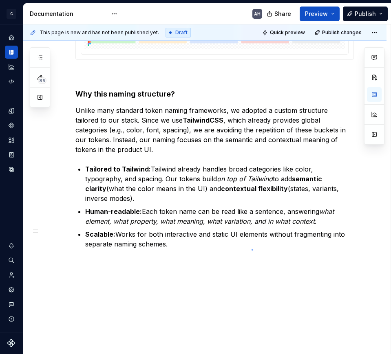
click at [251, 249] on div "This page is new and has not been published yet. Draft Quick preview Publish ch…" at bounding box center [206, 189] width 367 height 330
click at [215, 141] on p "Unlike many standard token naming frameworks, we adopted a custom structure tai…" at bounding box center [214, 130] width 278 height 49
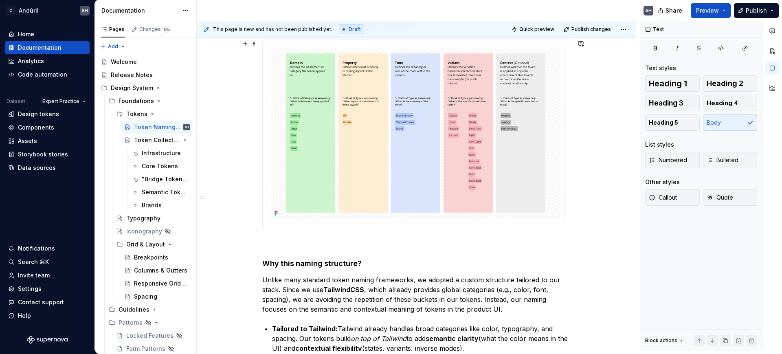
scroll to position [204, 0]
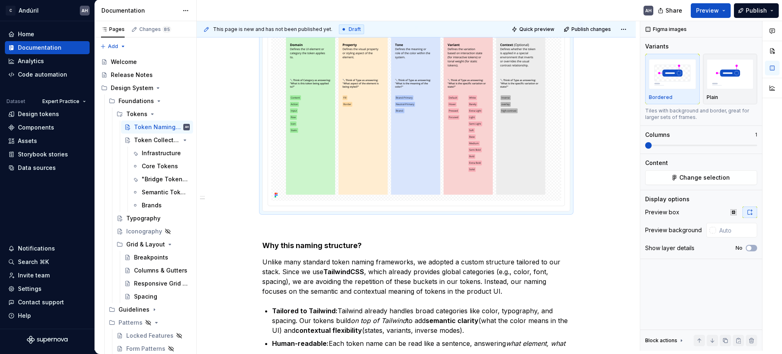
click at [365, 149] on img at bounding box center [417, 116] width 268 height 170
click at [327, 229] on p at bounding box center [416, 226] width 308 height 10
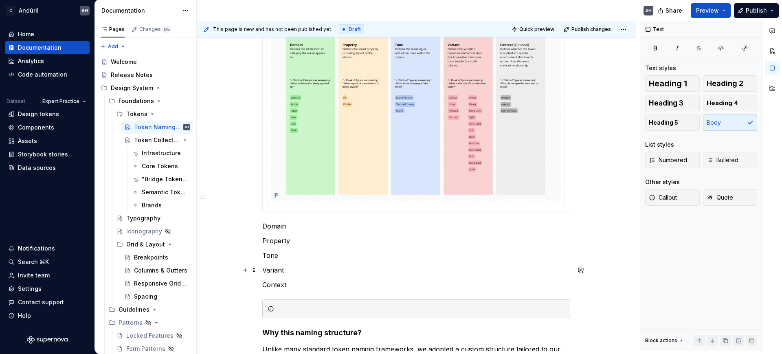
click at [306, 273] on p "Variant" at bounding box center [416, 270] width 308 height 10
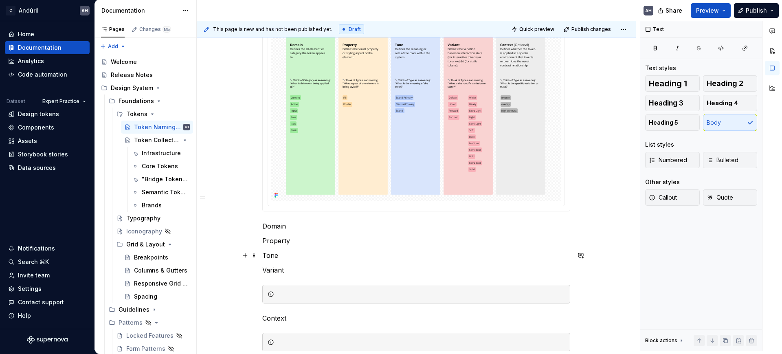
click at [306, 255] on p "Tone" at bounding box center [416, 256] width 308 height 10
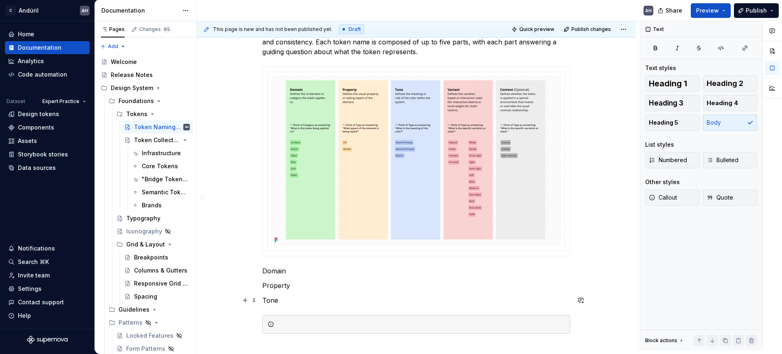
click at [313, 255] on div "How We Name Tokens [domain] - [property] - [tone] - [variant] - [context] Our d…" at bounding box center [416, 295] width 308 height 598
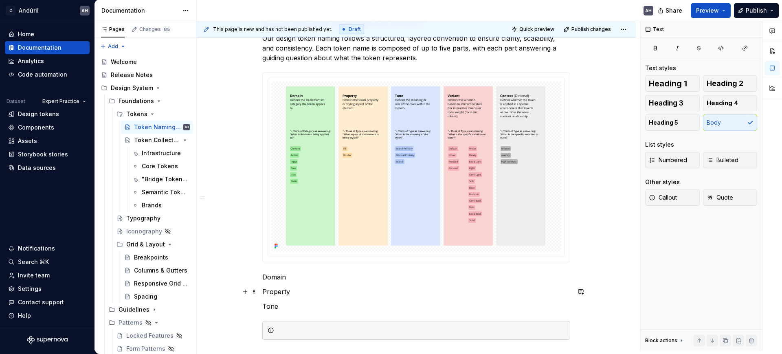
click at [313, 283] on p "Property" at bounding box center [416, 292] width 308 height 10
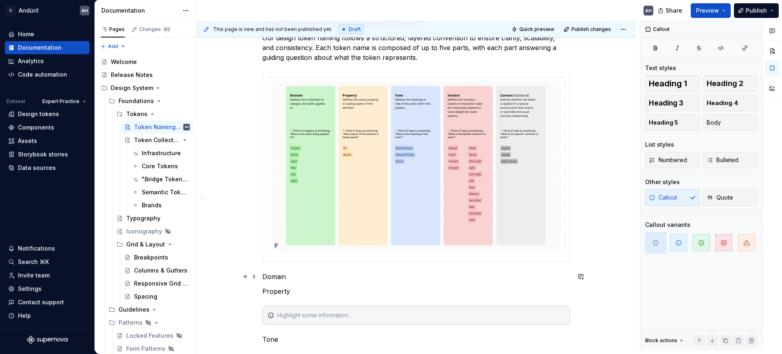
click at [313, 269] on div "How We Name Tokens [domain] - [property] - [tone] - [variant] - [context] Our d…" at bounding box center [416, 317] width 308 height 631
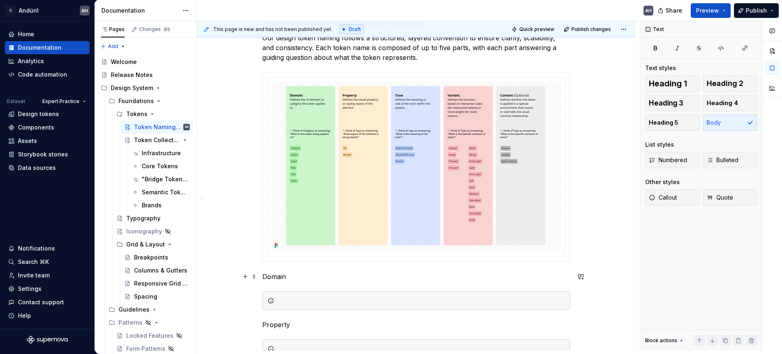
click at [273, 274] on p "Domain" at bounding box center [416, 277] width 308 height 10
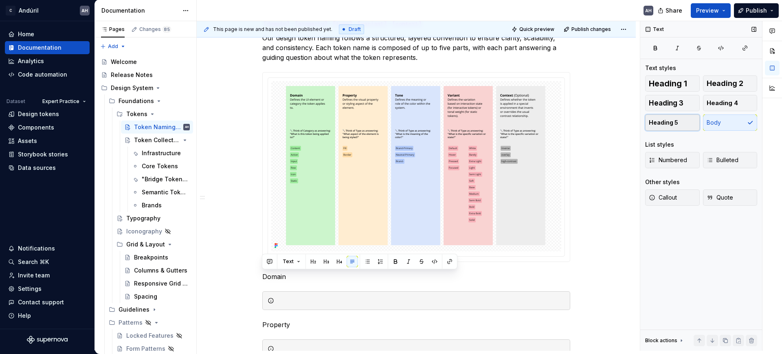
click at [625, 128] on button "Heading 5" at bounding box center [672, 122] width 55 height 16
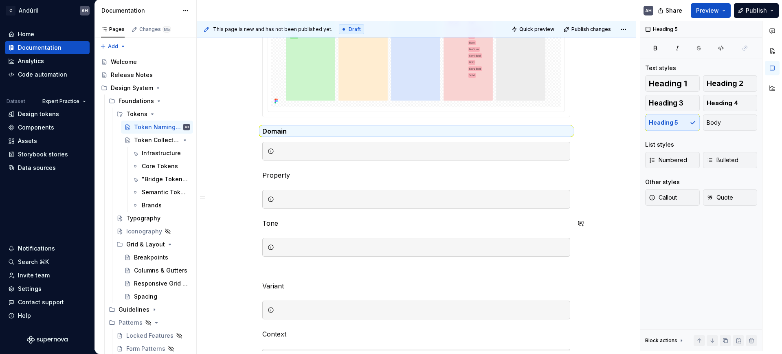
scroll to position [306, 0]
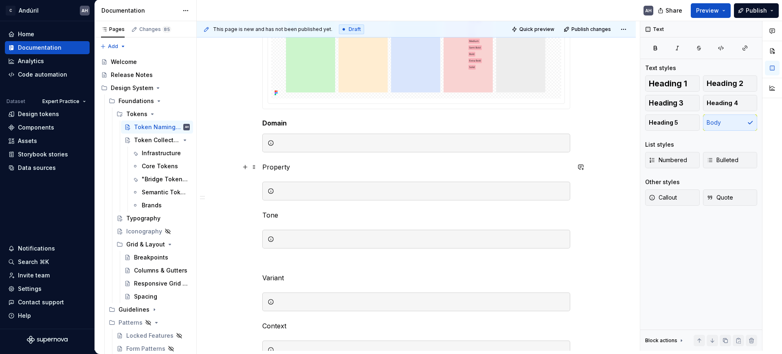
click at [278, 162] on p "Property" at bounding box center [416, 167] width 308 height 10
click at [625, 129] on button "Heading 5" at bounding box center [672, 122] width 55 height 16
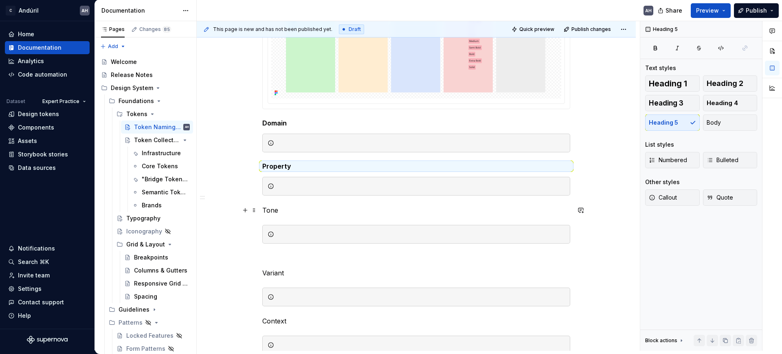
click at [268, 211] on p "Tone" at bounding box center [416, 210] width 308 height 10
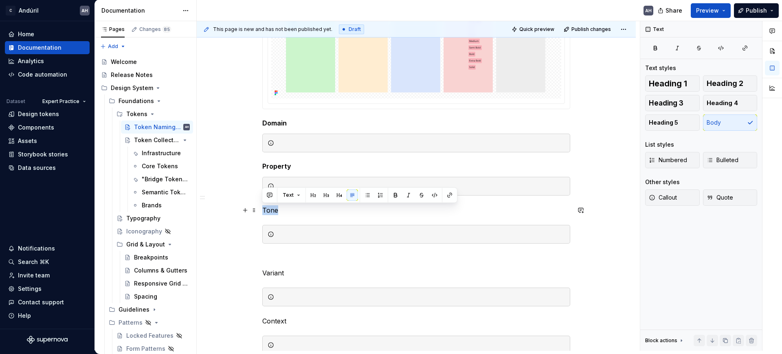
click at [268, 211] on p "Tone" at bounding box center [416, 210] width 308 height 10
click at [625, 120] on span "Heading 5" at bounding box center [663, 123] width 29 height 8
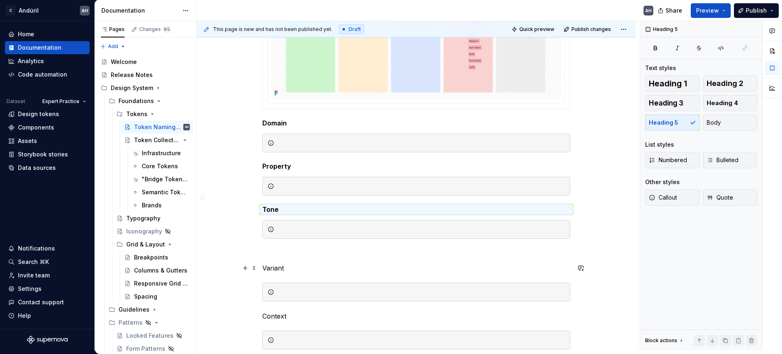
click at [268, 270] on p "Variant" at bounding box center [416, 268] width 308 height 10
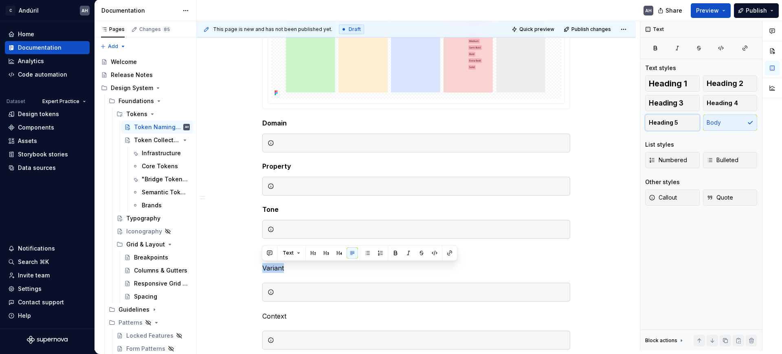
drag, startPoint x: 664, startPoint y: 126, endPoint x: 635, endPoint y: 141, distance: 31.9
click at [625, 126] on span "Heading 5" at bounding box center [663, 123] width 29 height 8
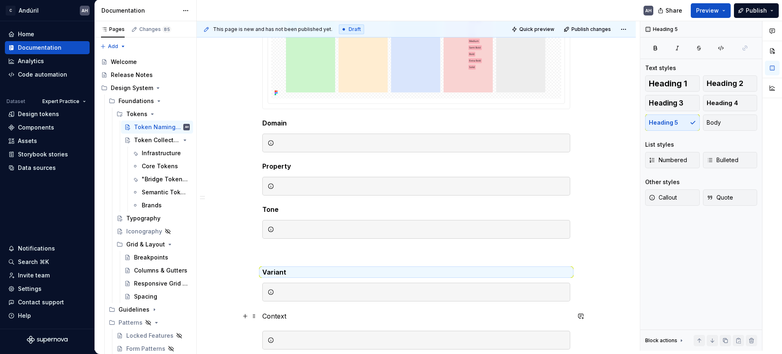
click at [285, 283] on p "Context" at bounding box center [416, 316] width 308 height 10
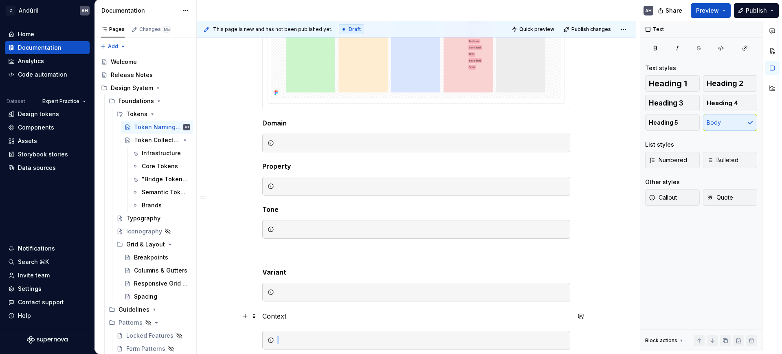
click at [285, 283] on p "Context" at bounding box center [416, 316] width 308 height 10
click at [266, 283] on div "How We Name Tokens [domain] - [property] - [tone] - [variant] - [context] Our d…" at bounding box center [416, 174] width 308 height 650
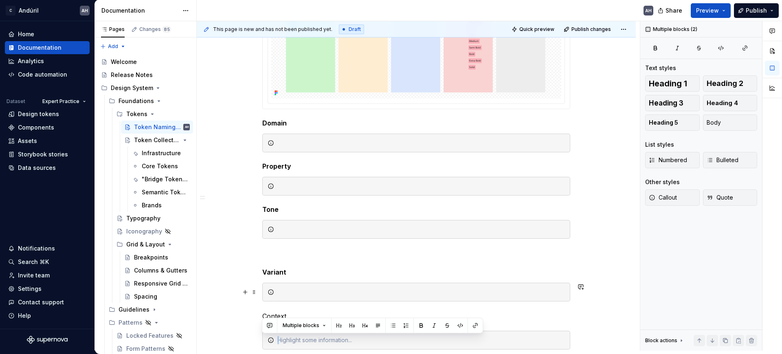
click at [326, 283] on div at bounding box center [416, 292] width 308 height 19
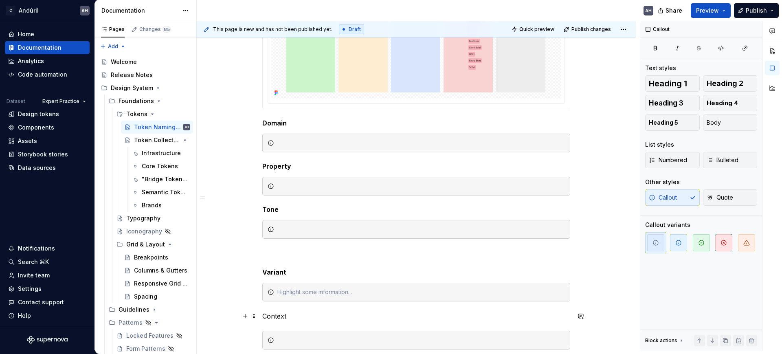
click at [271, 283] on p "Context" at bounding box center [416, 316] width 308 height 10
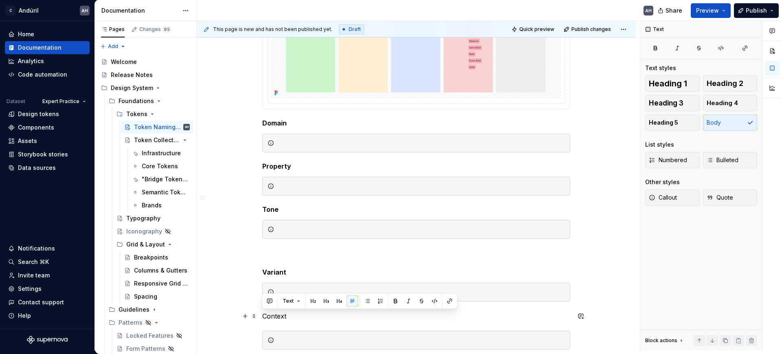
click at [271, 283] on p "Context" at bounding box center [416, 316] width 308 height 10
click at [625, 125] on span "Heading 5" at bounding box center [663, 123] width 29 height 8
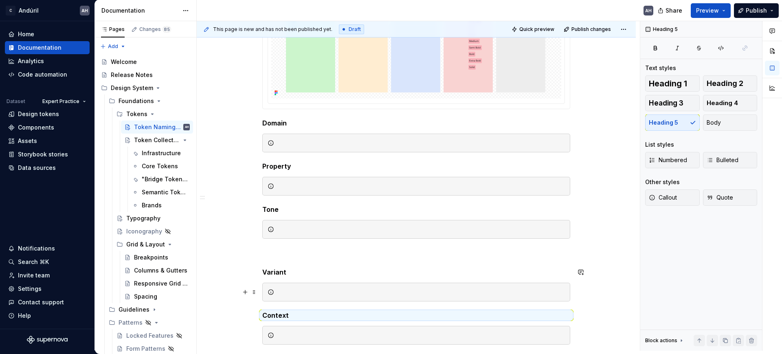
click at [313, 283] on div at bounding box center [416, 292] width 308 height 19
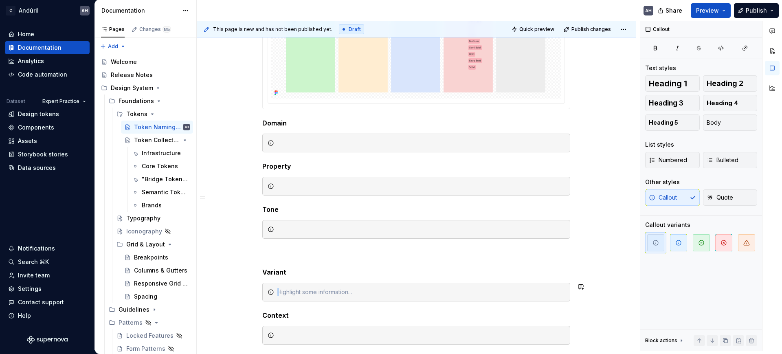
click at [299, 276] on div "How We Name Tokens [domain] - [property] - [tone] - [variant] - [context] Our d…" at bounding box center [416, 171] width 308 height 645
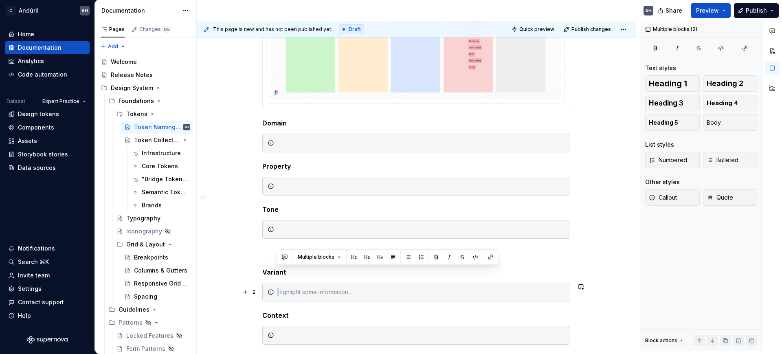
click at [321, 283] on div at bounding box center [421, 292] width 288 height 8
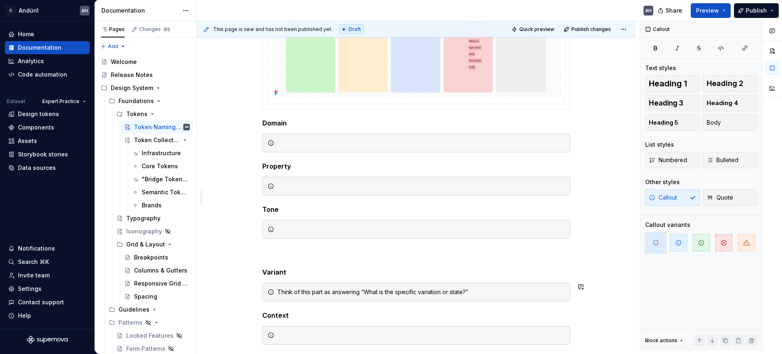
click at [433, 279] on div "How We Name Tokens [domain] - [property] - [tone] - [variant] - [context] Our d…" at bounding box center [416, 171] width 308 height 645
click at [420, 275] on h5 "Variant" at bounding box center [416, 272] width 308 height 8
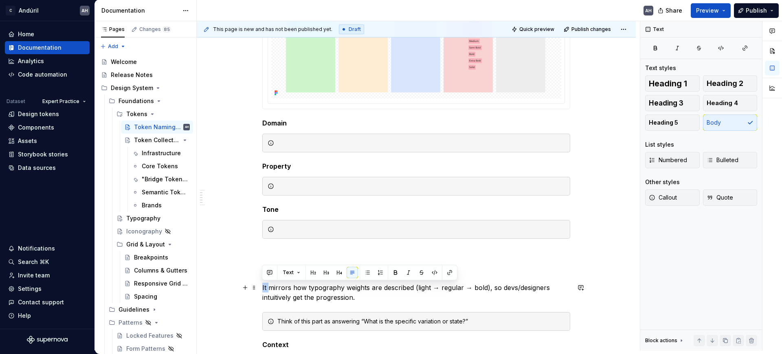
drag, startPoint x: 267, startPoint y: 287, endPoint x: 260, endPoint y: 286, distance: 6.9
click at [260, 283] on div "How We Name Tokens [domain] - [property] - [tone] - [variant] - [context] Our d…" at bounding box center [416, 235] width 439 height 810
click at [368, 283] on p "It mirrors how typography weights are described (light → regular → bold), so de…" at bounding box center [416, 293] width 308 height 20
click at [367, 283] on p "It mirrors how typography weights are described (light → regular → bold), so de…" at bounding box center [416, 293] width 308 height 20
click at [506, 283] on p "It mirrors how typography weights are described (light → regular → bold), so de…" at bounding box center [416, 293] width 308 height 20
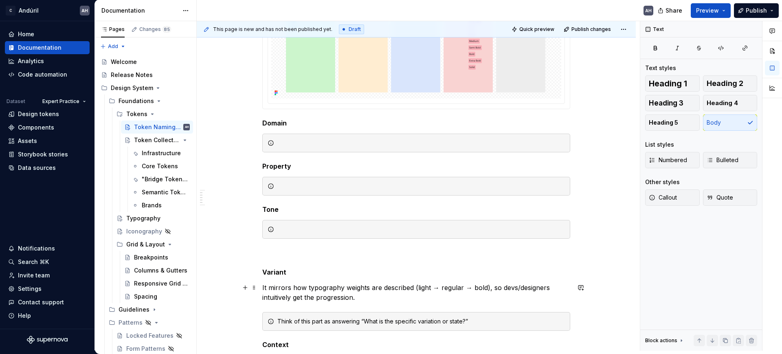
click at [295, 283] on p "It mirrors how typography weights are described (light → regular → bold), so de…" at bounding box center [416, 293] width 308 height 20
drag, startPoint x: 266, startPoint y: 287, endPoint x: 260, endPoint y: 287, distance: 6.1
click at [260, 283] on div "How We Name Tokens [domain] - [property] - [tone] - [variant] - [context] Our d…" at bounding box center [416, 235] width 439 height 810
click at [275, 283] on p "For static tokens the names mirror how typography weights are described (light …" at bounding box center [416, 293] width 308 height 20
click at [343, 283] on p "For static tokens the names mirror how typography weights are described (light …" at bounding box center [416, 293] width 308 height 20
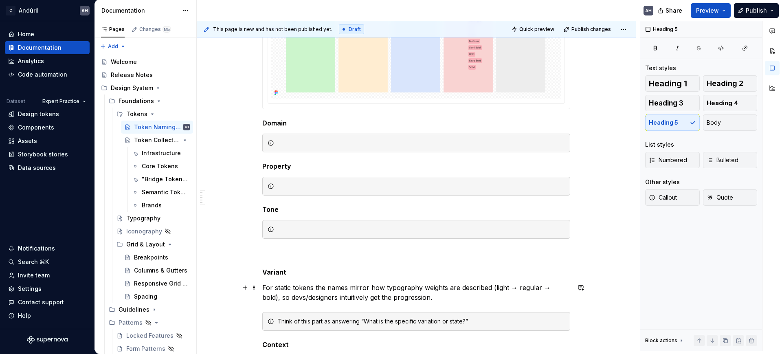
click at [429, 283] on p "For static tokens the names mirror how typography weights are described (light …" at bounding box center [416, 293] width 308 height 20
click at [294, 272] on h5 "Variant" at bounding box center [416, 272] width 308 height 8
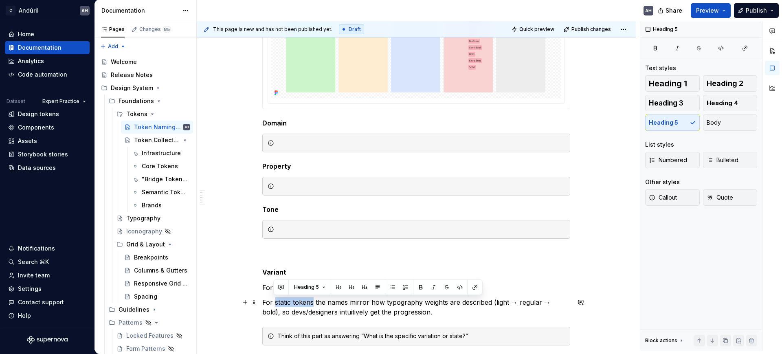
drag, startPoint x: 312, startPoint y: 301, endPoint x: 274, endPoint y: 301, distance: 38.3
click at [274, 283] on p "For static tokens the names mirror how typography weights are described (light …" at bounding box center [416, 307] width 308 height 20
click at [292, 283] on p "For static tokens the names mirror how typography weights are described (light …" at bounding box center [416, 307] width 308 height 20
drag, startPoint x: 274, startPoint y: 301, endPoint x: 311, endPoint y: 303, distance: 36.7
click at [311, 283] on p "For static tokens the names mirror how typography weights are described (light …" at bounding box center [416, 307] width 308 height 20
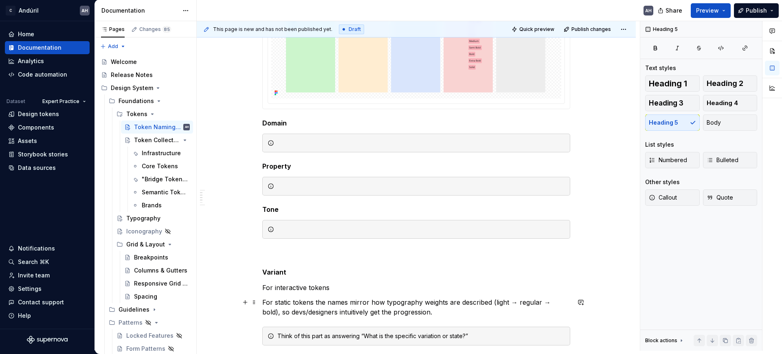
click at [317, 283] on p "For static tokens the names mirror how typography weights are described (light …" at bounding box center [416, 307] width 308 height 20
click at [296, 283] on p "For interactive tokens" at bounding box center [416, 288] width 308 height 10
click at [336, 283] on p "For interactive tokens" at bounding box center [416, 288] width 308 height 10
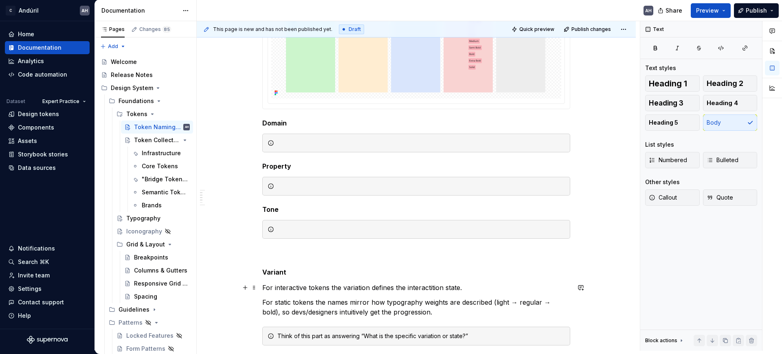
click at [419, 283] on p "For interactive tokens the variation defines the interactition state." at bounding box center [416, 288] width 308 height 10
click at [313, 283] on p "For static tokens the names mirror how typography weights are described (light …" at bounding box center [416, 307] width 308 height 20
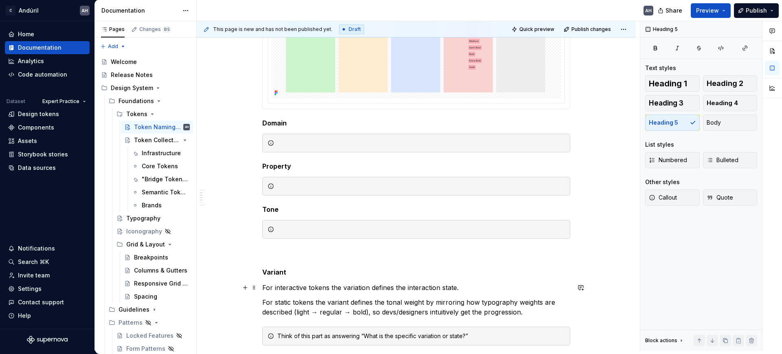
click at [308, 283] on p "For interactive tokens the variation defines the interaction state." at bounding box center [416, 288] width 308 height 10
click at [472, 283] on p "For interactive tokens the variation defines the interaction state." at bounding box center [416, 288] width 308 height 10
click at [291, 251] on p at bounding box center [416, 253] width 308 height 10
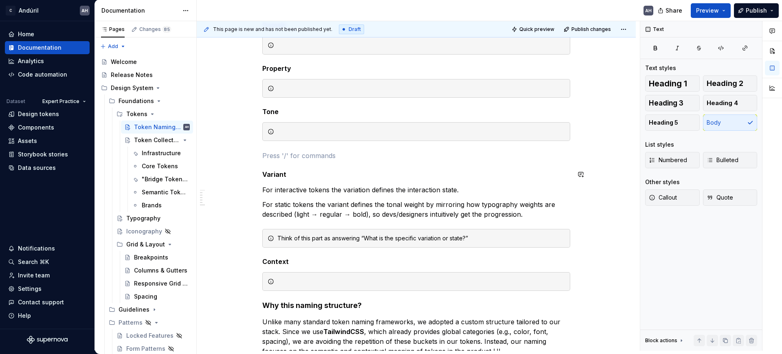
scroll to position [408, 0]
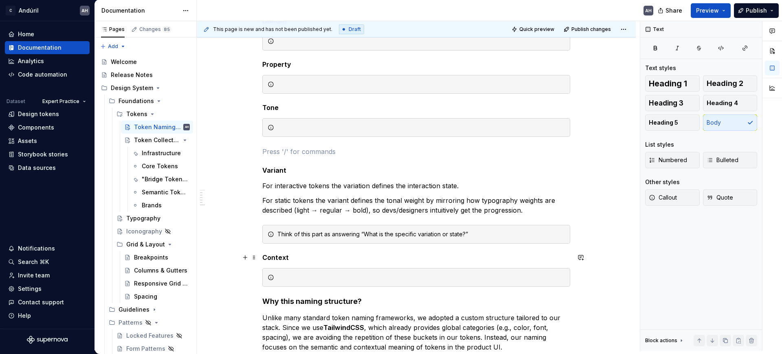
click at [291, 257] on h5 "Context" at bounding box center [416, 257] width 308 height 8
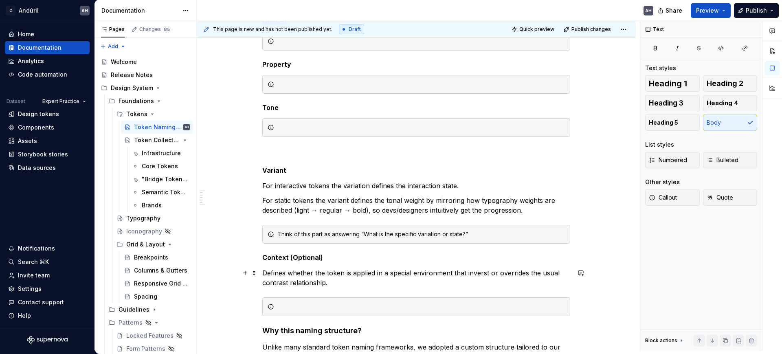
click at [472, 271] on p "Defines whether the token is applied in a special environment that inverst or o…" at bounding box center [416, 278] width 308 height 20
click at [472, 271] on p "Defines whether the token is applied in a special environment that inverts or o…" at bounding box center [416, 278] width 308 height 20
click at [403, 282] on p "Defines whether the token is applied in a special environment that inverts or o…" at bounding box center [416, 278] width 308 height 20
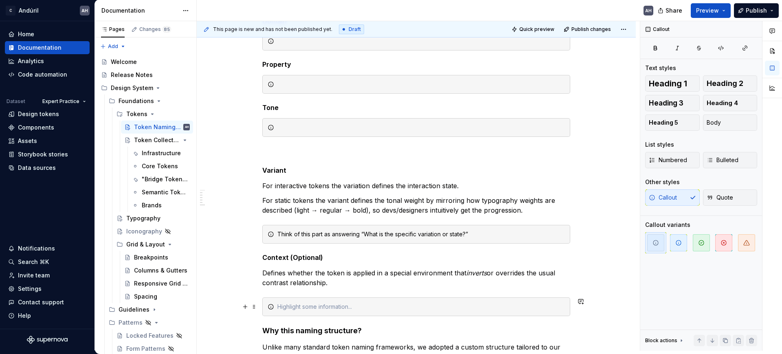
click at [398, 283] on div at bounding box center [416, 306] width 308 height 19
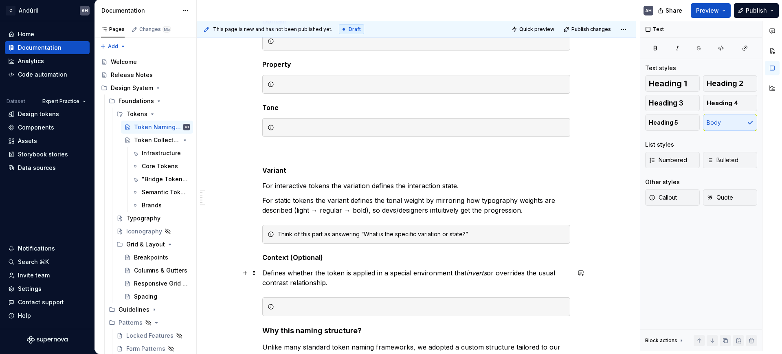
click at [339, 277] on p "Defines whether the token is applied in a special environment that inverts or o…" at bounding box center [416, 278] width 308 height 20
click at [321, 187] on p "For interactive tokens the variation defines the interaction state." at bounding box center [416, 186] width 308 height 10
click at [434, 185] on p "For interactive tokens the variation defines the interaction state." at bounding box center [416, 186] width 308 height 10
click at [293, 158] on div "How We Name Tokens [domain] - [property] - [tone] - [variant] - [context] Our d…" at bounding box center [416, 106] width 308 height 719
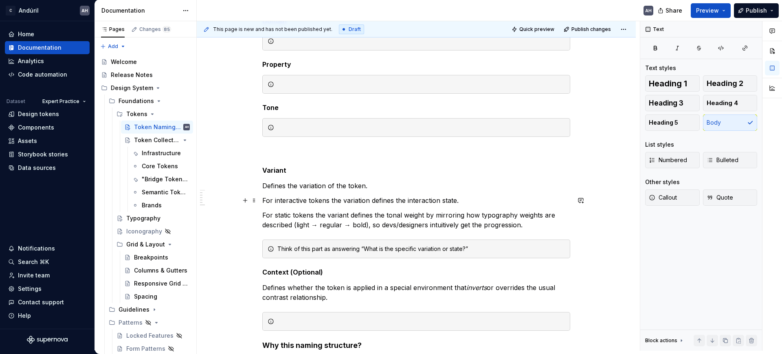
click at [263, 200] on p "For interactive tokens the variation defines the interaction state." at bounding box center [416, 201] width 308 height 10
click at [266, 199] on p "For interactive tokens the variation defines the interaction state." at bounding box center [416, 201] width 308 height 10
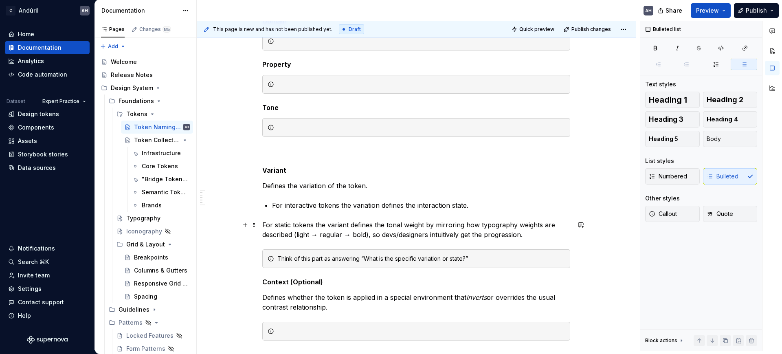
click at [264, 223] on p "For static tokens the variant defines the tonal weight by mirroring how typogra…" at bounding box center [416, 230] width 308 height 20
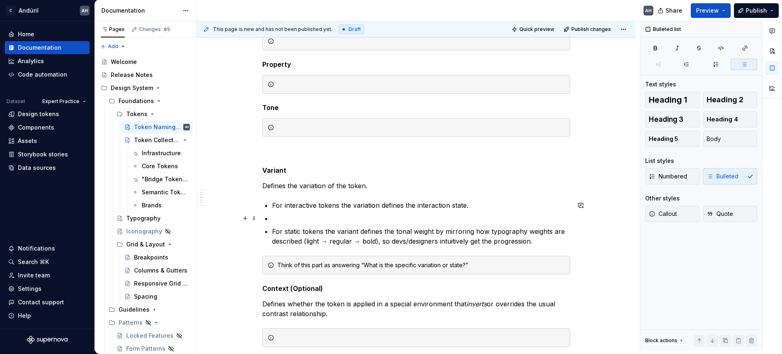
click at [272, 217] on p at bounding box center [421, 218] width 298 height 10
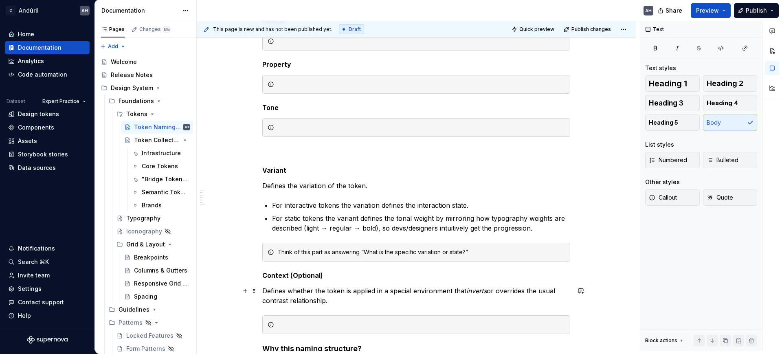
click at [287, 283] on p "Defines whether the token is applied in a special environment that inverts or o…" at bounding box center [416, 296] width 308 height 20
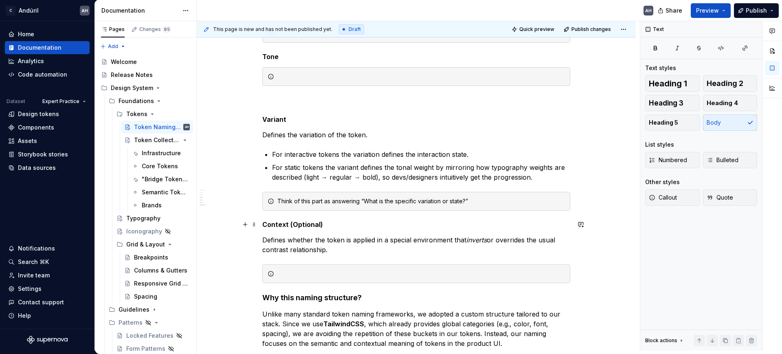
scroll to position [510, 0]
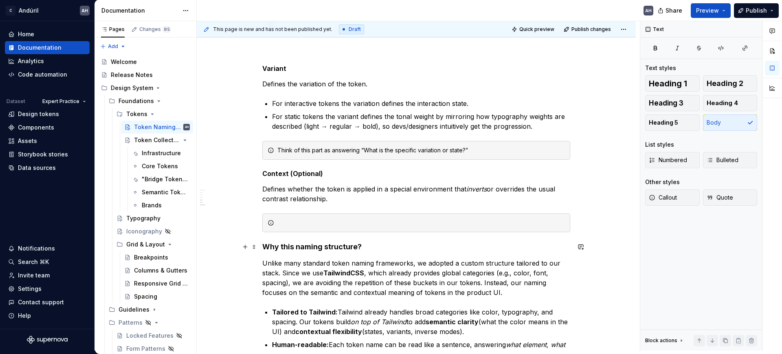
click at [365, 244] on h4 "Why this naming structure?" at bounding box center [416, 247] width 308 height 10
click at [260, 247] on div "How We Name Tokens [domain] - [property] - [tone] - [variant] - [context] Our d…" at bounding box center [416, 62] width 439 height 872
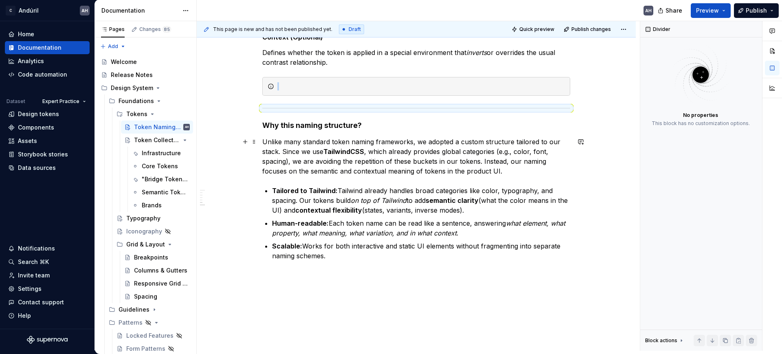
scroll to position [672, 0]
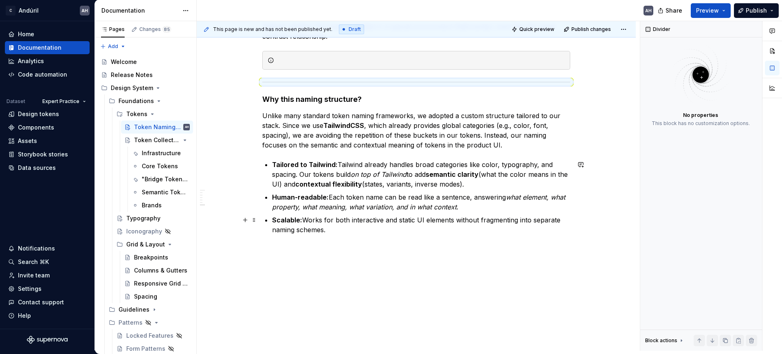
click at [364, 223] on p "Scalable: Works for both interactive and static UI elements without fragmenting…" at bounding box center [421, 225] width 298 height 20
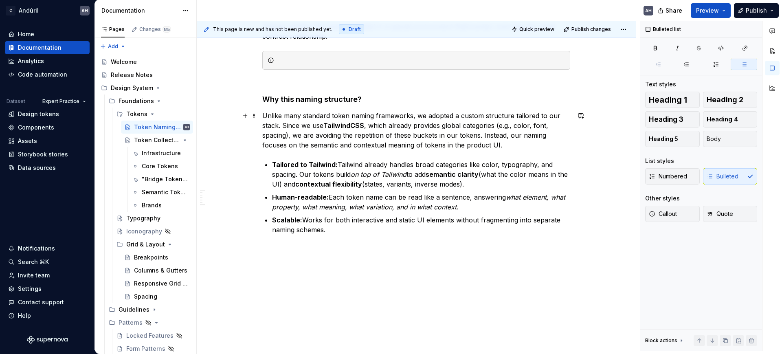
click at [525, 114] on p "Unlike many standard token naming frameworks, we adopted a custom structure tai…" at bounding box center [416, 130] width 308 height 39
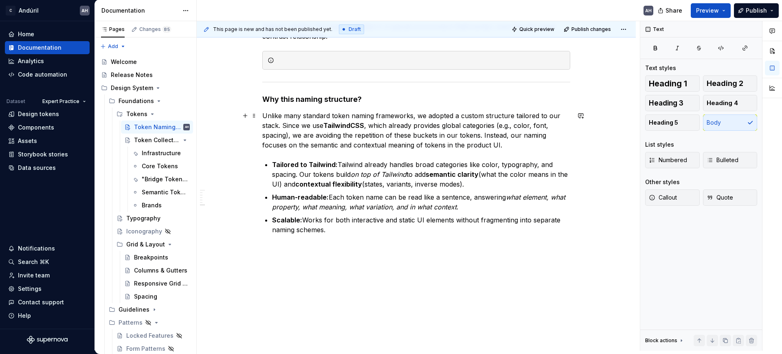
click at [478, 136] on p "Unlike many standard token naming frameworks, we adopted a custom structure tai…" at bounding box center [416, 130] width 308 height 39
click at [502, 134] on p "Unlike many standard token naming frameworks, we adopted a custom structure tai…" at bounding box center [416, 130] width 308 height 39
click at [325, 145] on p "Unlike many standard token naming frameworks, we adopted a custom structure tai…" at bounding box center [416, 130] width 308 height 39
click at [508, 145] on p "Unlike many standard token naming frameworks, we adopted a custom structure tai…" at bounding box center [416, 130] width 308 height 39
click at [336, 230] on p "Scalable: Works for both interactive and static UI elements without fragmenting…" at bounding box center [421, 225] width 298 height 20
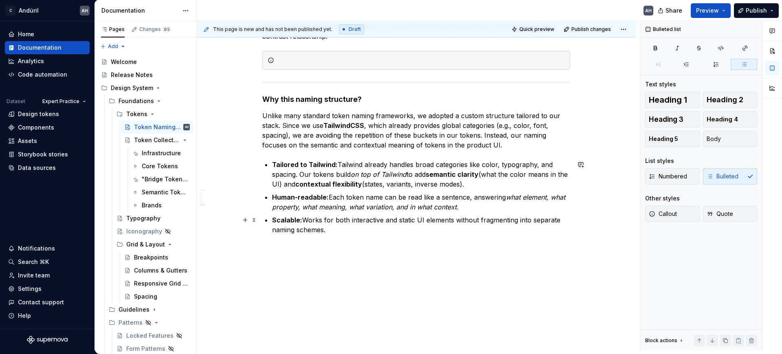
drag, startPoint x: 344, startPoint y: 232, endPoint x: 330, endPoint y: 233, distance: 13.5
click at [330, 233] on p "Scalable: Works for both interactive and static UI elements without fragmenting…" at bounding box center [421, 225] width 298 height 20
click at [332, 231] on p "Scalable: Works for both interactive and static UI elements without fragmenting…" at bounding box center [421, 225] width 298 height 20
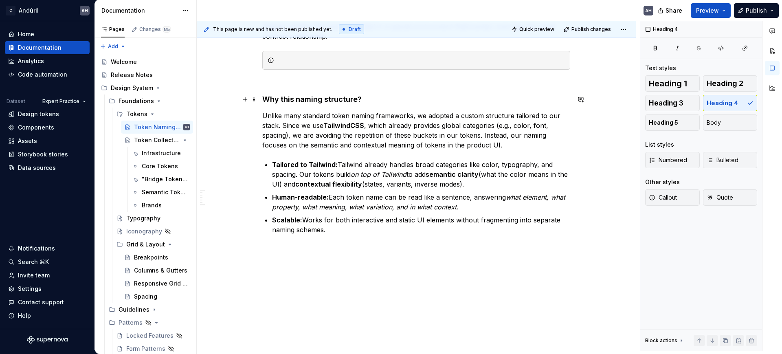
click at [401, 97] on h4 "Why this naming structure?" at bounding box center [416, 100] width 308 height 10
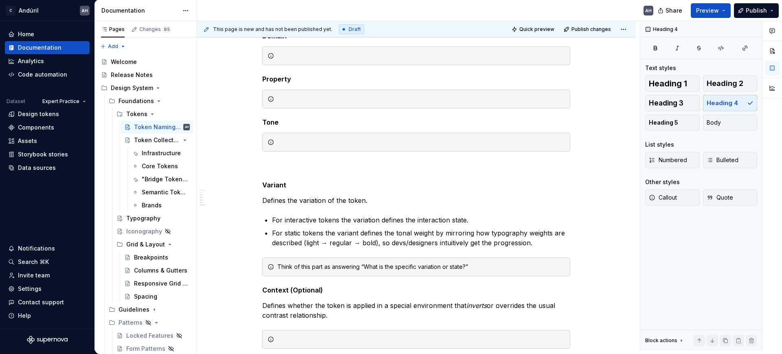
scroll to position [367, 0]
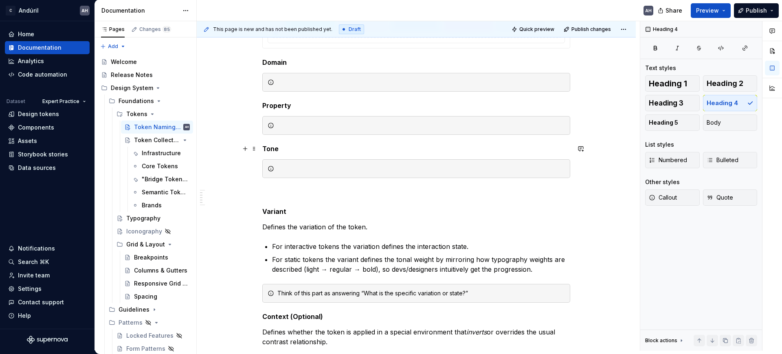
click at [301, 144] on div "How We Name Tokens [domain] - [property] - [tone] - [variant] - [context] Our d…" at bounding box center [416, 165] width 308 height 752
click at [278, 188] on p at bounding box center [416, 193] width 308 height 10
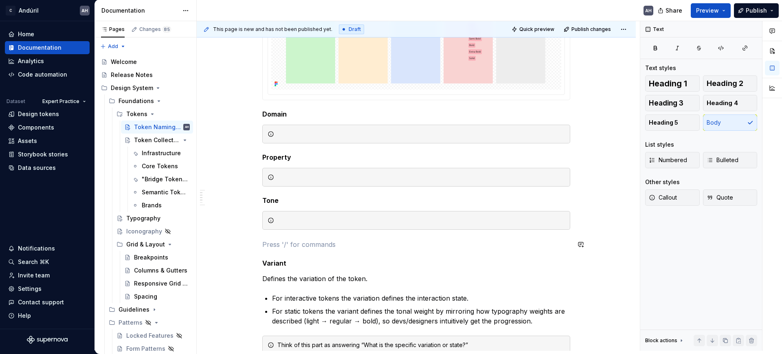
scroll to position [265, 0]
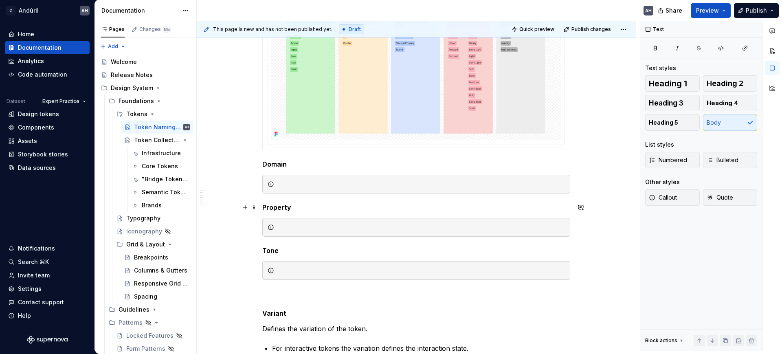
click at [261, 205] on div "How We Name Tokens [domain] - [property] - [tone] - [variant] - [context] Our d…" at bounding box center [416, 314] width 439 height 887
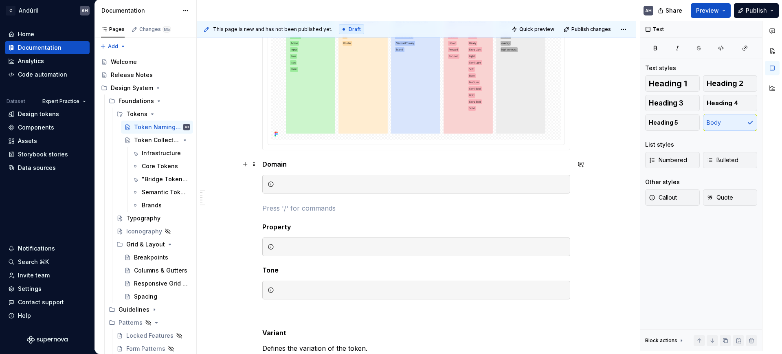
click at [303, 164] on h5 "Domain" at bounding box center [416, 164] width 308 height 8
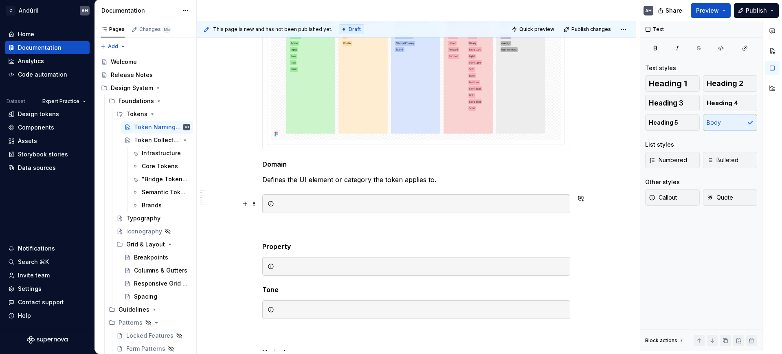
click at [307, 203] on div at bounding box center [421, 204] width 288 height 8
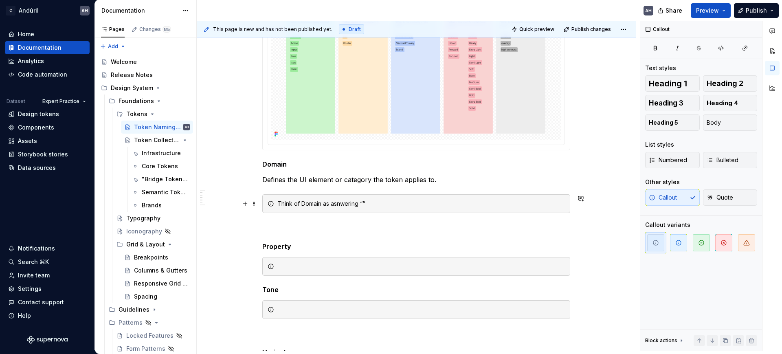
click at [343, 203] on div "Think of Domain as asnwering ““" at bounding box center [421, 204] width 288 height 8
click at [346, 267] on div at bounding box center [421, 266] width 288 height 8
click at [331, 283] on div at bounding box center [421, 310] width 288 height 8
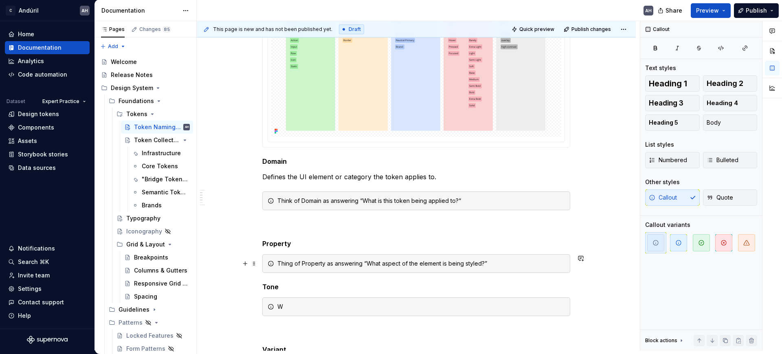
click at [292, 264] on div "Thing of Property as answering “What aspect of the element is being styled?”" at bounding box center [421, 263] width 288 height 8
click at [291, 262] on div "Think of Property as answering “What aspect of the element is being styled?”" at bounding box center [421, 263] width 288 height 8
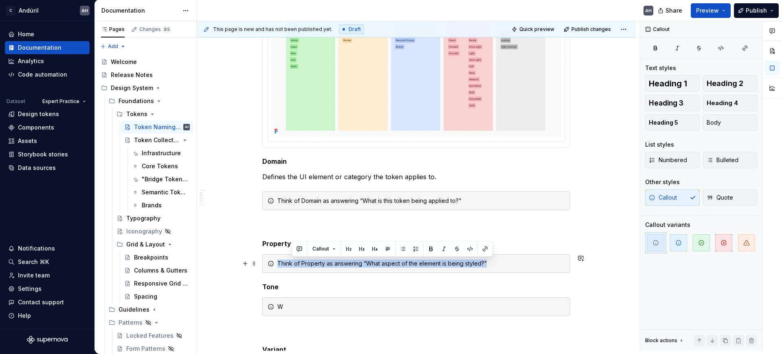
click at [291, 262] on div "Think of Property as answering “What aspect of the element is being styled?”" at bounding box center [421, 263] width 288 height 8
copy div "Think of Property as answering “What aspect of the element is being styled?”"
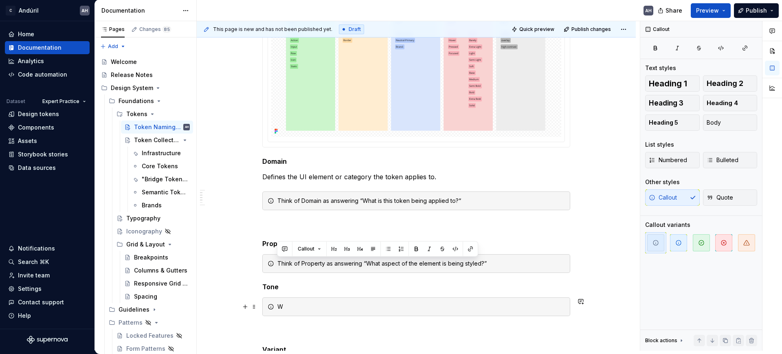
click at [278, 283] on div "W" at bounding box center [421, 307] width 288 height 8
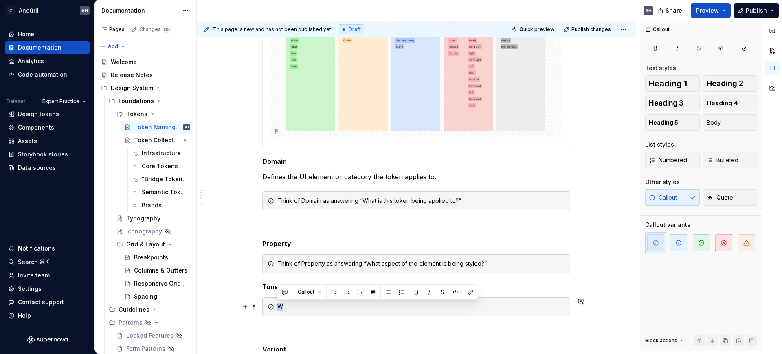
click at [278, 283] on div "W" at bounding box center [421, 307] width 288 height 8
click at [310, 283] on div "Think of Property as answering “What aspect of the element is being styled?”" at bounding box center [421, 307] width 288 height 8
click at [380, 283] on div "Think of Tone as answering “What aspect of the element is being styled?”" at bounding box center [421, 307] width 288 height 8
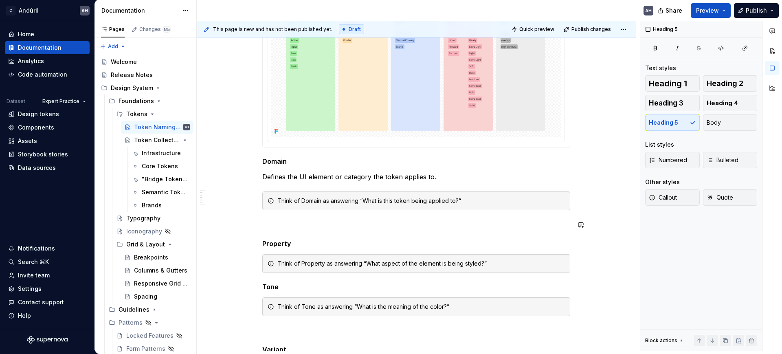
click at [310, 230] on div "How We Name Tokens [domain] - [property] - [tone] - [variant] - [context] Our d…" at bounding box center [416, 283] width 308 height 791
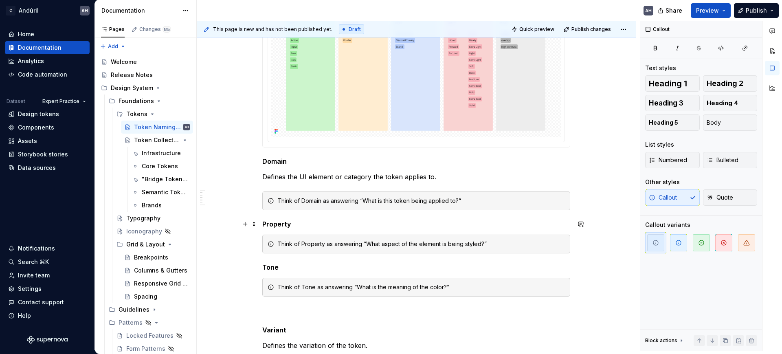
click at [315, 223] on h5 "Property" at bounding box center [416, 224] width 308 height 8
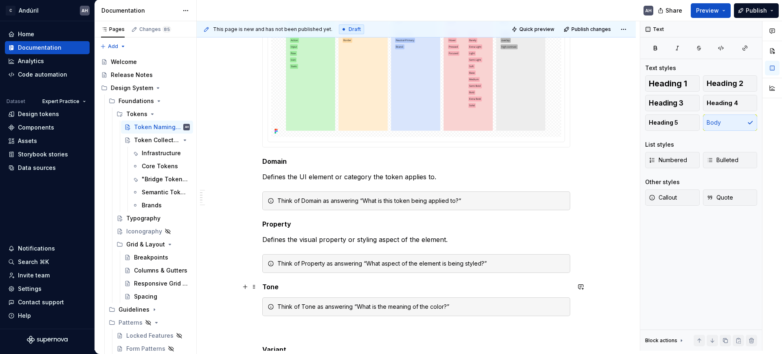
click at [291, 283] on h5 "Tone" at bounding box center [416, 287] width 308 height 8
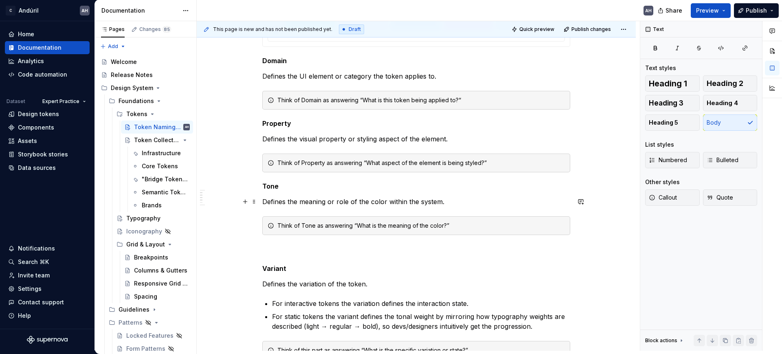
scroll to position [369, 0]
click at [298, 255] on div "How We Name Tokens [domain] - [property] - [tone] - [variant] - [context] Our d…" at bounding box center [416, 191] width 308 height 810
click at [298, 249] on p at bounding box center [416, 249] width 308 height 10
click at [299, 266] on h5 "Variant" at bounding box center [416, 267] width 308 height 8
click at [375, 283] on p "Defines the variation of the token." at bounding box center [416, 283] width 308 height 10
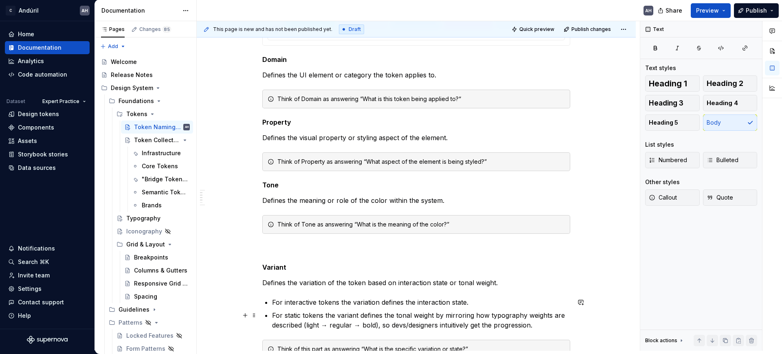
click at [299, 283] on p "For static tokens the variant defines the tonal weight by mirroring how typogra…" at bounding box center [421, 320] width 298 height 20
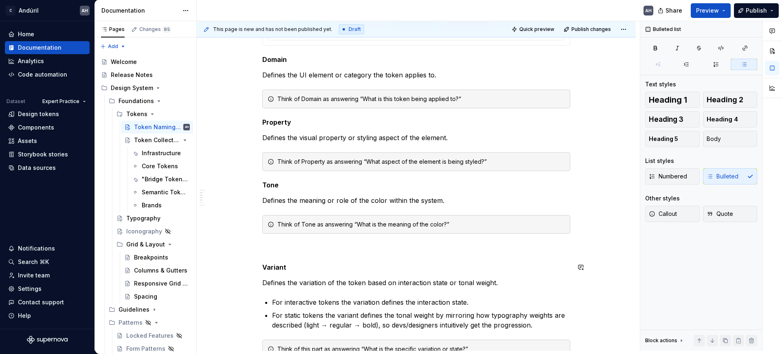
click at [500, 263] on h5 "Variant" at bounding box center [416, 267] width 308 height 8
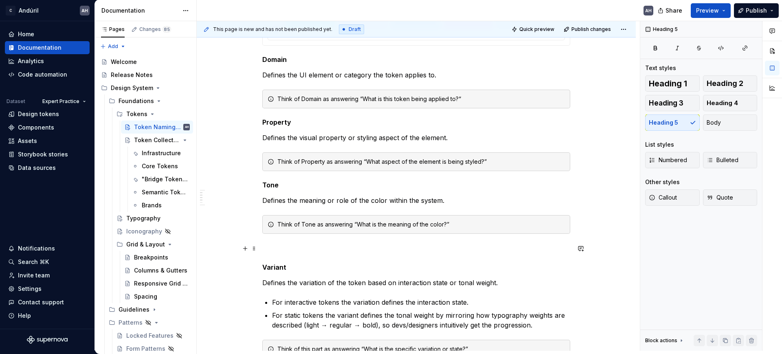
click at [304, 253] on p at bounding box center [416, 249] width 308 height 10
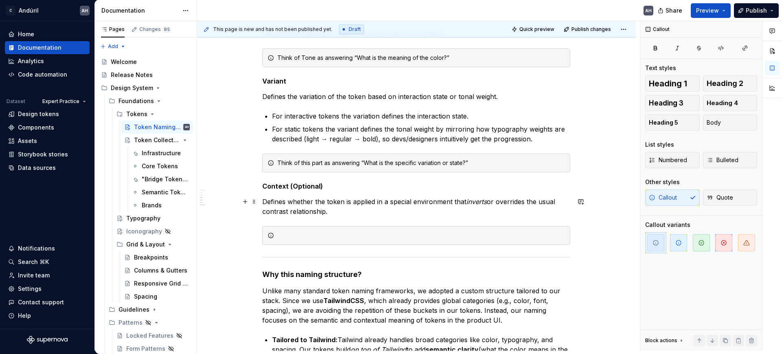
scroll to position [560, 0]
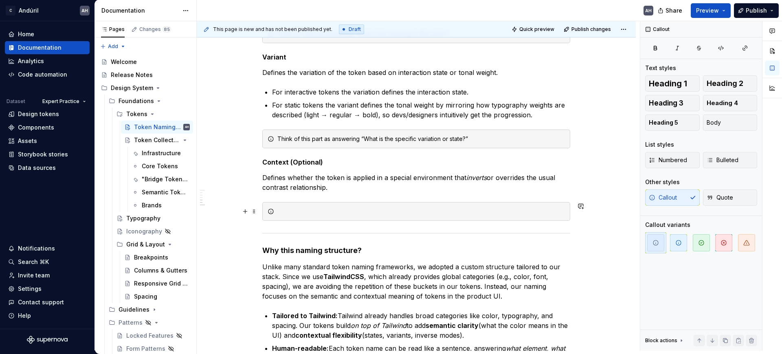
click at [330, 202] on div at bounding box center [416, 211] width 308 height 19
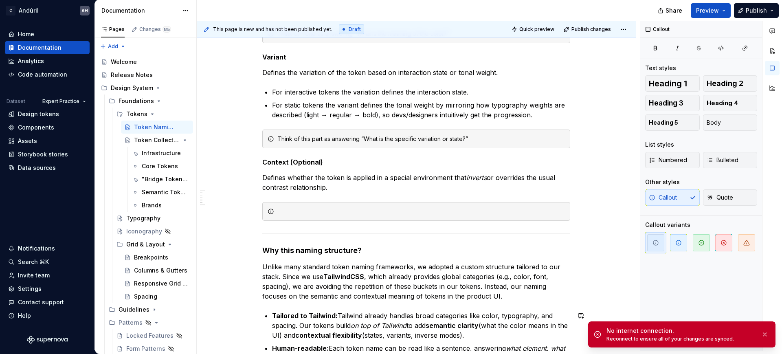
type textarea "*"
